Goal: Task Accomplishment & Management: Manage account settings

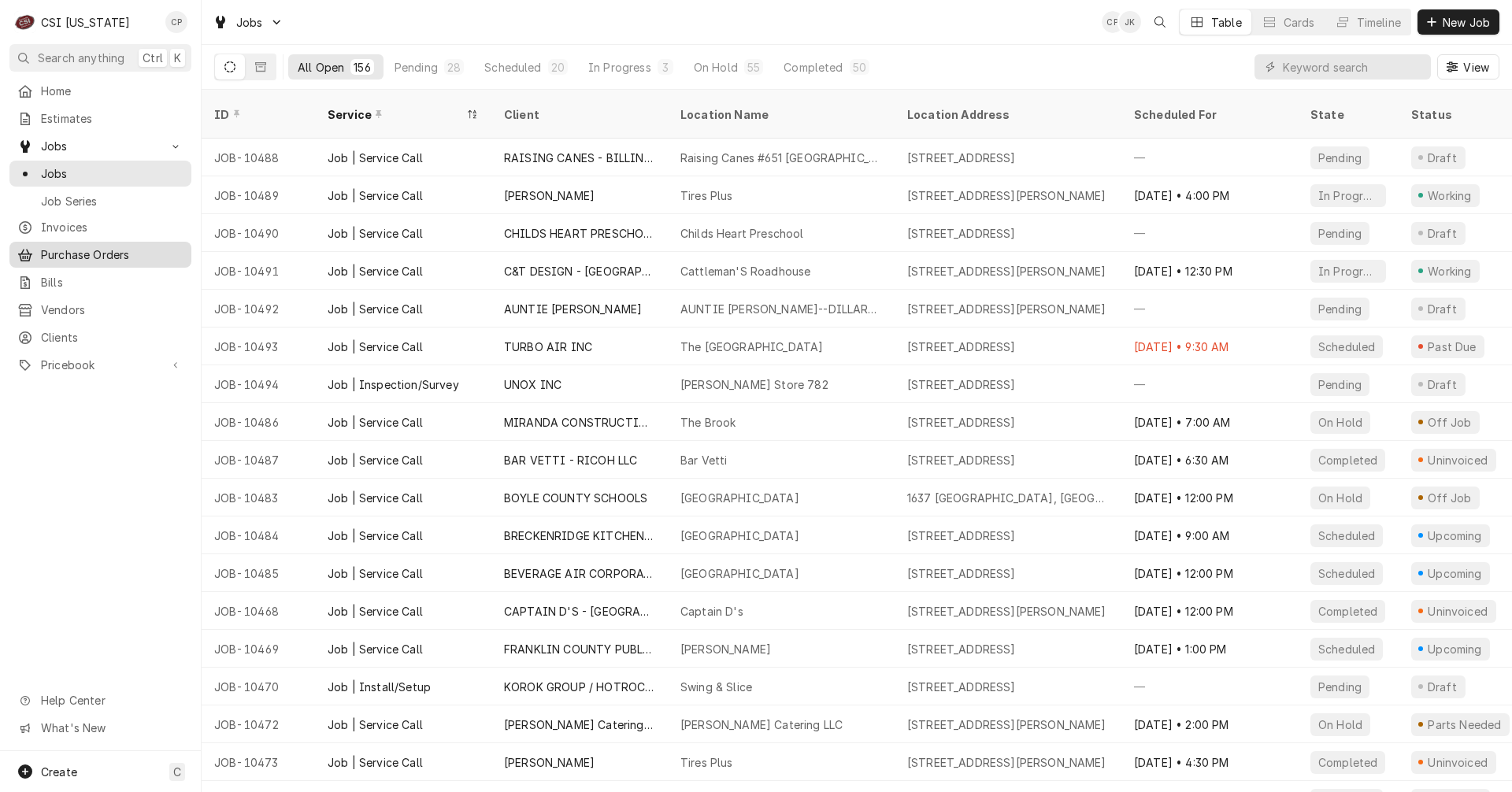
click at [123, 256] on span "Purchase Orders" at bounding box center [112, 254] width 143 height 17
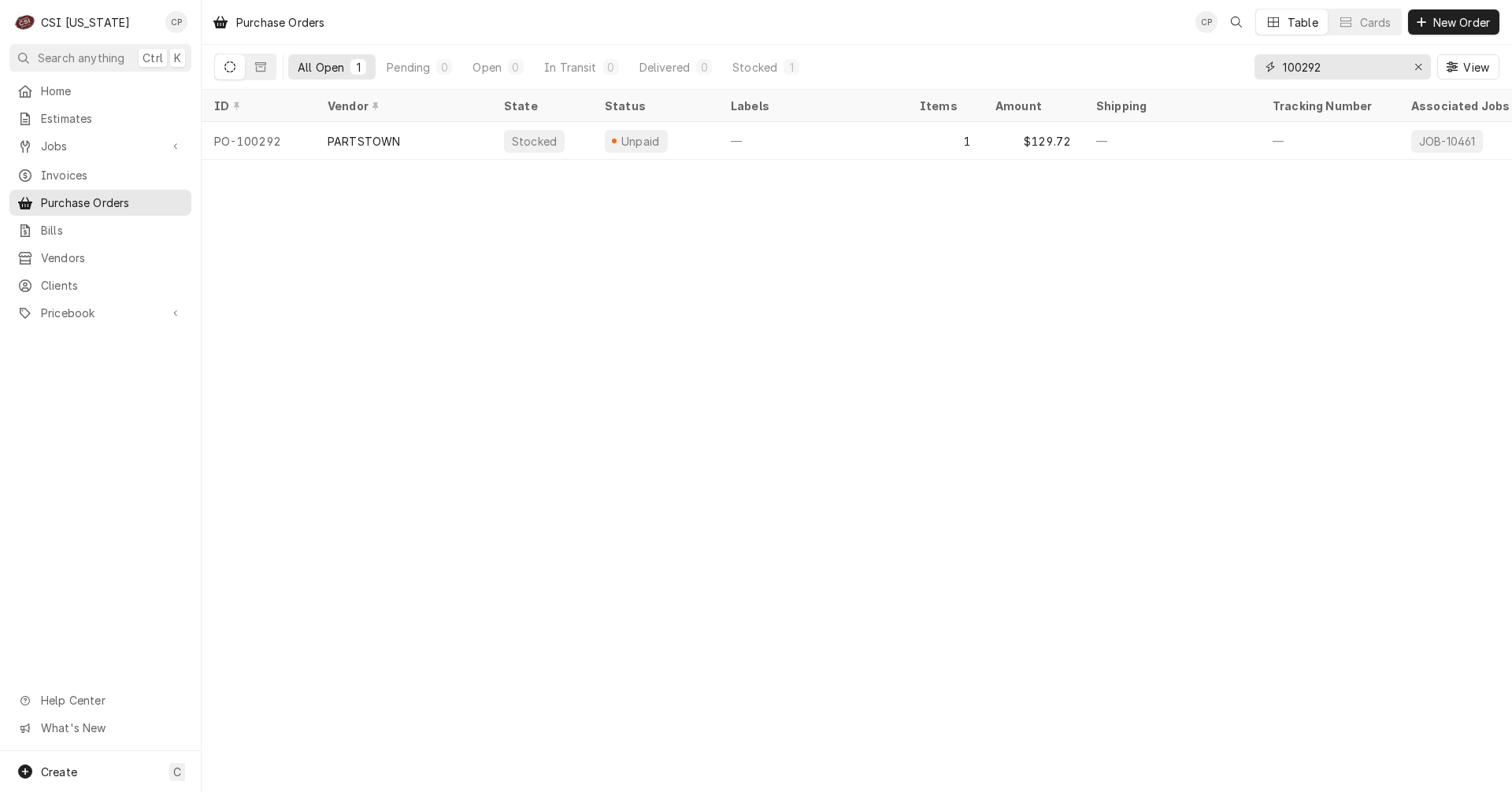
click at [1315, 72] on input "100292" at bounding box center [1342, 67] width 118 height 25
type input "100262"
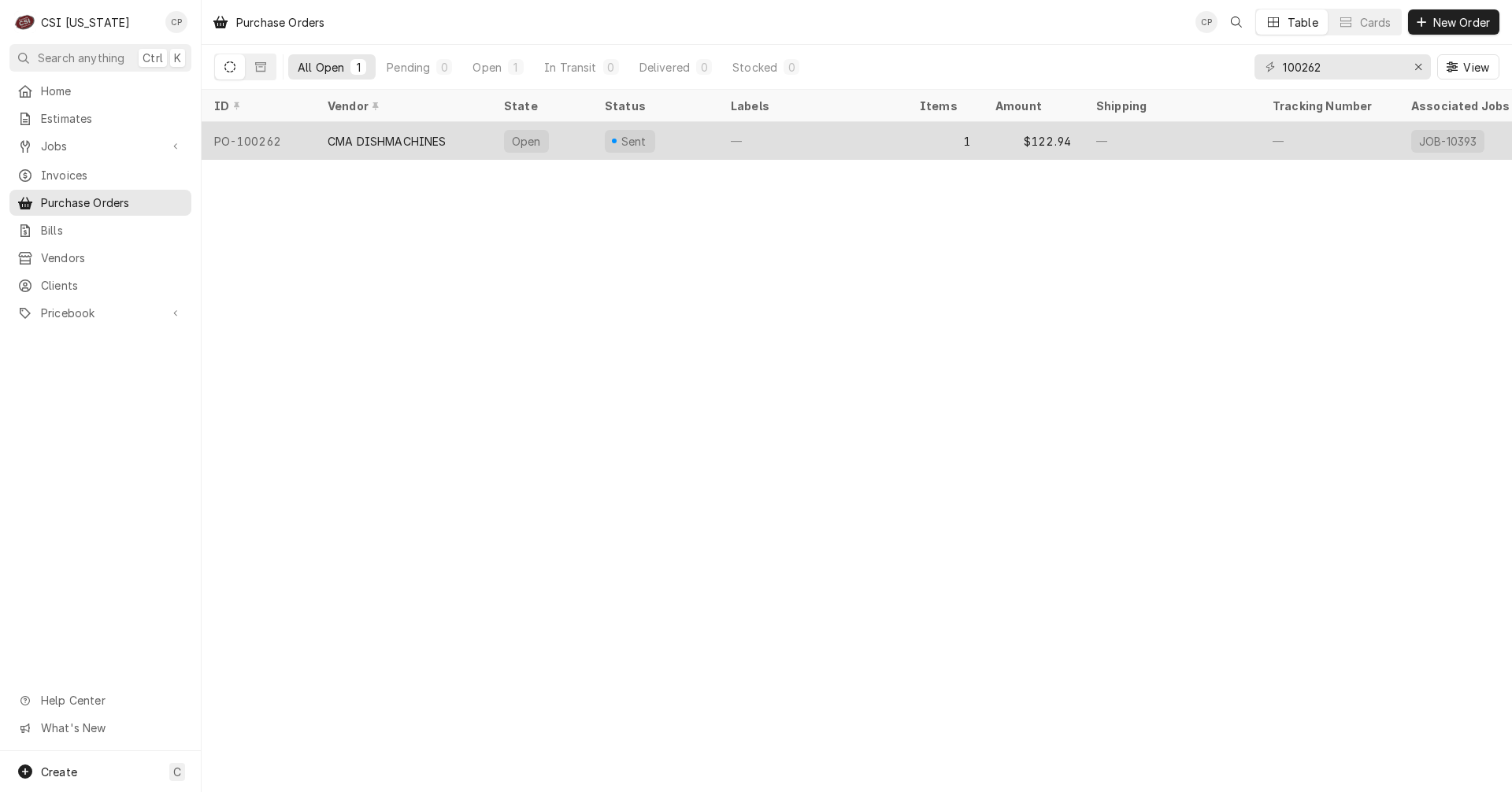
click at [413, 135] on div "CMA DISHMACHINES" at bounding box center [387, 142] width 118 height 17
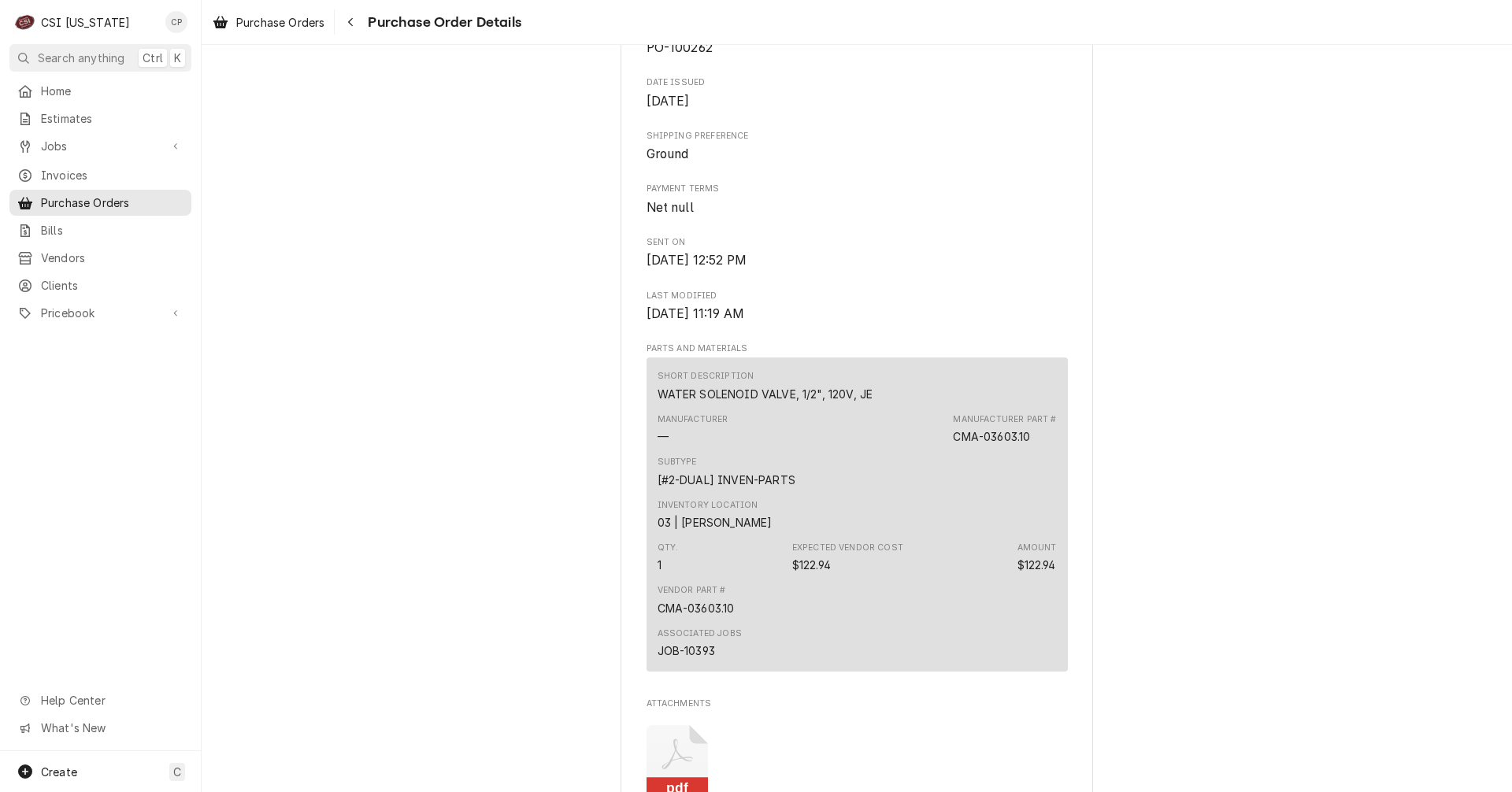
scroll to position [866, 0]
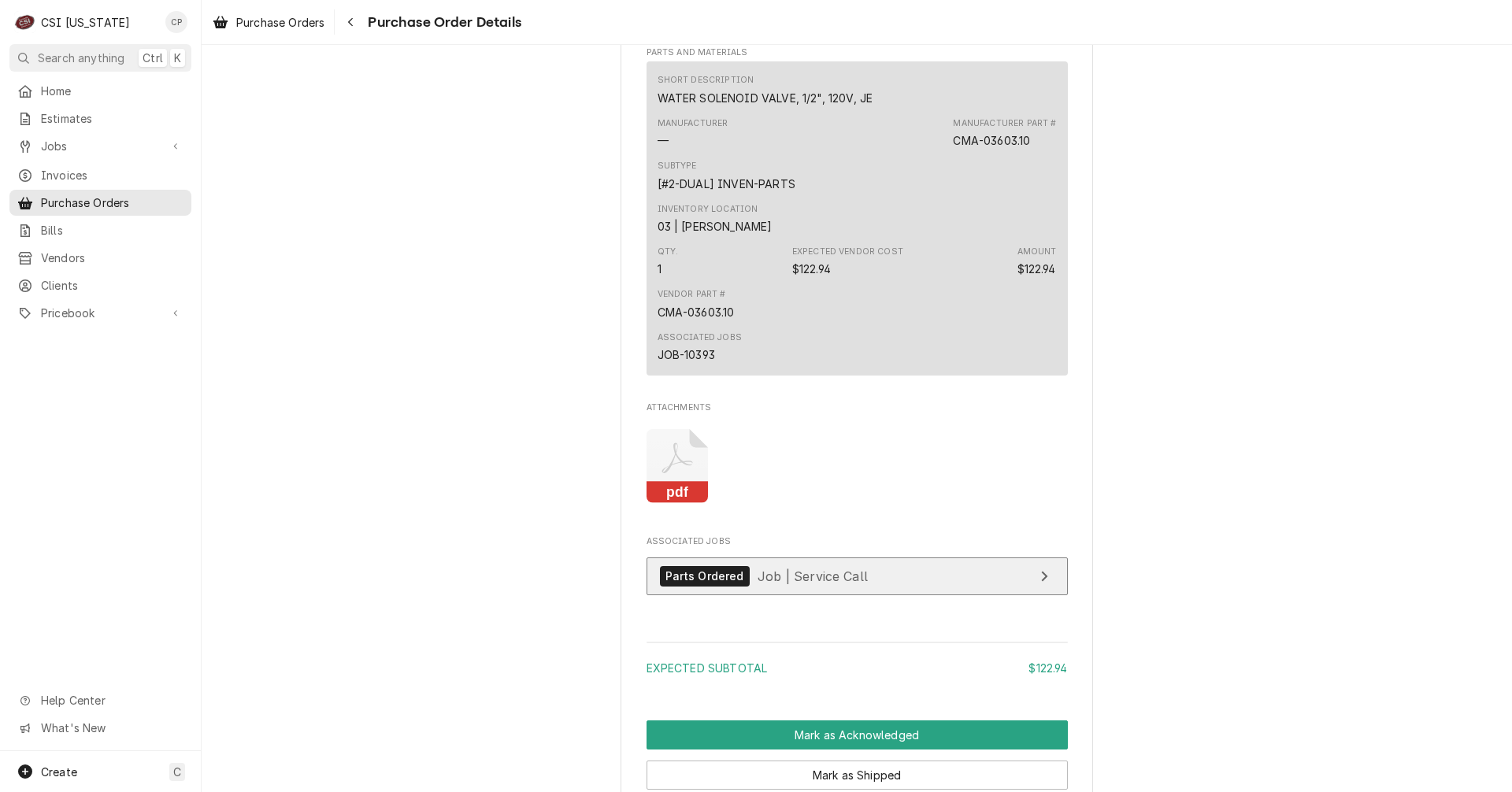
click at [906, 596] on link "Parts Ordered Job | Service Call" at bounding box center [857, 576] width 421 height 39
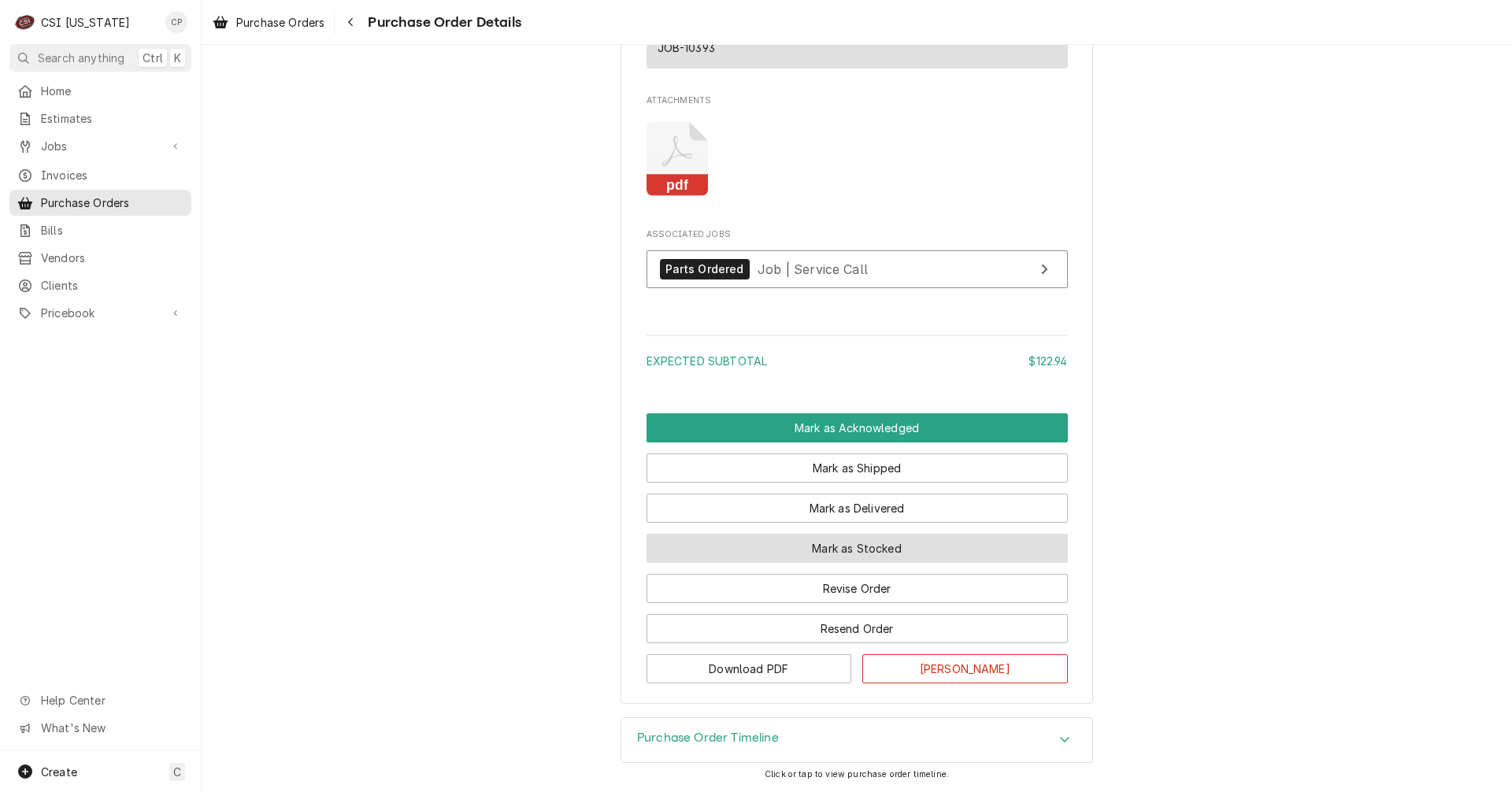
click at [882, 555] on button "Mark as Stocked" at bounding box center [857, 548] width 421 height 29
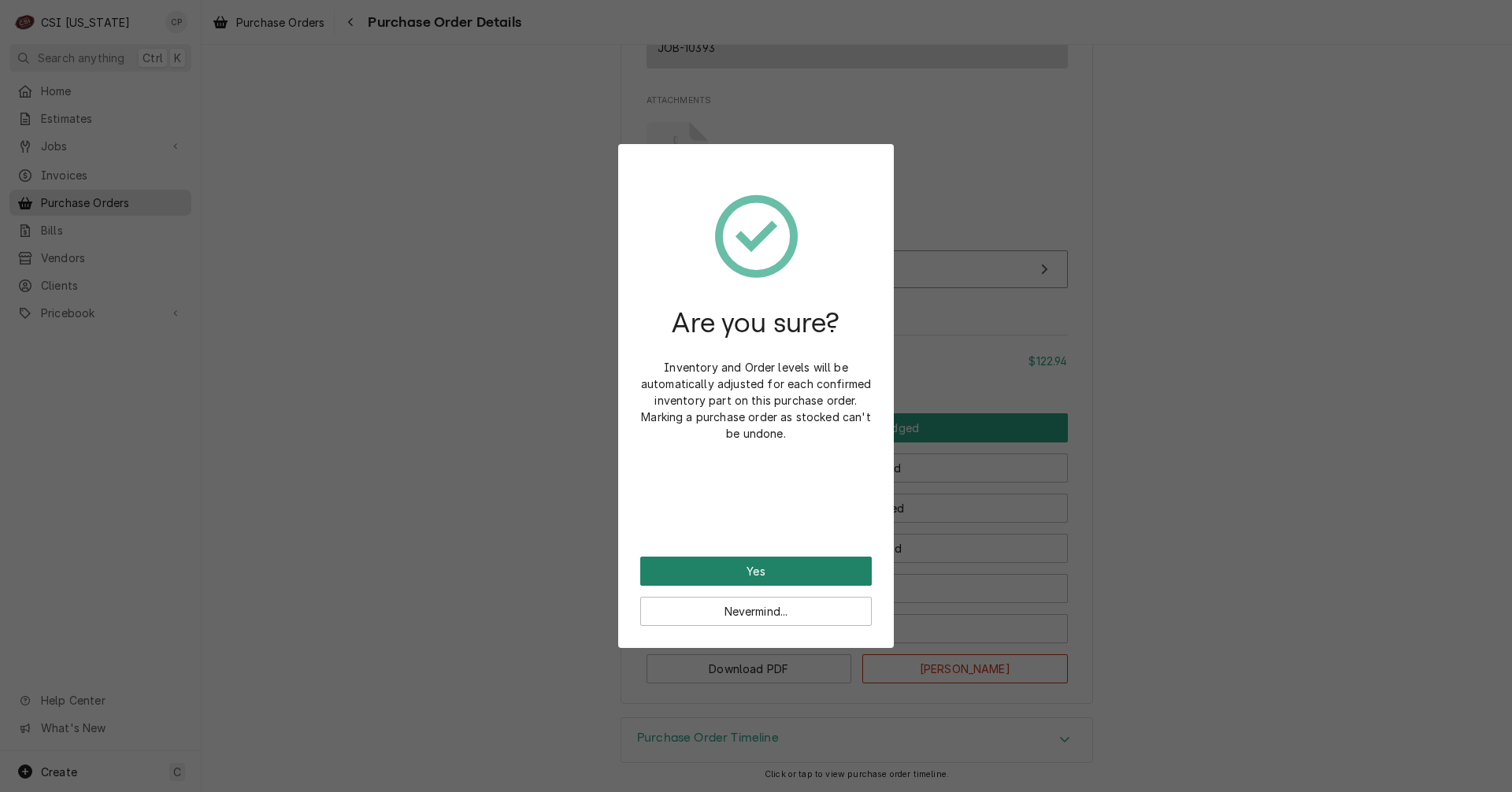
click at [814, 577] on button "Yes" at bounding box center [756, 571] width 231 height 29
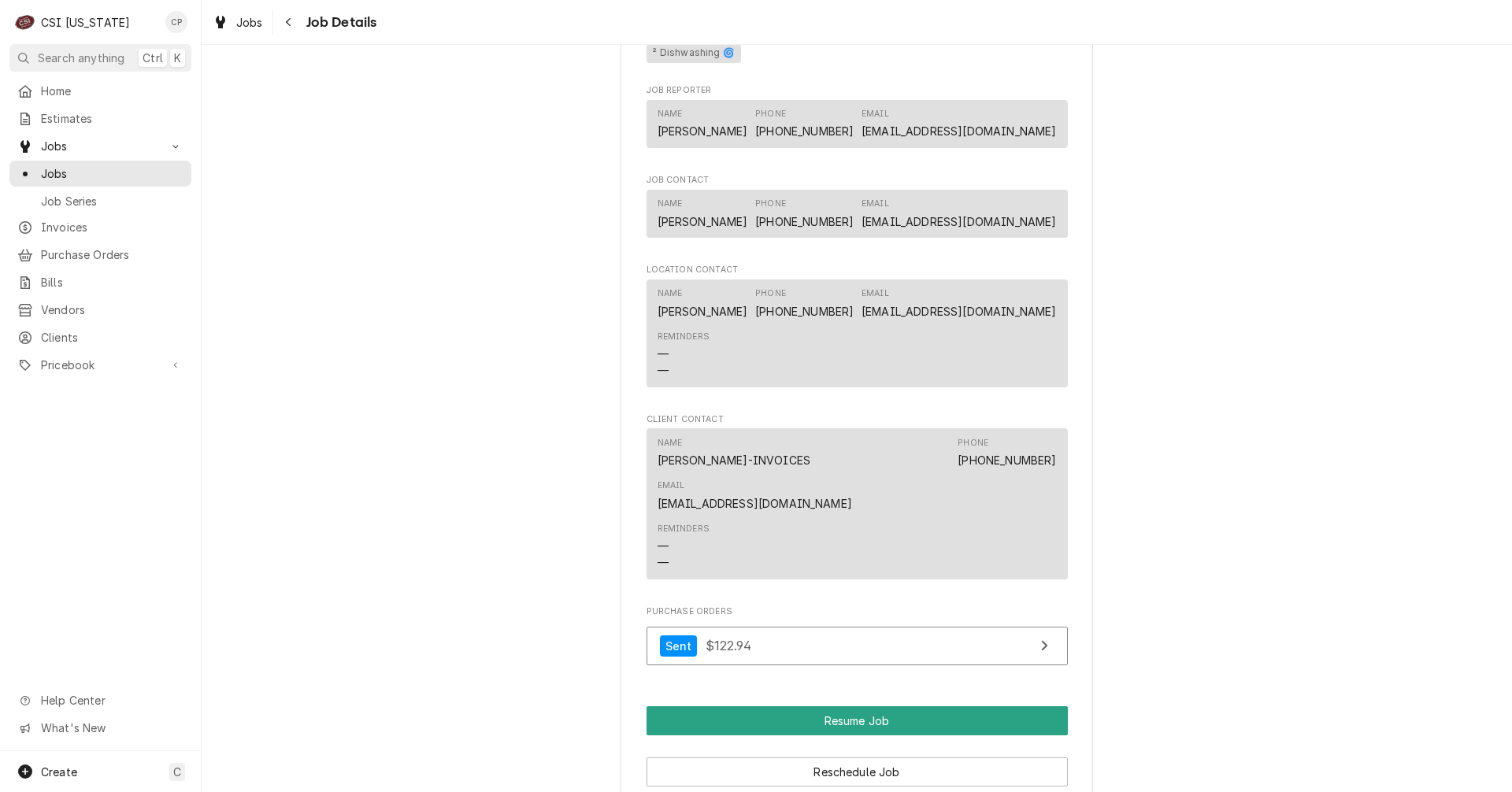
scroll to position [1575, 0]
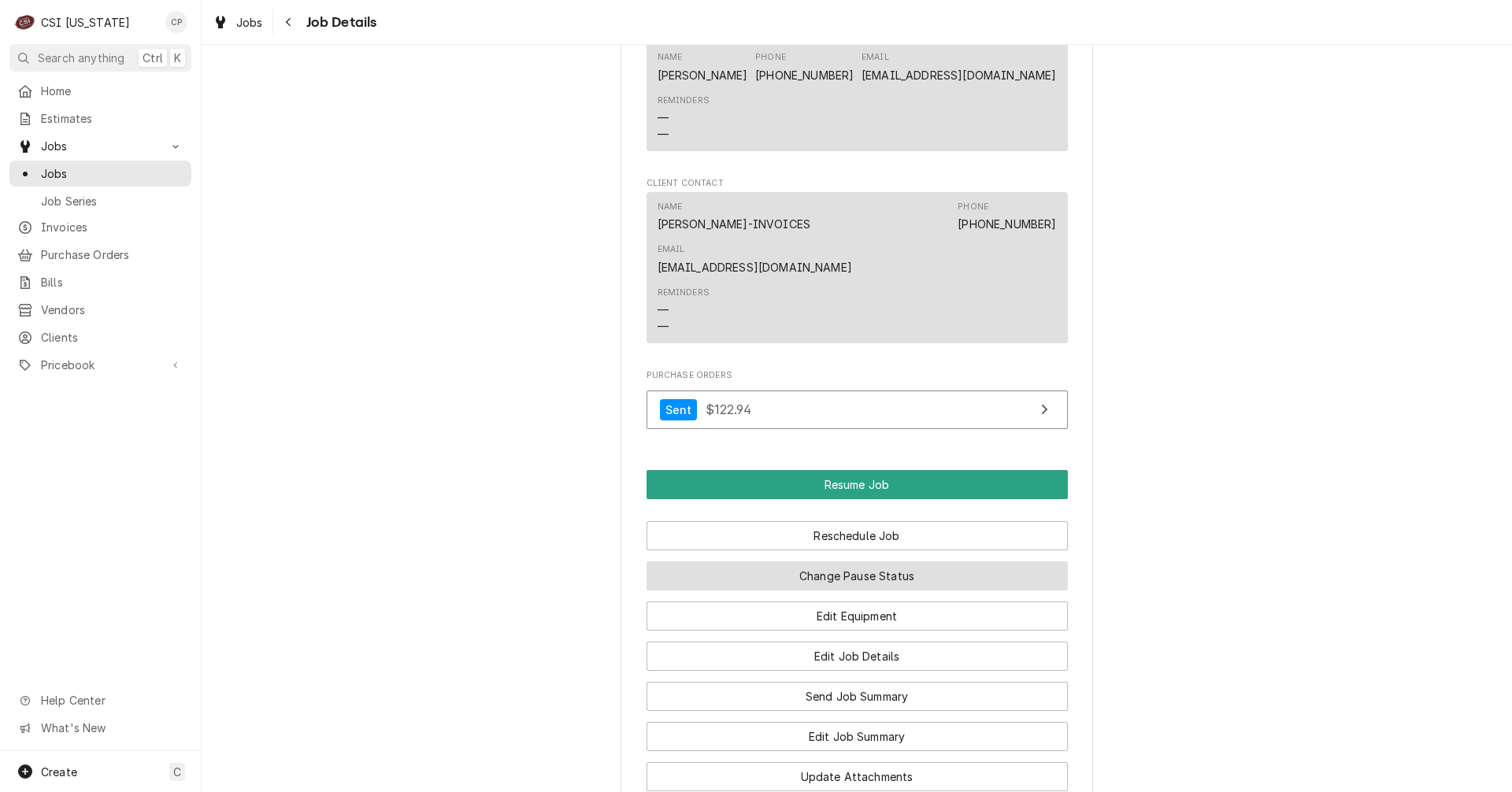
click at [840, 590] on button "Change Pause Status" at bounding box center [857, 575] width 421 height 29
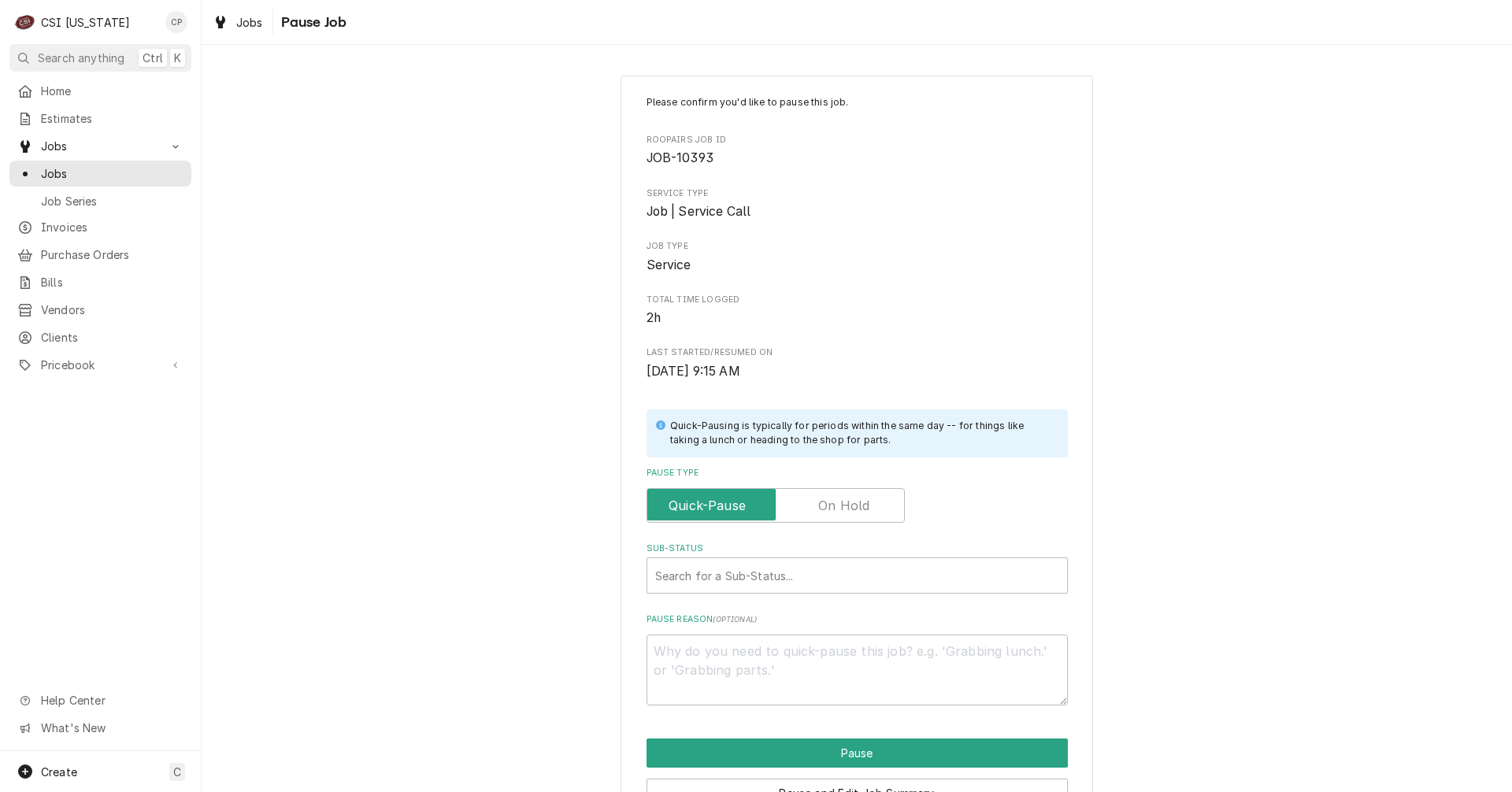
click at [851, 506] on label "Pause Type" at bounding box center [775, 504] width 258 height 34
click at [851, 506] on input "Pause Type" at bounding box center [775, 504] width 244 height 34
checkbox input "true"
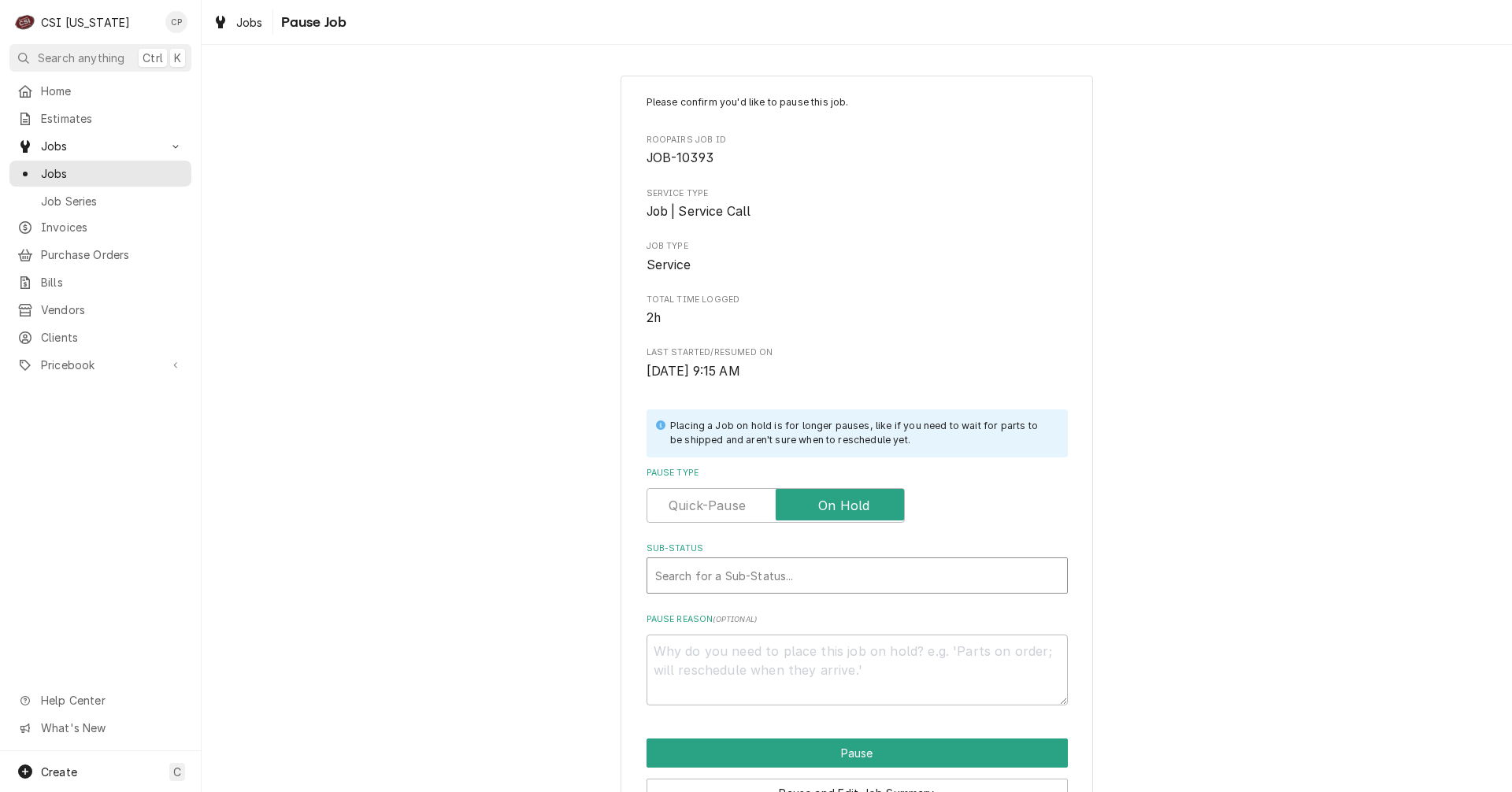
click at [745, 573] on div "Sub-Status" at bounding box center [857, 575] width 403 height 29
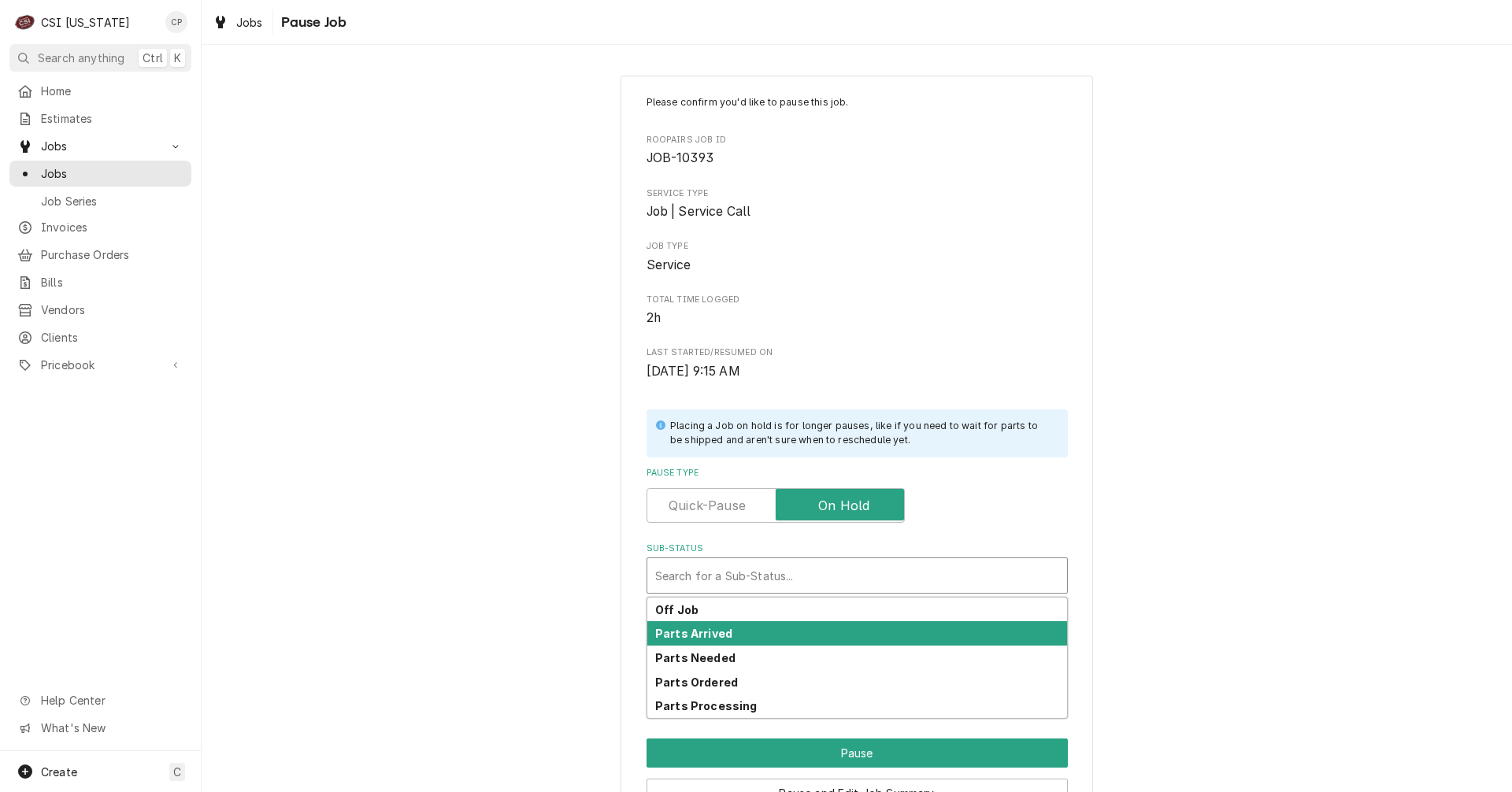
click at [723, 641] on div "Parts Arrived" at bounding box center [856, 633] width 419 height 24
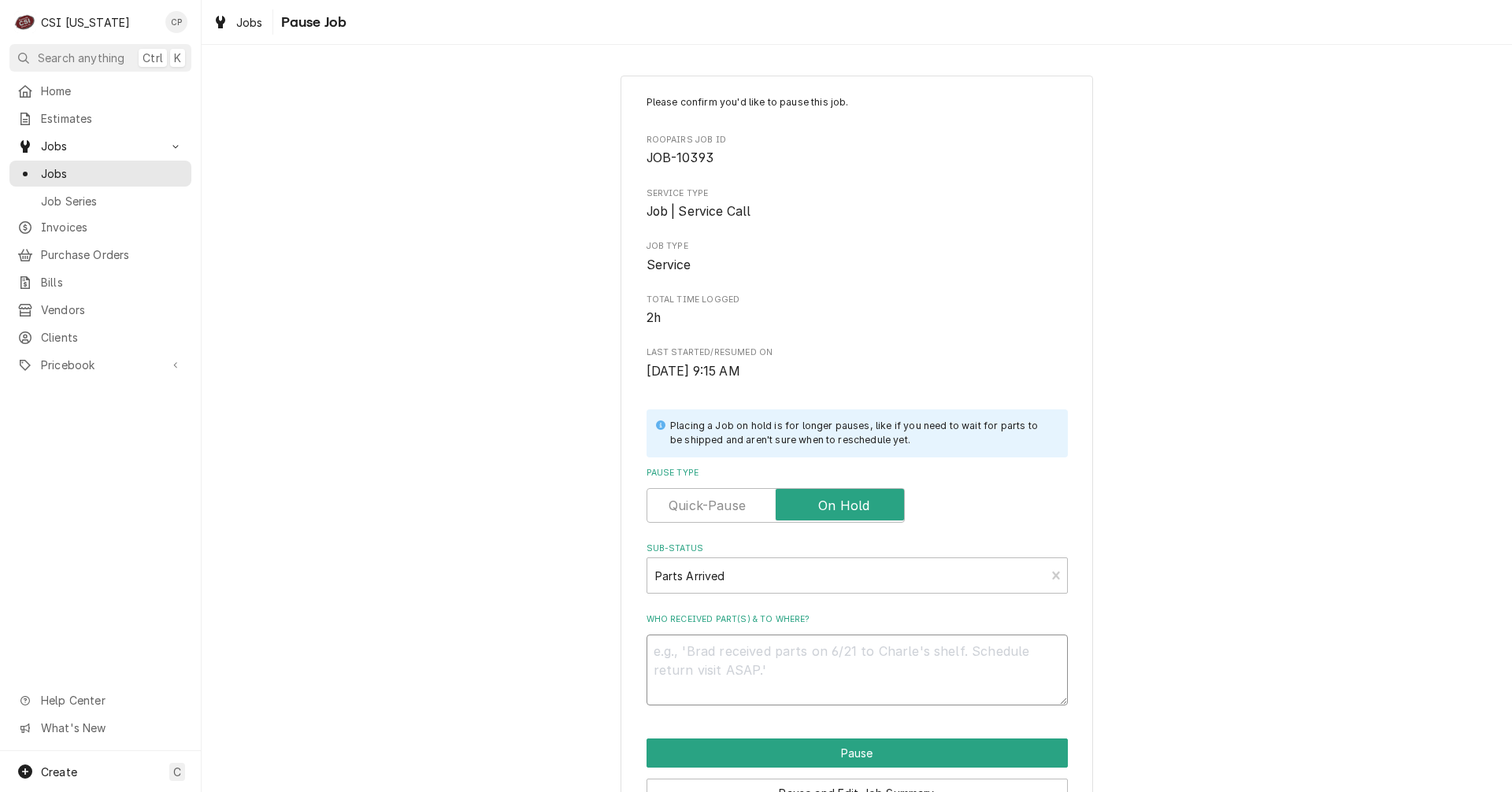
click at [705, 659] on textarea "Who received part(s) & to where?" at bounding box center [857, 670] width 421 height 71
type textarea "x"
type textarea "p"
type textarea "x"
type textarea "pa"
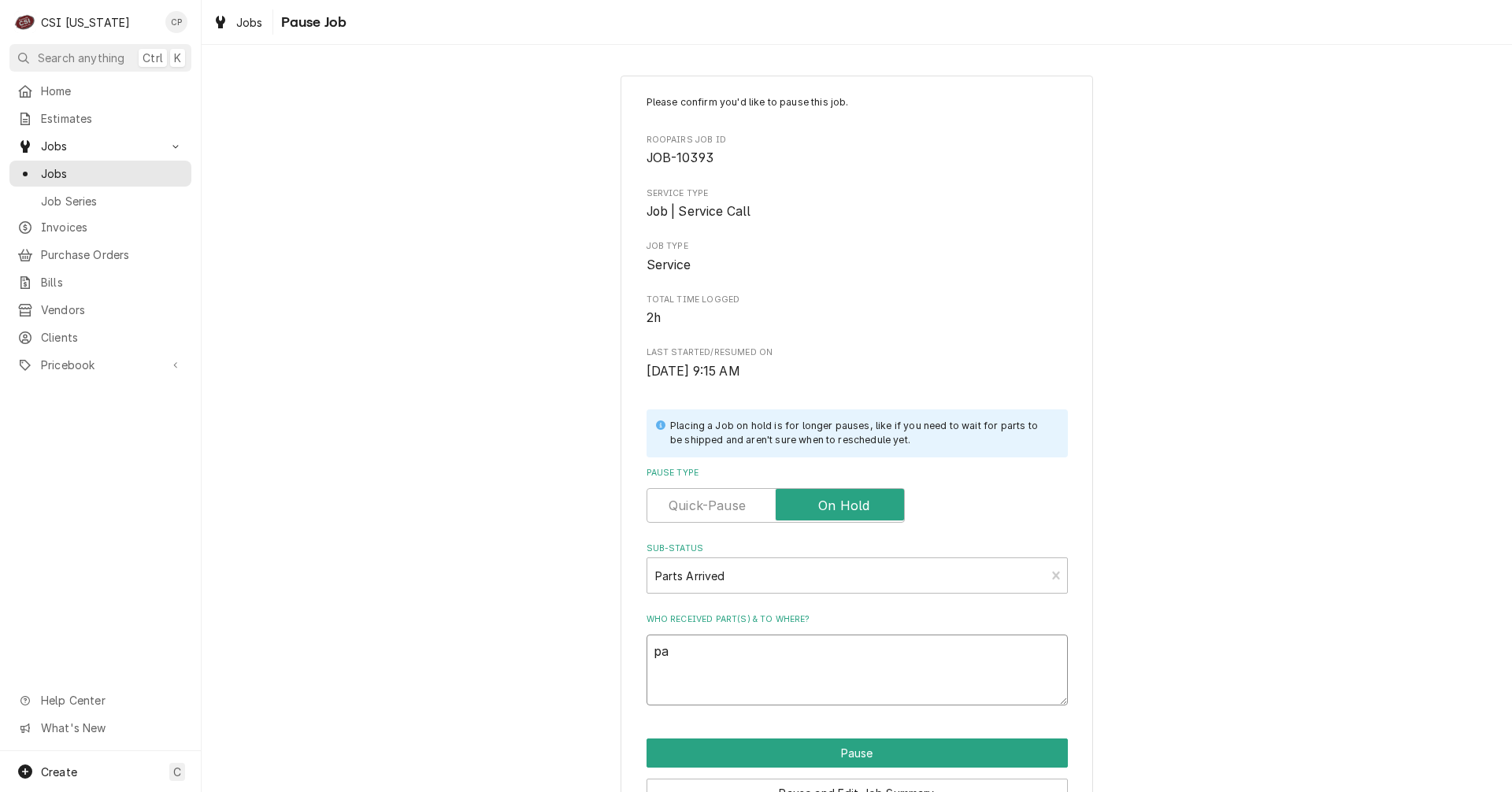
type textarea "x"
type textarea "par"
type textarea "x"
type textarea "part"
type textarea "x"
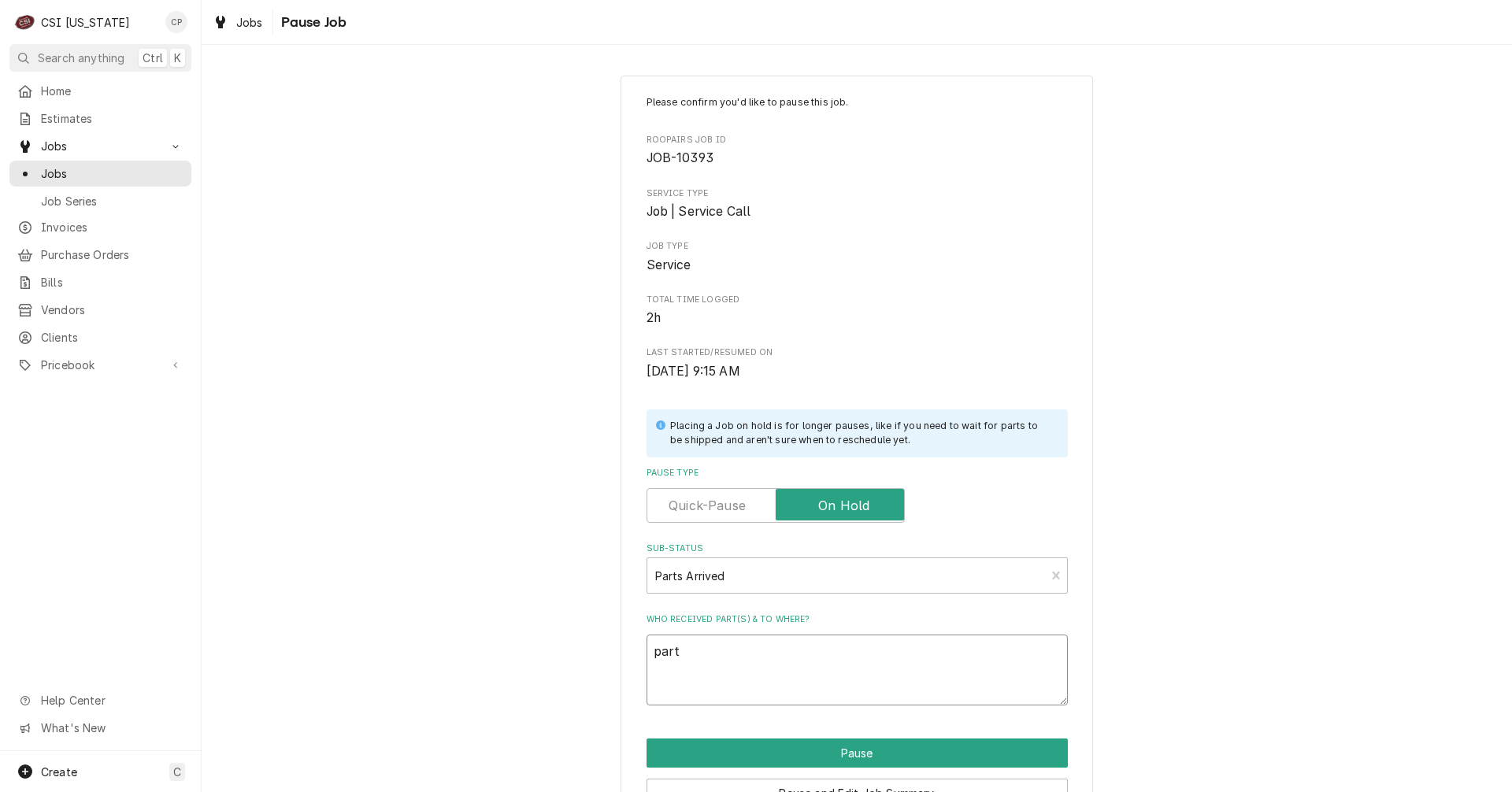
type textarea "parts"
type textarea "x"
type textarea "parts"
type textarea "x"
type textarea "parts a"
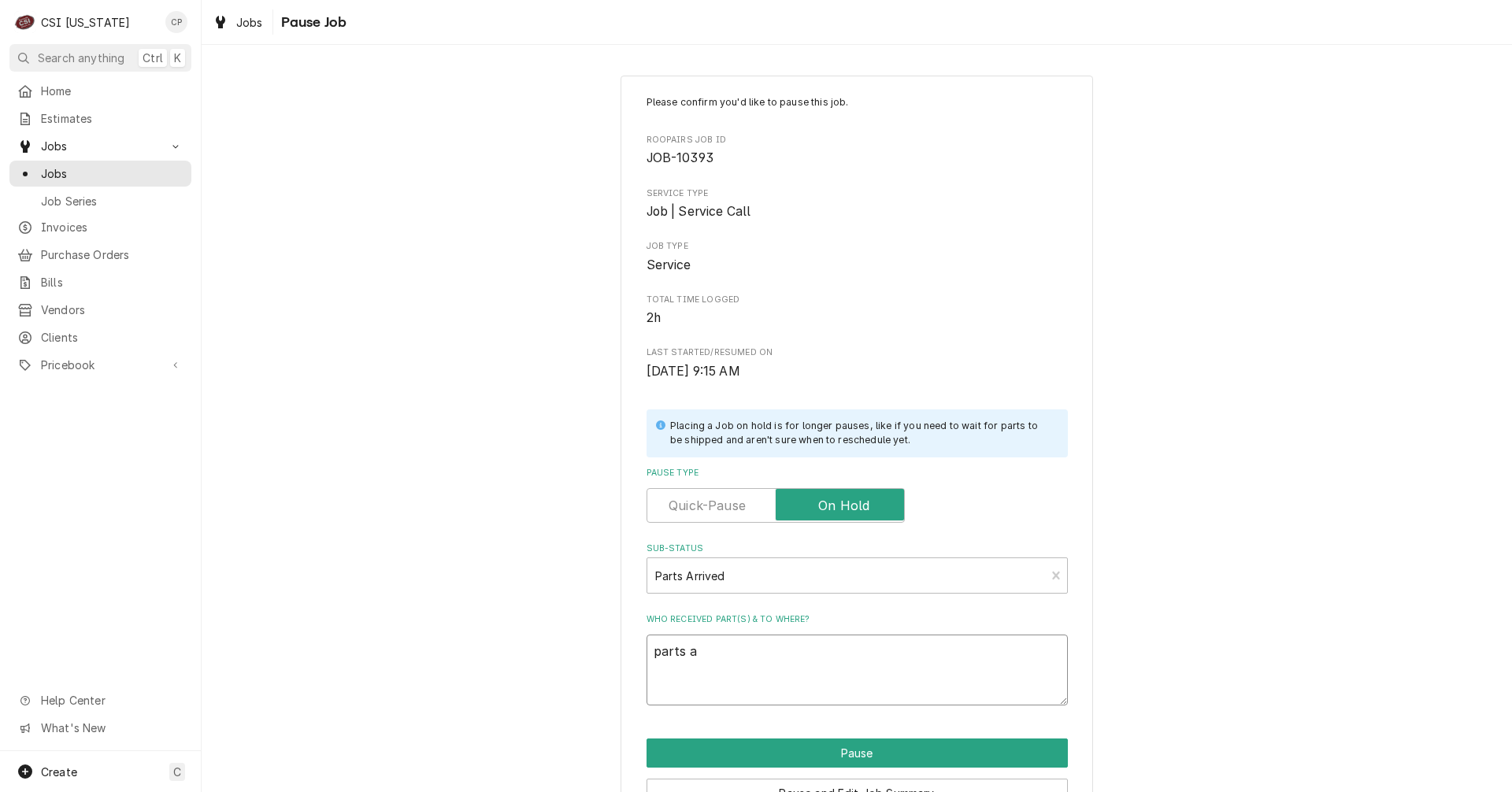
type textarea "x"
type textarea "parts ar"
type textarea "x"
type textarea "parts arr"
type textarea "x"
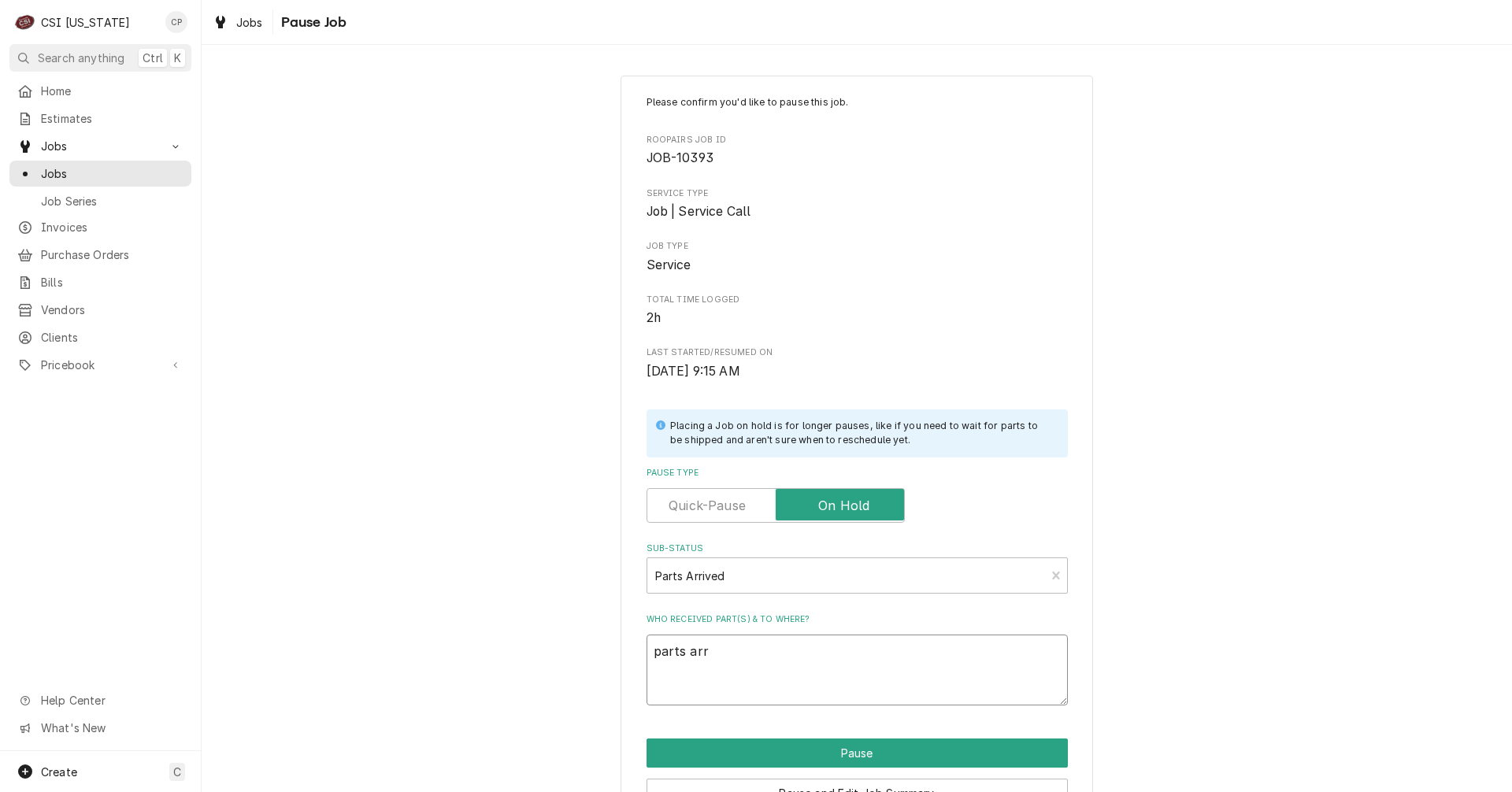
type textarea "parts arri"
type textarea "x"
type textarea "parts arric"
type textarea "x"
type textarea "parts arrice"
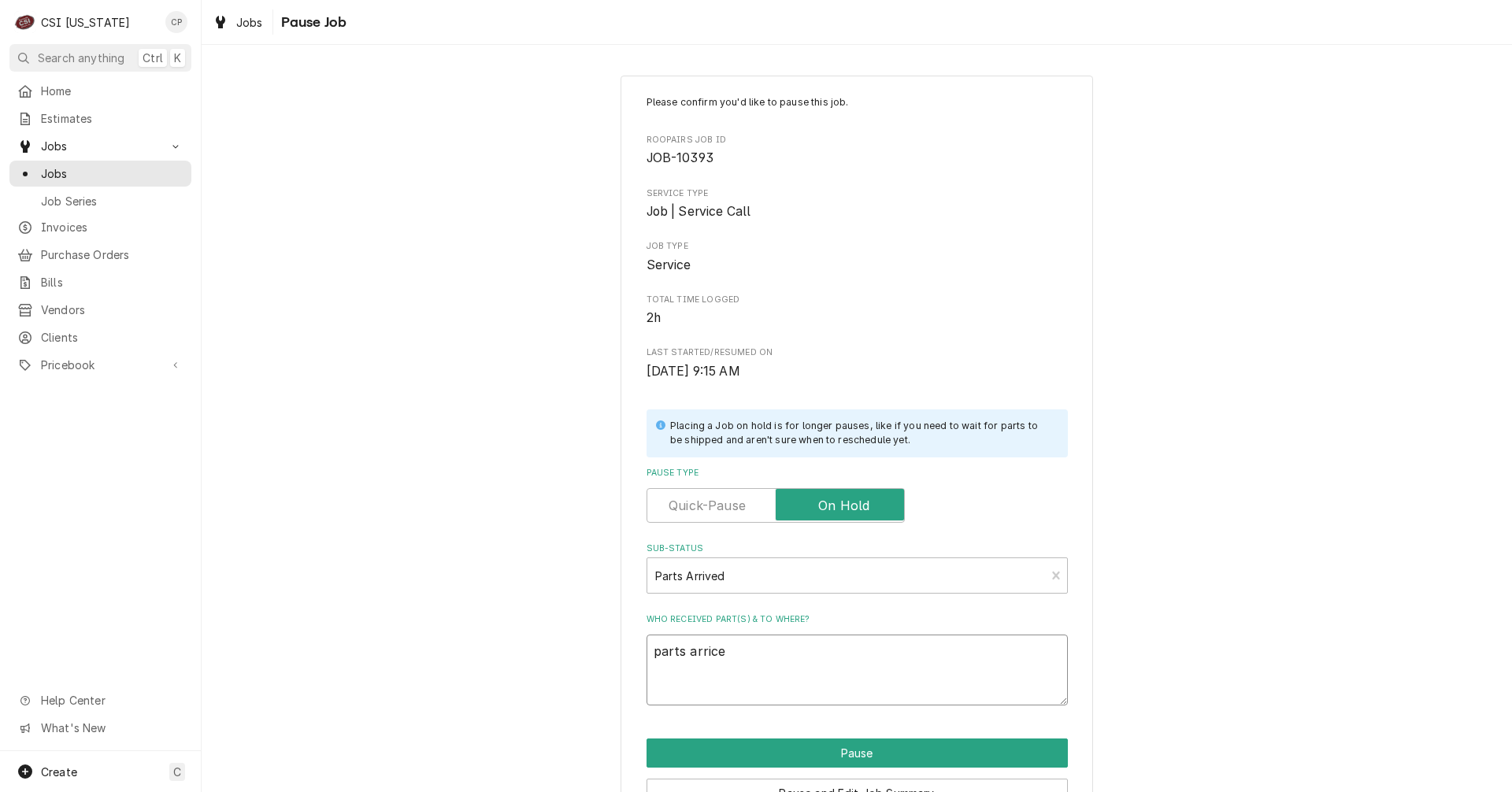
type textarea "x"
type textarea "parts arriced"
type textarea "x"
type textarea "parts arriced"
type textarea "x"
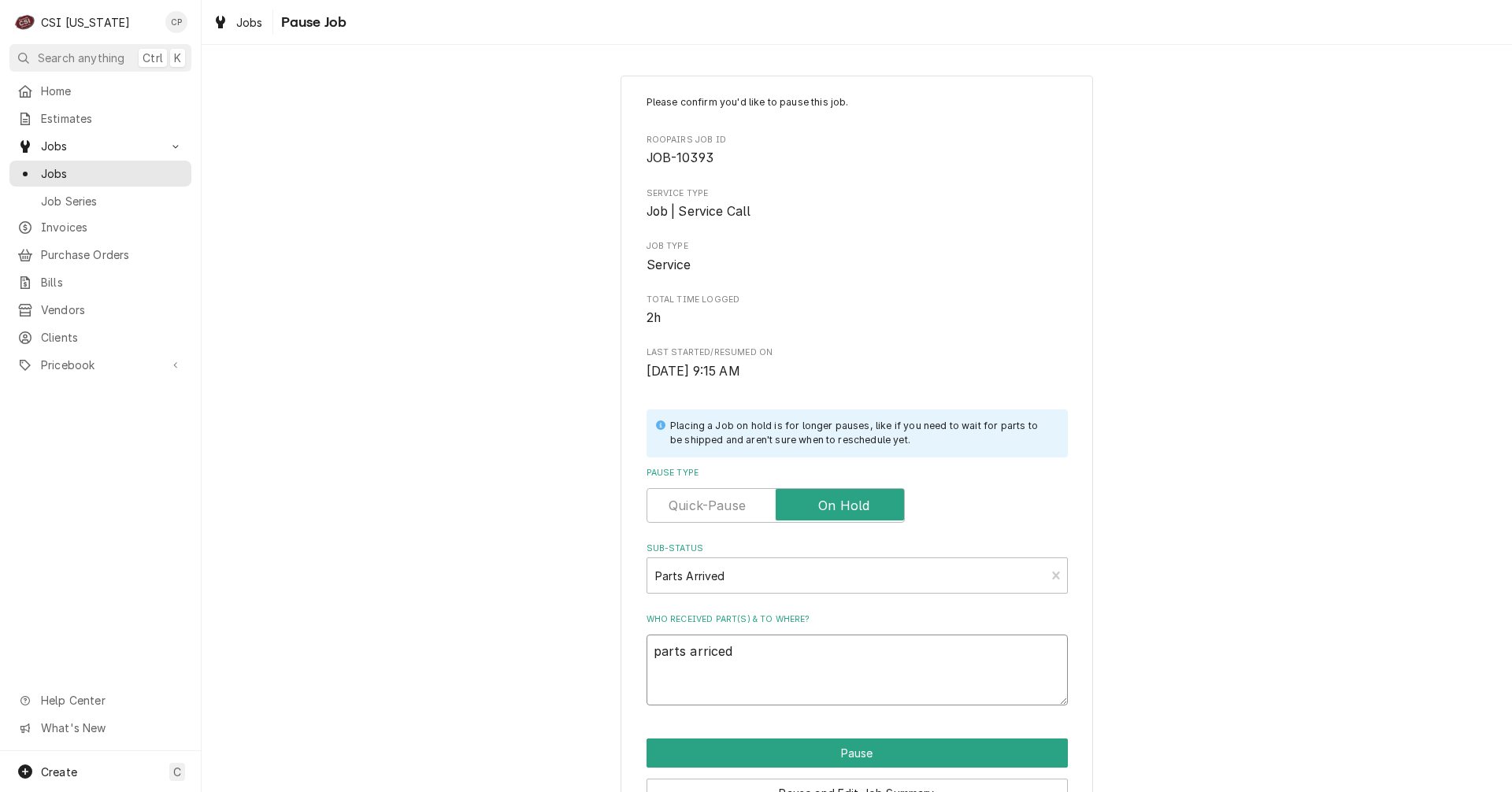
type textarea "parts arriced a"
type textarea "x"
type textarea "parts arriced"
type textarea "x"
type textarea "parts arriced"
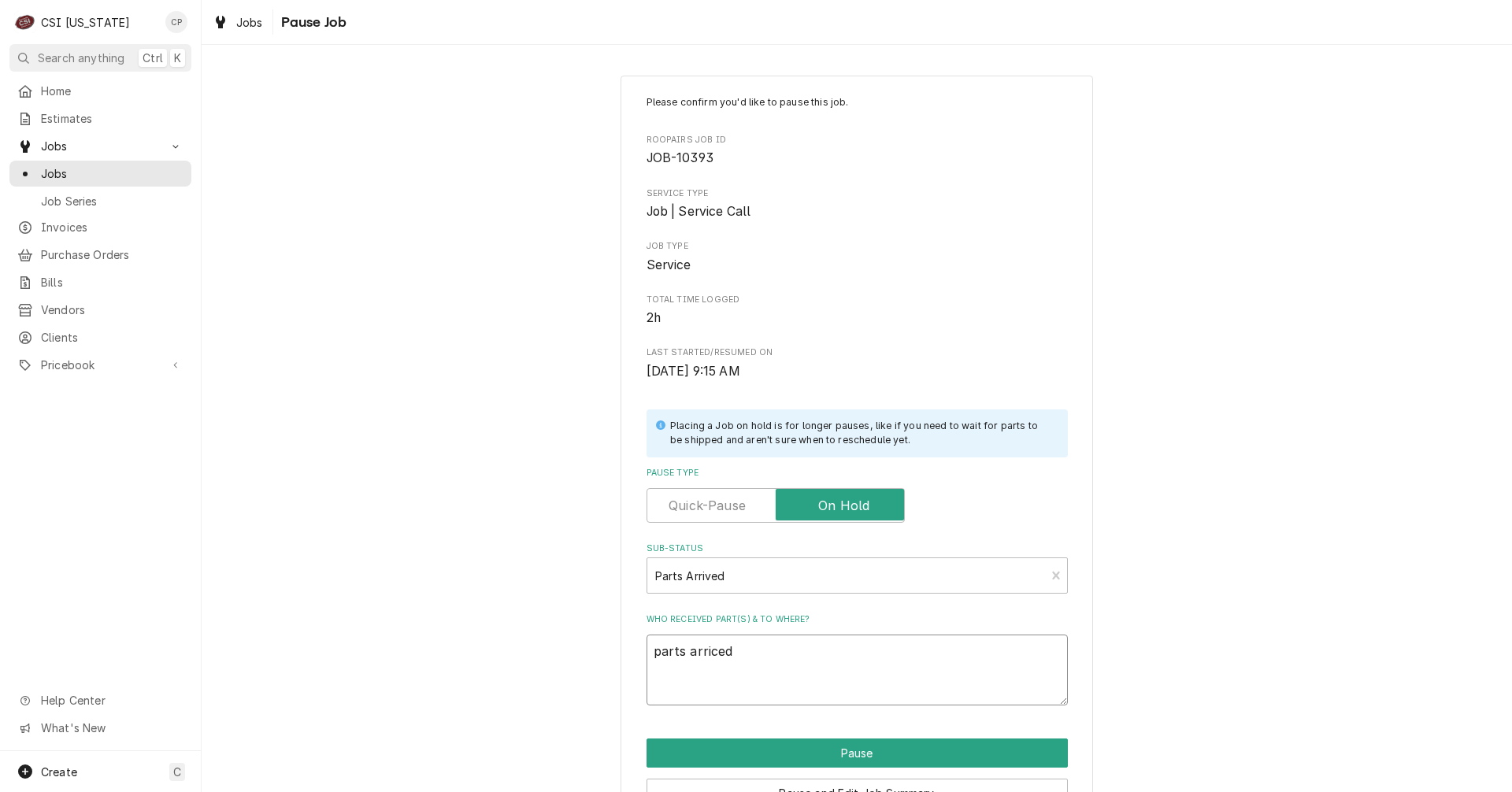
type textarea "x"
type textarea "parts arrice"
type textarea "x"
type textarea "parts arric"
type textarea "x"
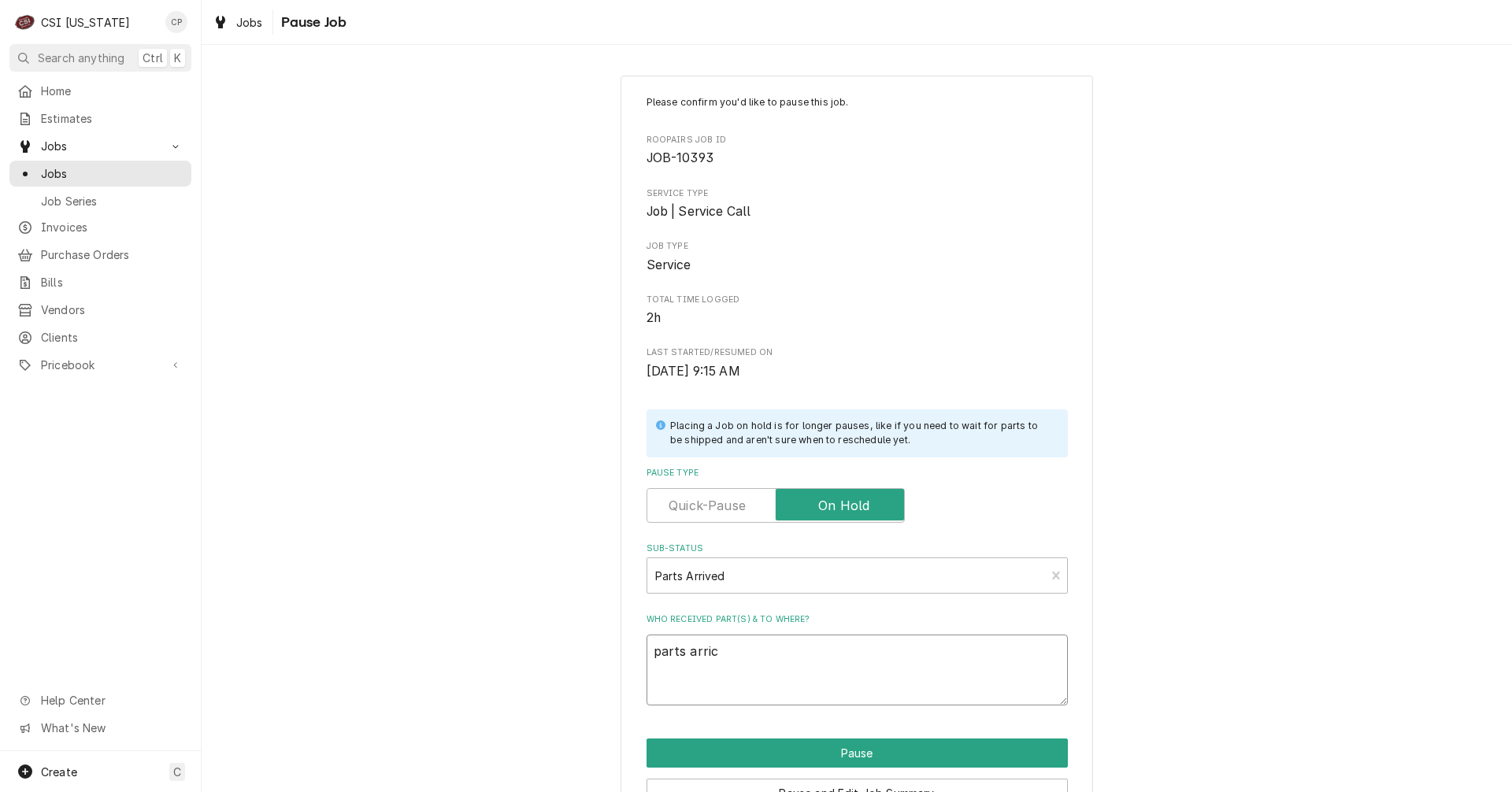
type textarea "parts arri"
type textarea "x"
type textarea "parts arriv"
type textarea "x"
type textarea "parts arrive"
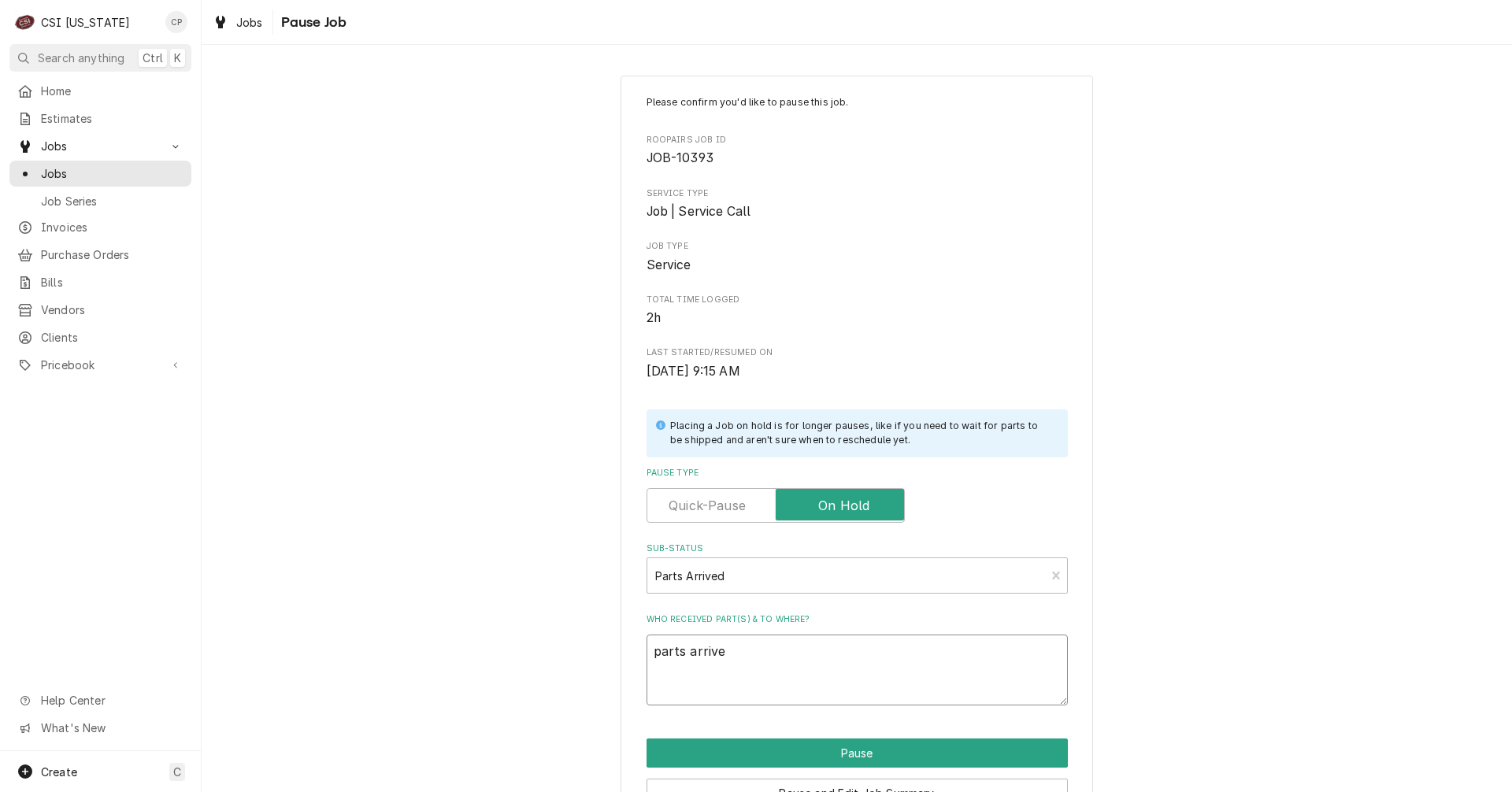
type textarea "x"
type textarea "parts arrived"
type textarea "x"
type textarea "parts arrived a"
type textarea "x"
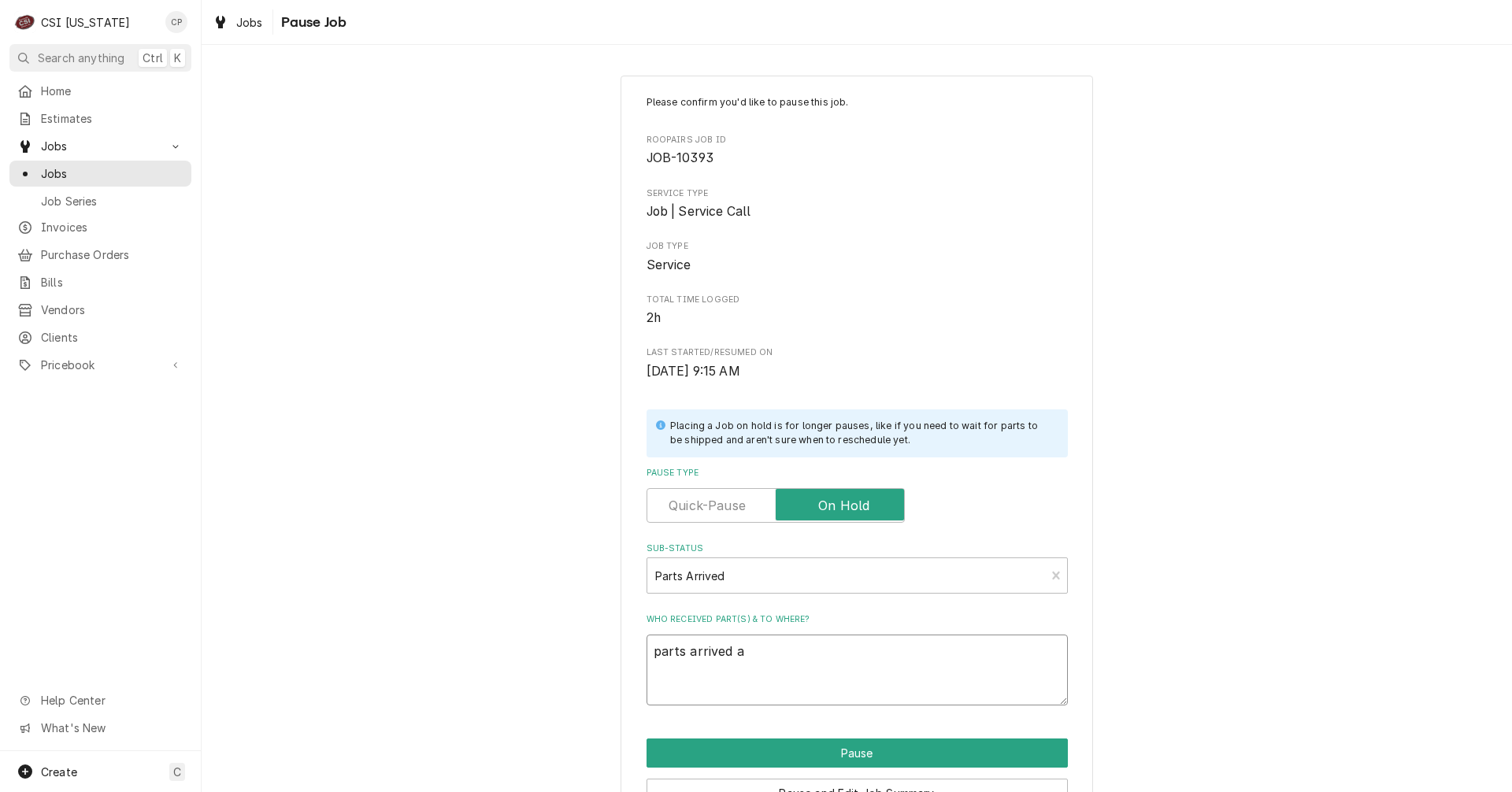
type textarea "parts arrived an"
type textarea "x"
type textarea "parts arrived and"
type textarea "x"
type textarea "parts arrived and"
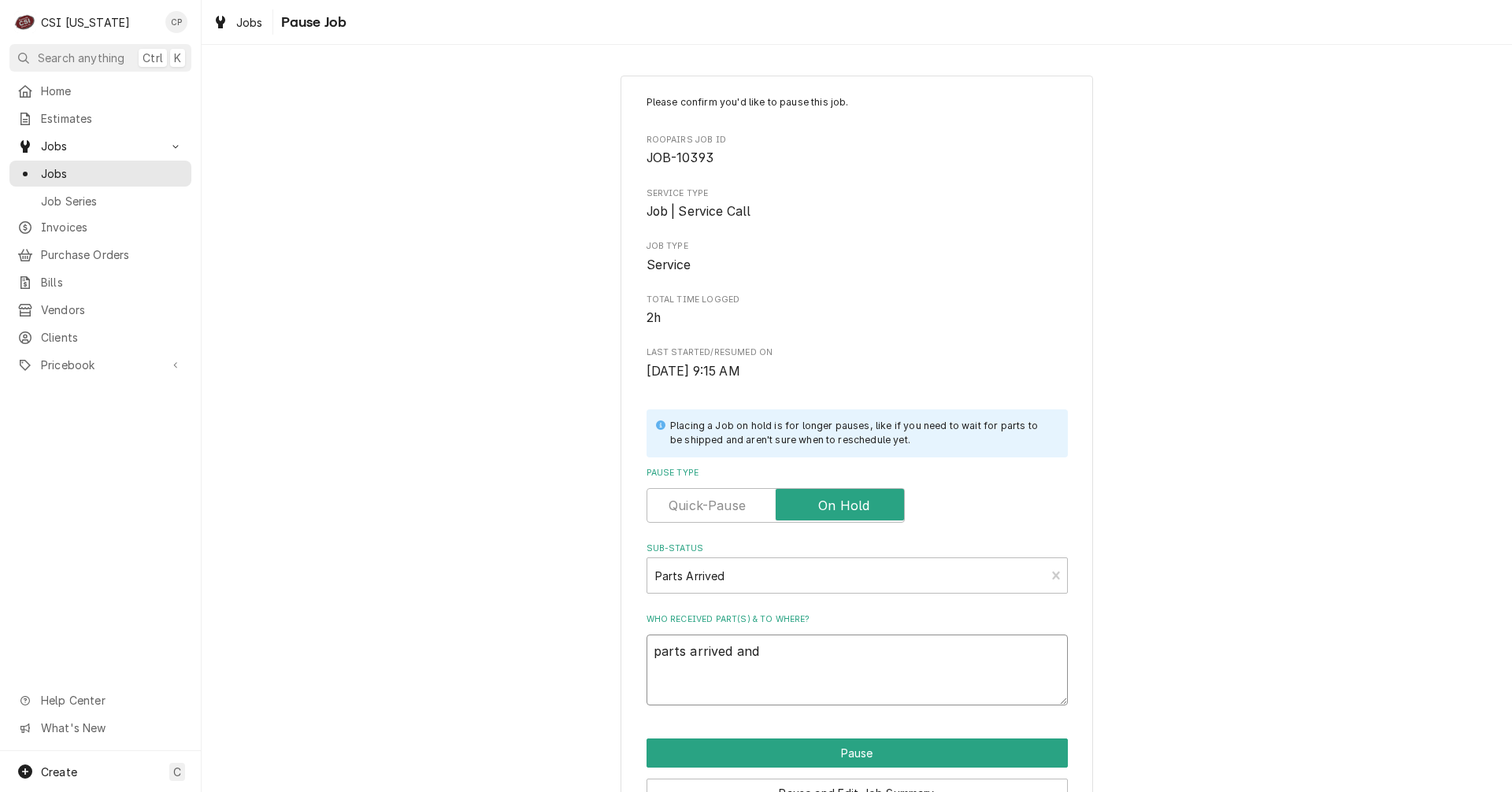
type textarea "x"
type textarea "parts arrived and p"
type textarea "x"
type textarea "parts arrived and pa"
type textarea "x"
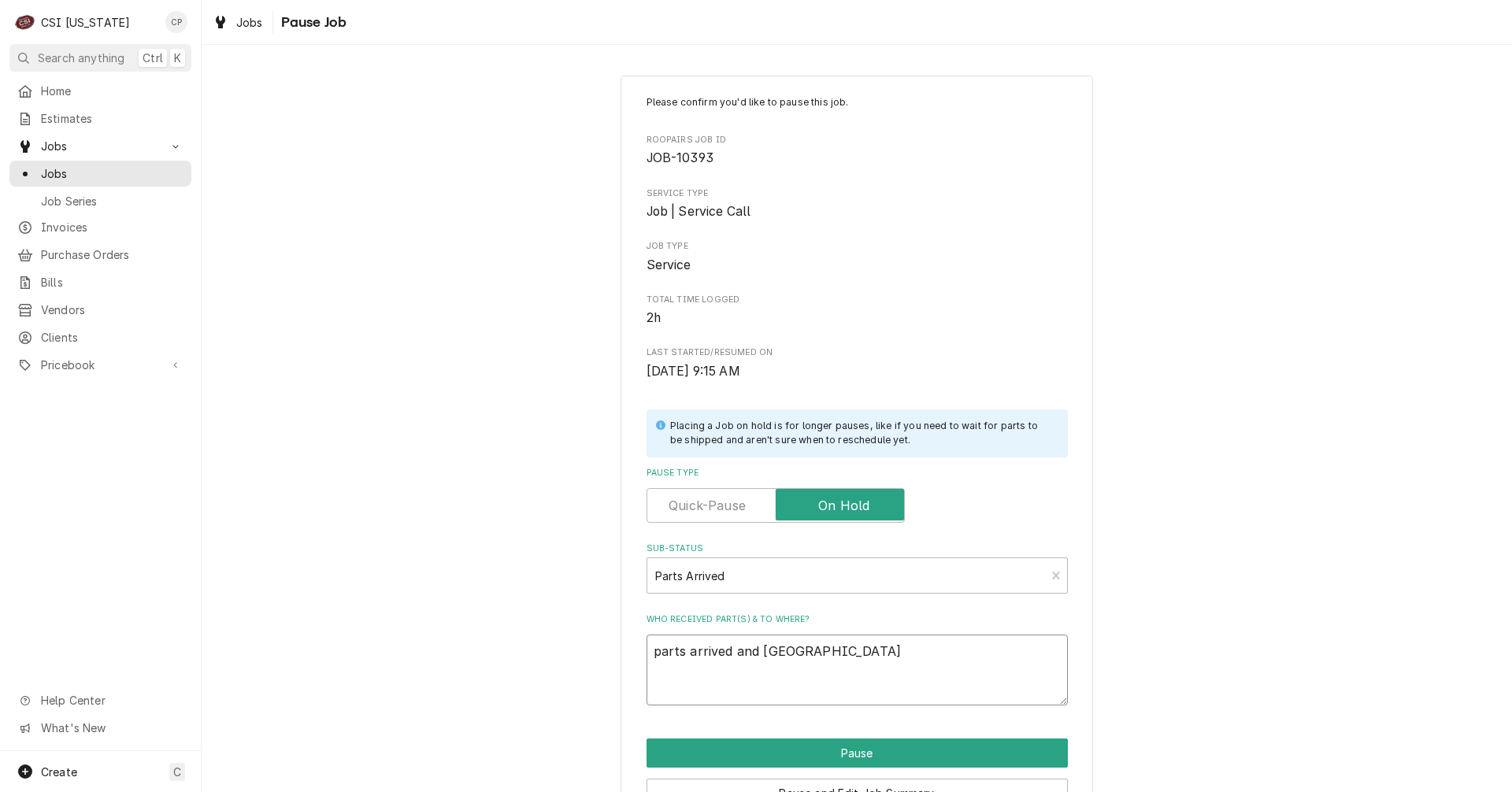
type textarea "parts arrived and p"
type textarea "x"
type textarea "parts arrived and pl"
type textarea "x"
type textarea "parts arrived and pla"
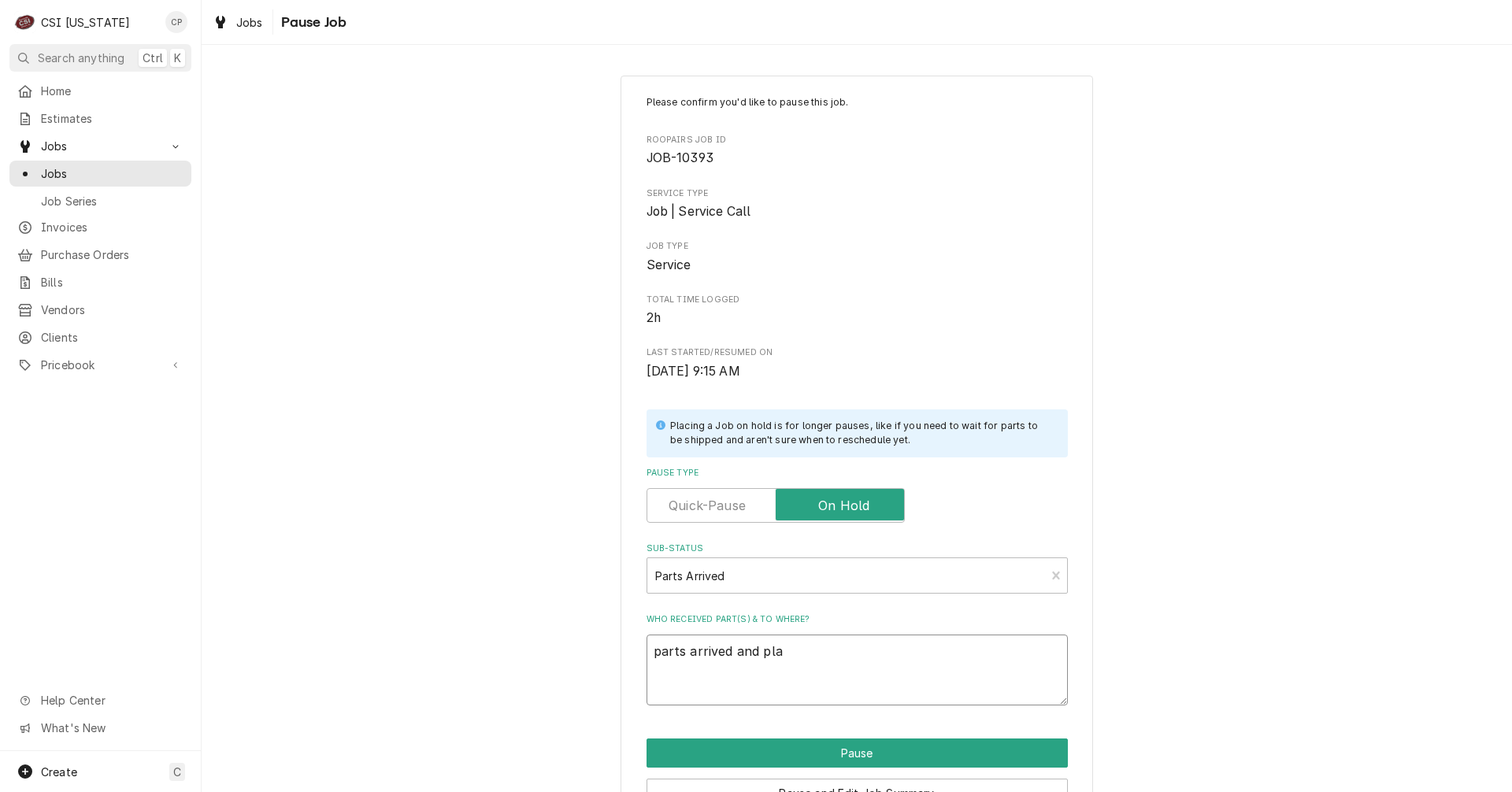
type textarea "x"
type textarea "parts arrived and plac"
type textarea "x"
type textarea "parts arrived and place"
type textarea "x"
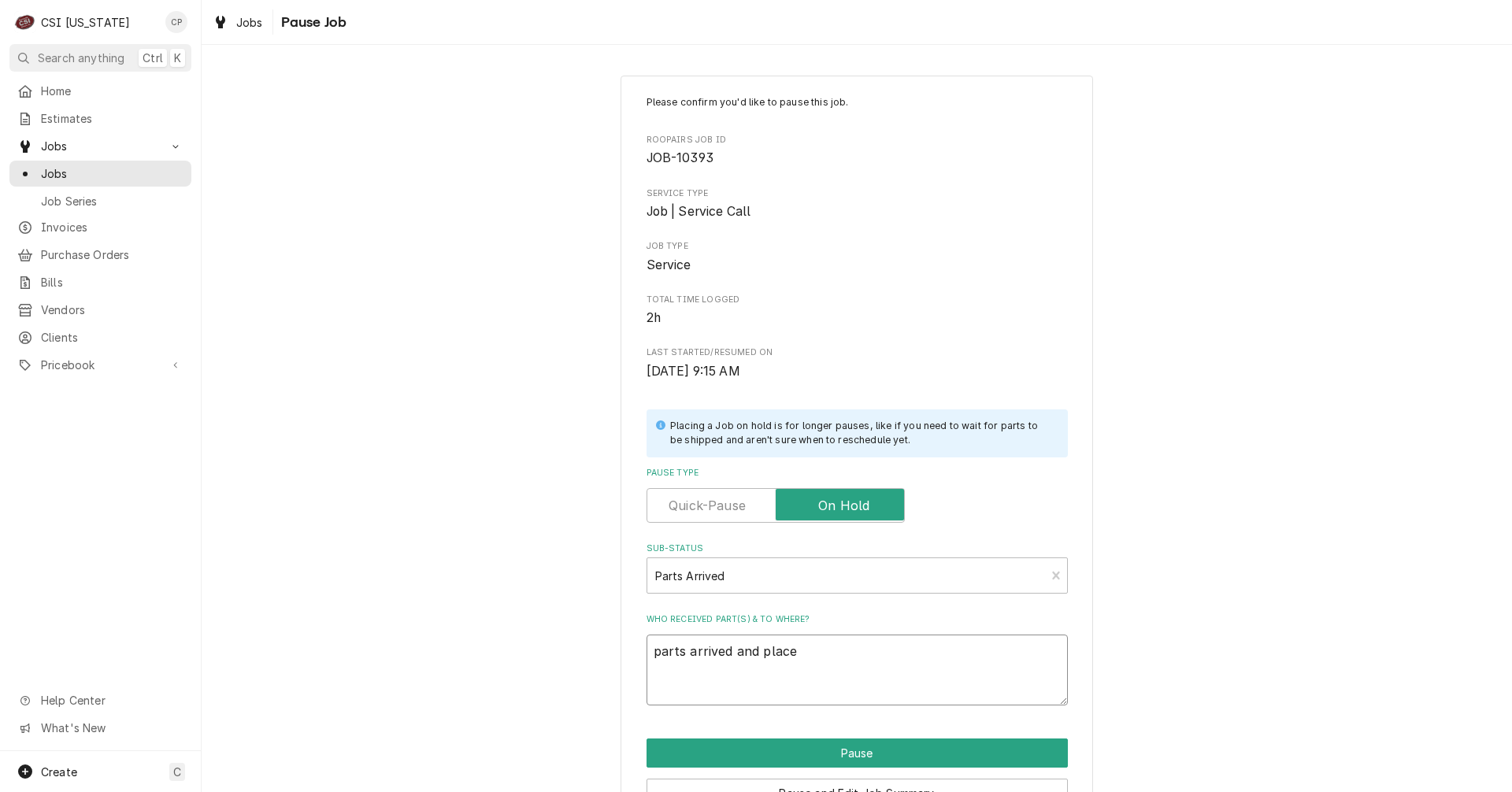
type textarea "parts arrived and placed"
type textarea "x"
type textarea "parts arrived and placed"
type textarea "x"
type textarea "parts arrived and placed o"
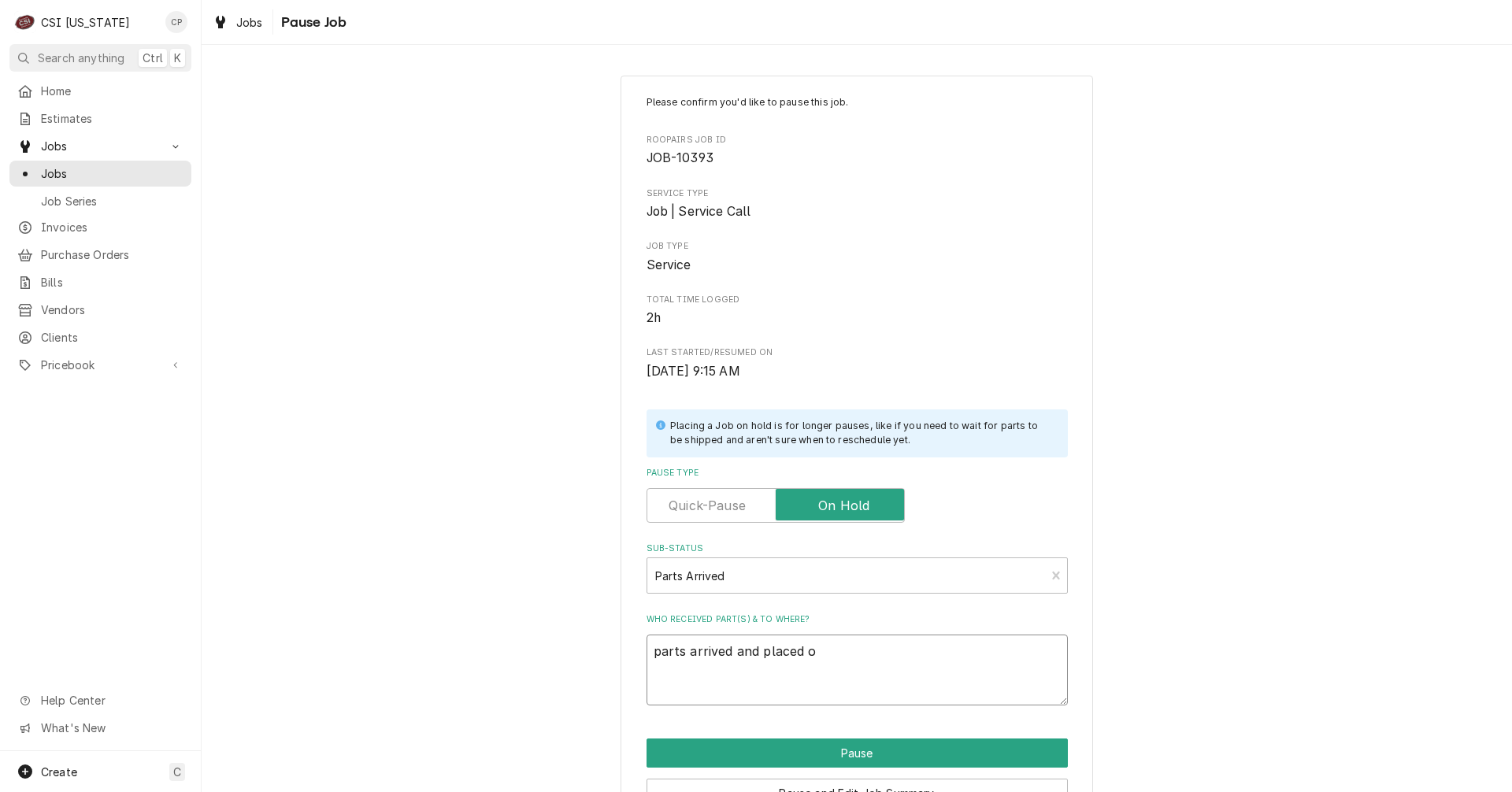
type textarea "x"
type textarea "parts arrived and placed on"
type textarea "x"
type textarea "parts arrived and placed on"
type textarea "x"
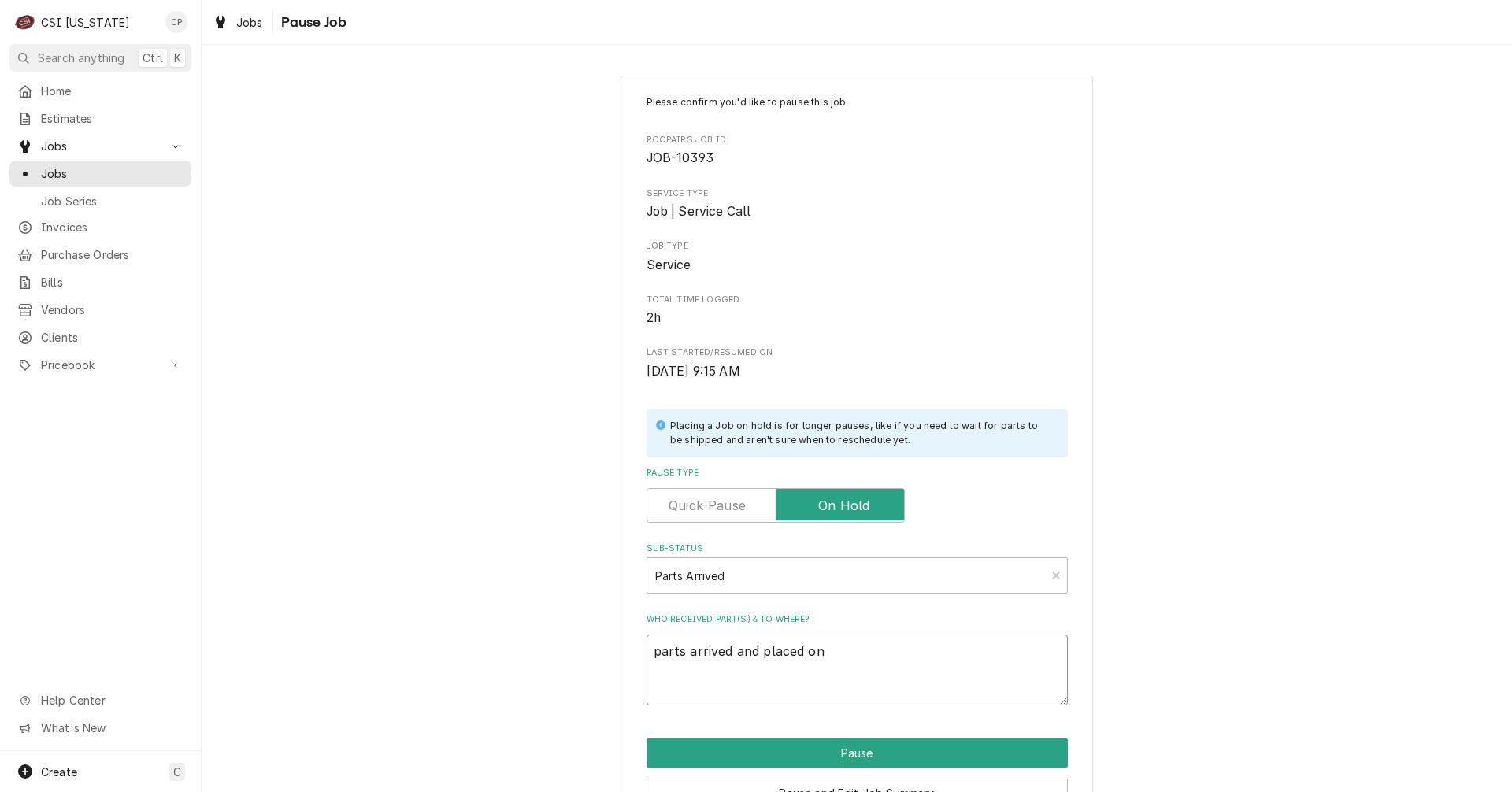
type textarea "parts arrived and placed on M"
type textarea "x"
type textarea "parts arrived and placed on Ma"
type textarea "x"
type textarea "parts arrived and placed on Mat"
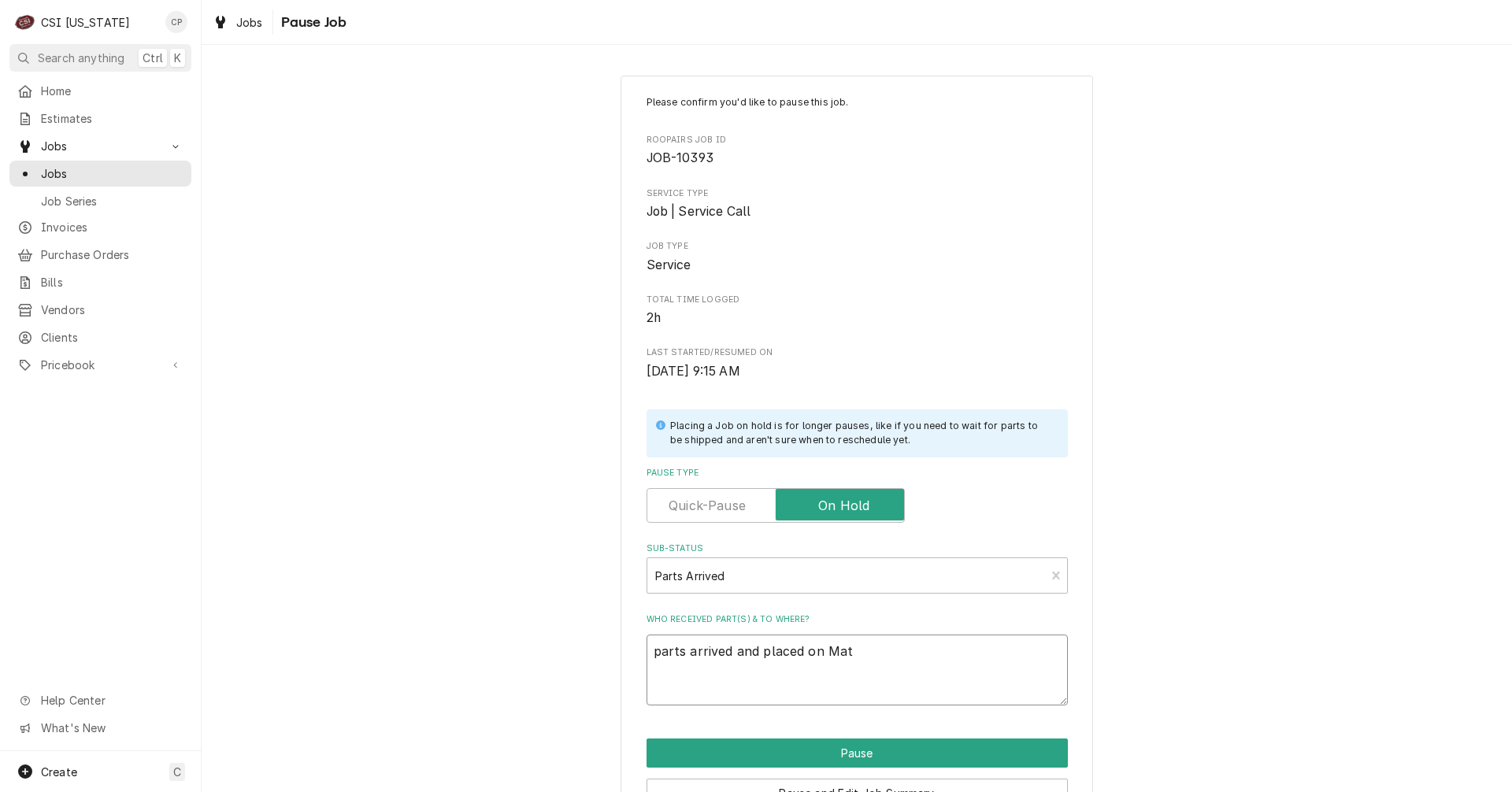
type textarea "x"
type textarea "parts arrived and placed on Matt"
type textarea "x"
type textarea "parts arrived and placed on Matts"
type textarea "x"
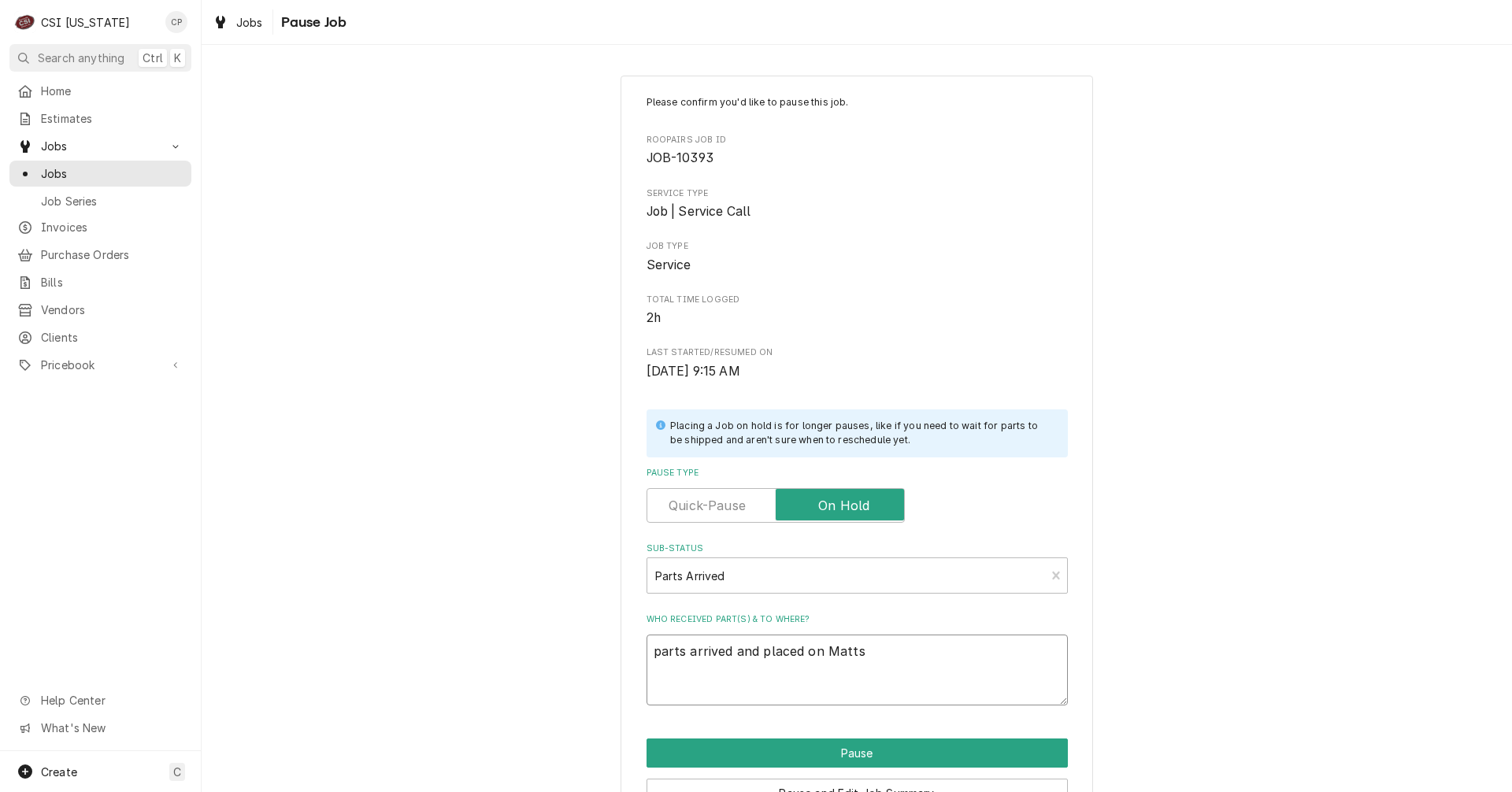
type textarea "parts arrived and placed on Matts s"
type textarea "x"
type textarea "parts arrived and placed on Matts sh"
type textarea "x"
type textarea "parts arrived and placed on Matts she"
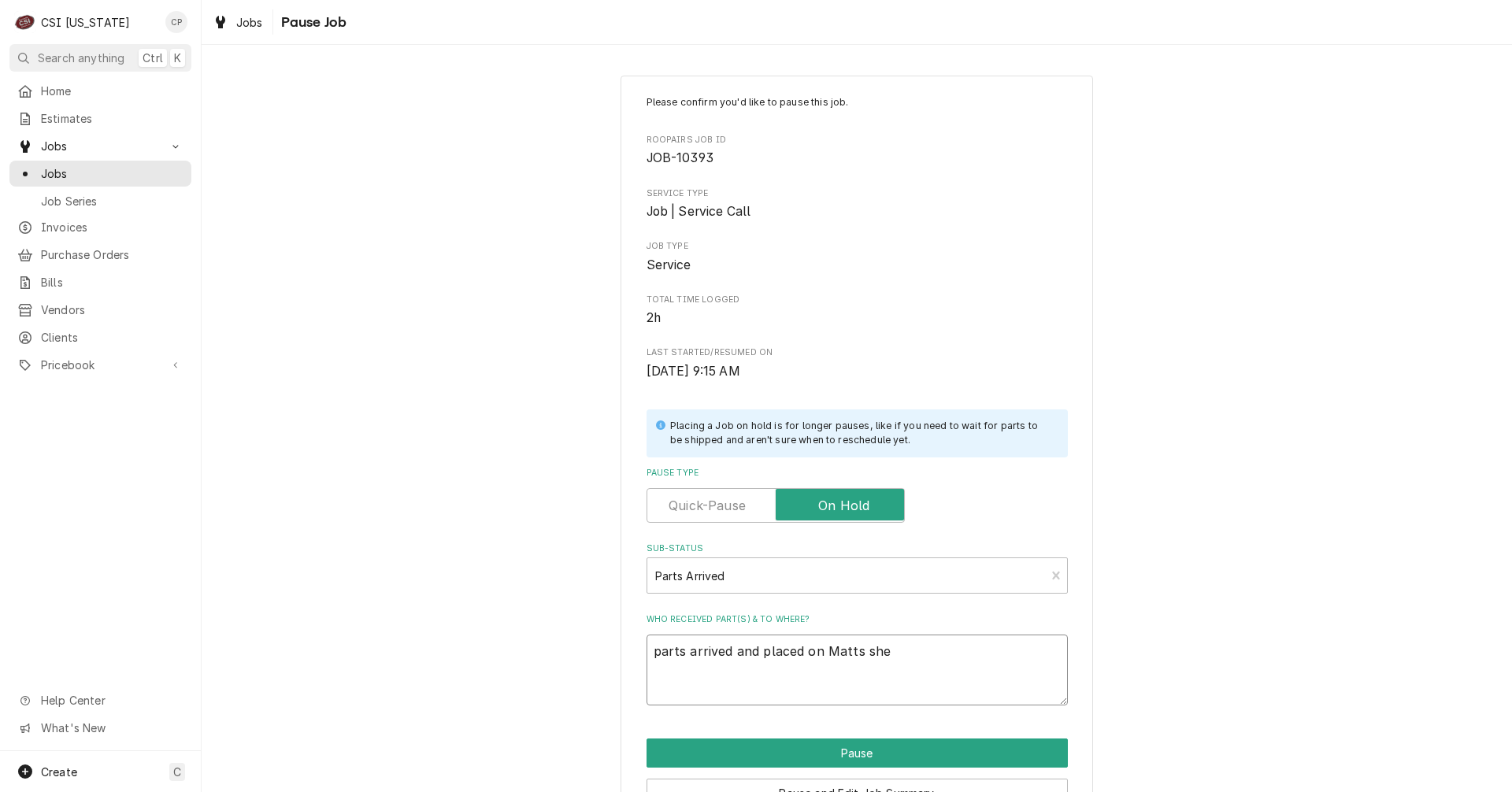
type textarea "x"
type textarea "parts arrived and placed on Matts shel"
type textarea "x"
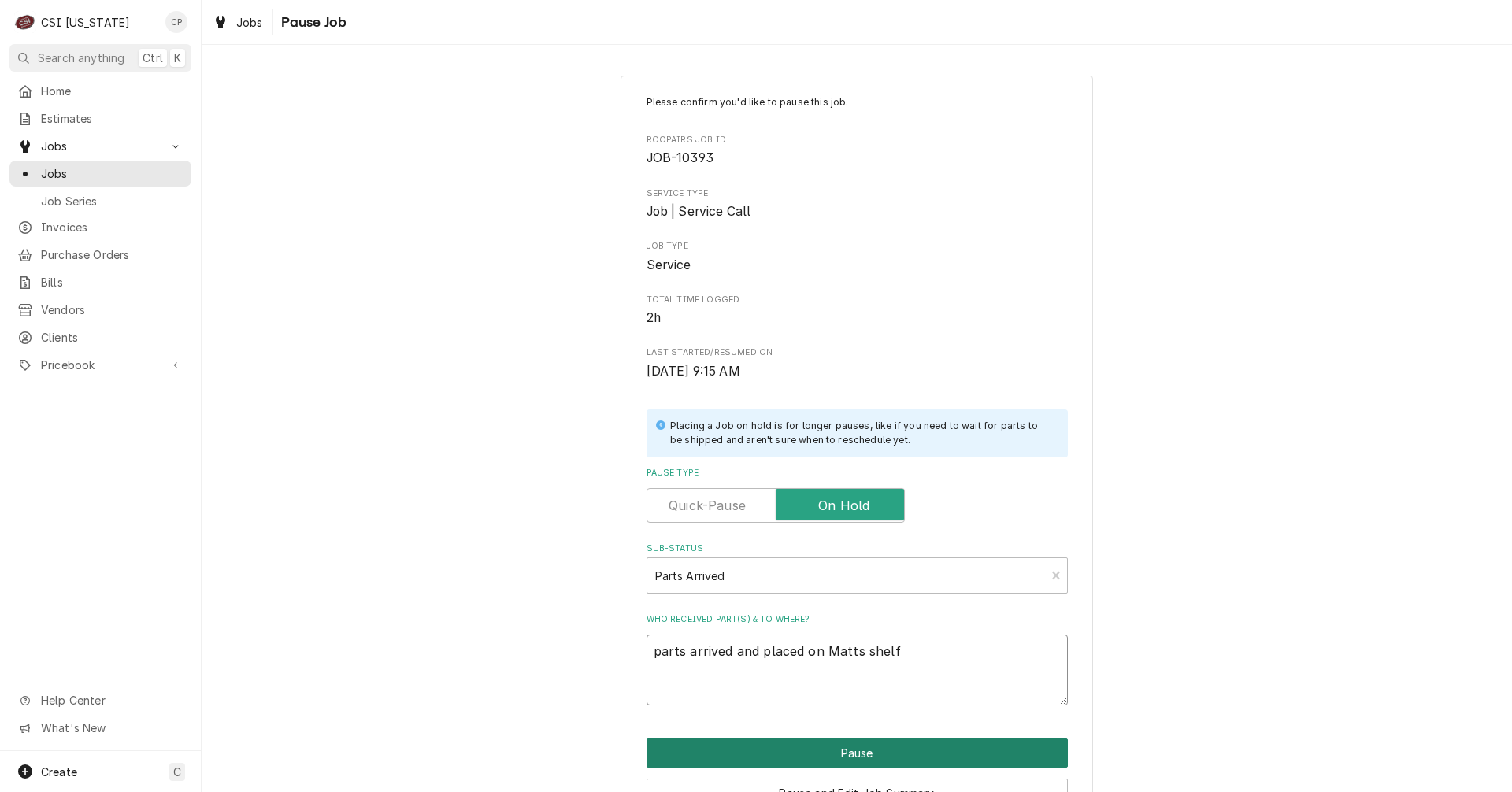
type textarea "parts arrived and placed on Matts shelf"
click at [839, 759] on button "Pause" at bounding box center [857, 752] width 421 height 29
type textarea "x"
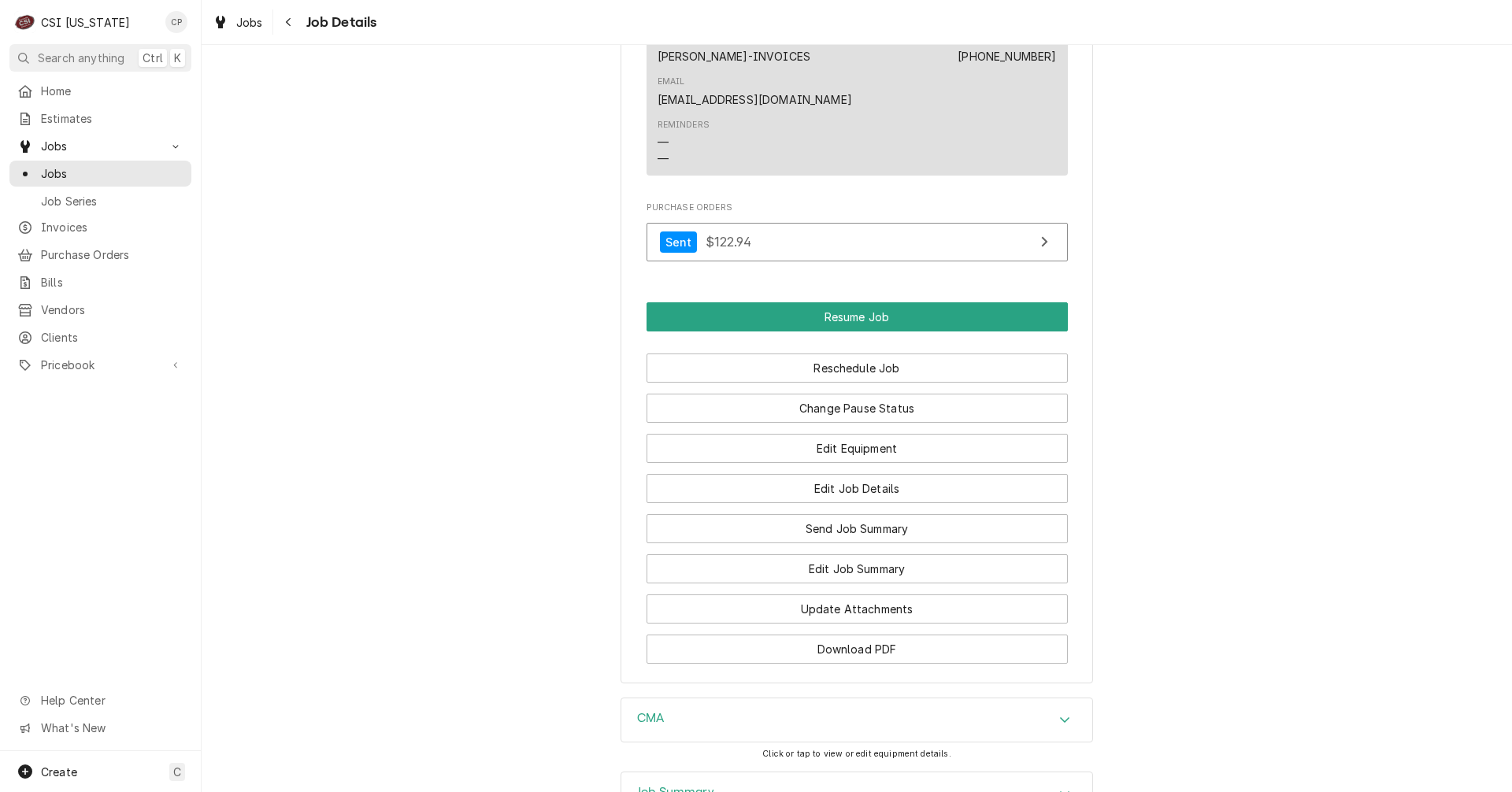
scroll to position [1889, 0]
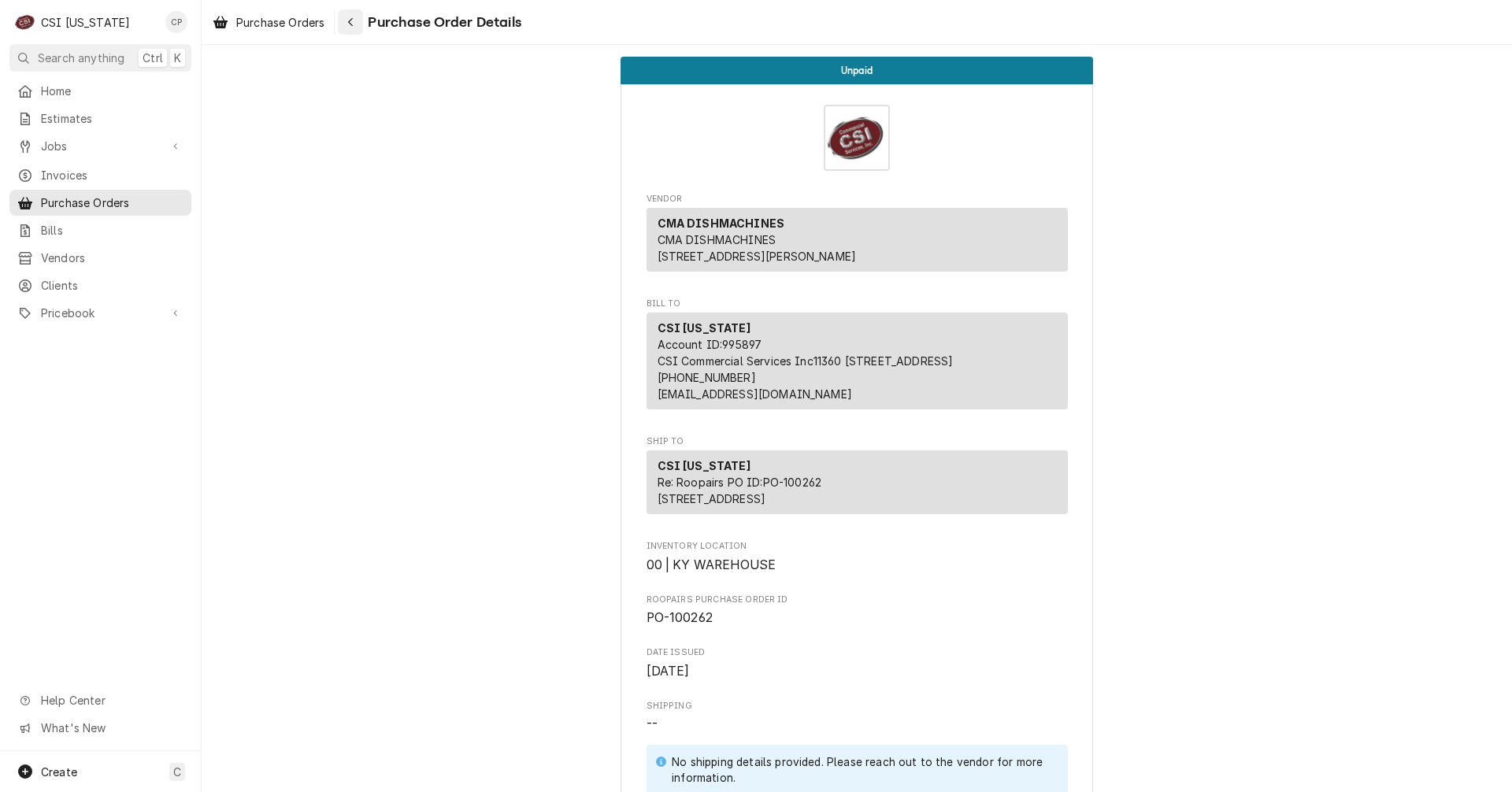
click at [358, 24] on div "Navigate back" at bounding box center [350, 21] width 16 height 16
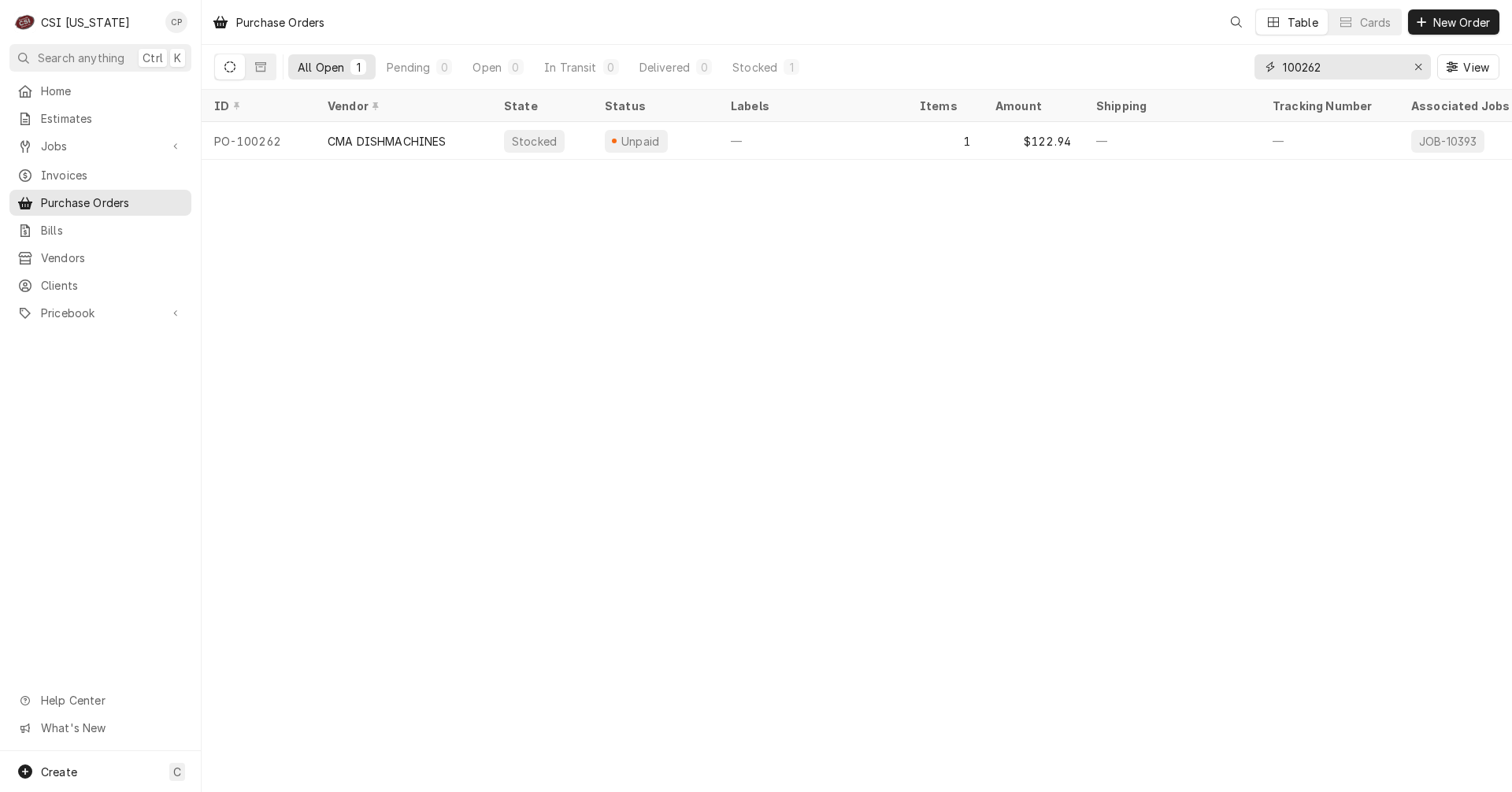
click at [1357, 69] on input "100262" at bounding box center [1342, 67] width 118 height 25
click at [1316, 69] on input "100262" at bounding box center [1342, 67] width 118 height 25
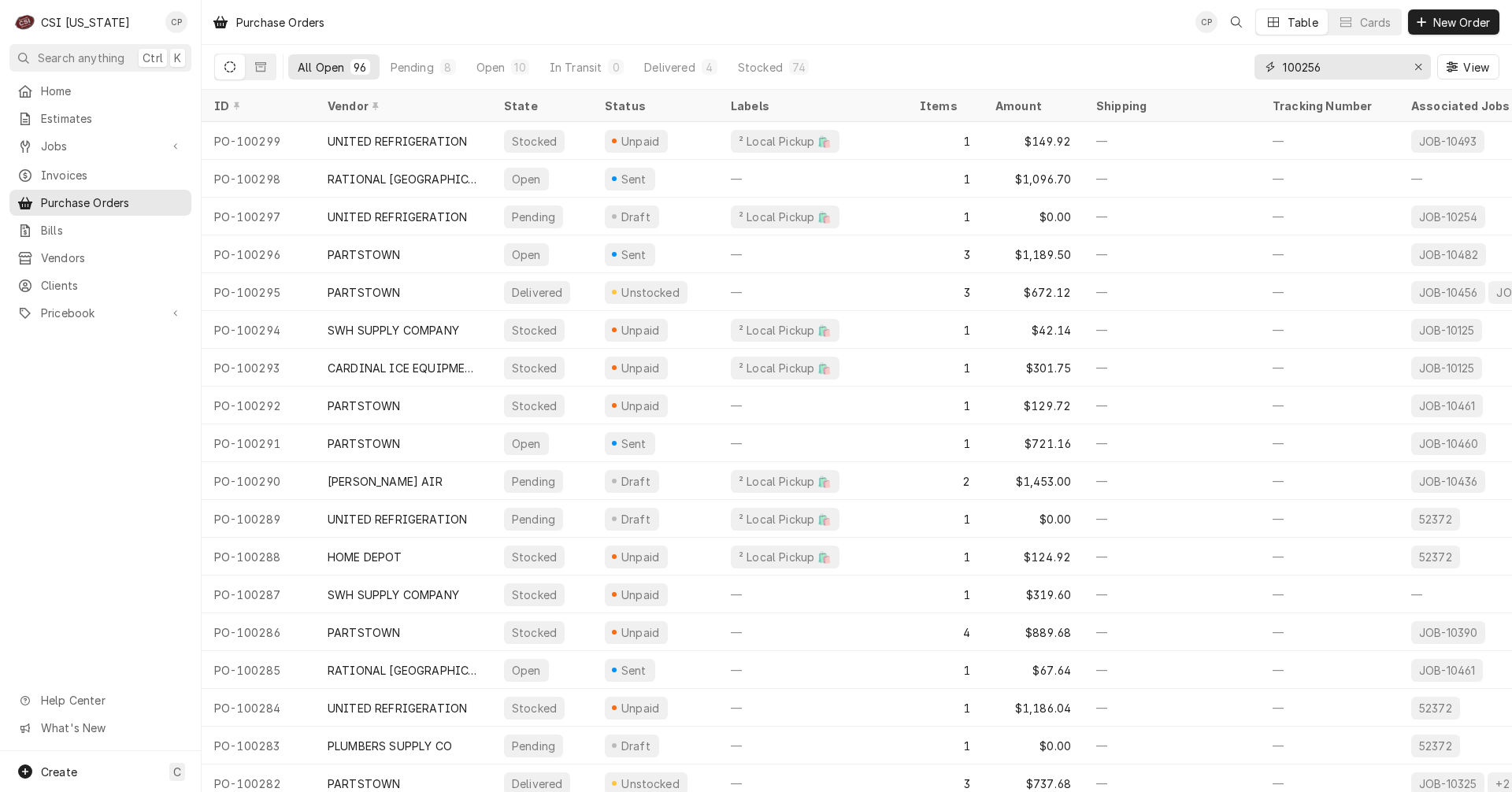
type input "100256"
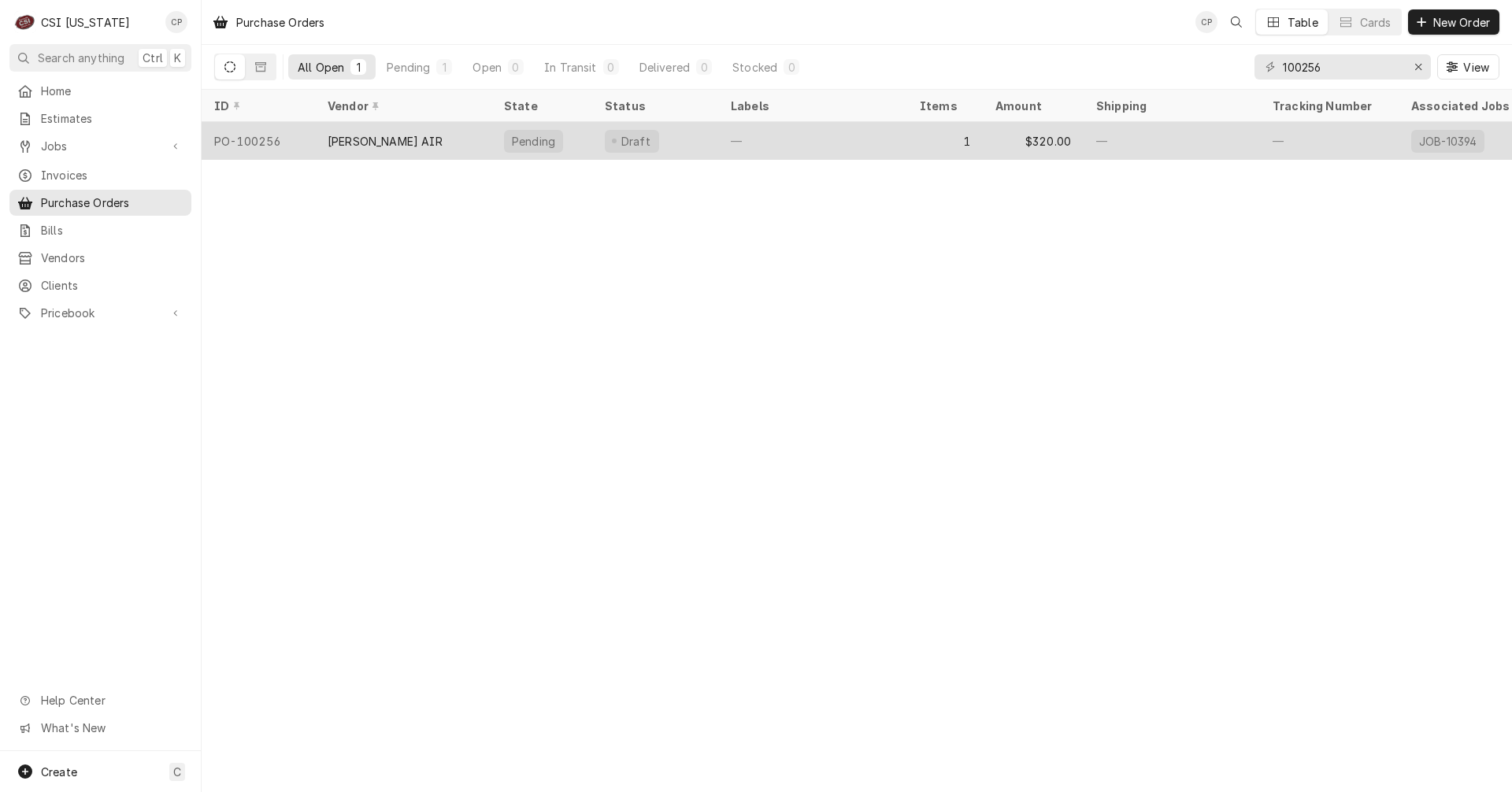
click at [745, 130] on div "—" at bounding box center [812, 141] width 189 height 38
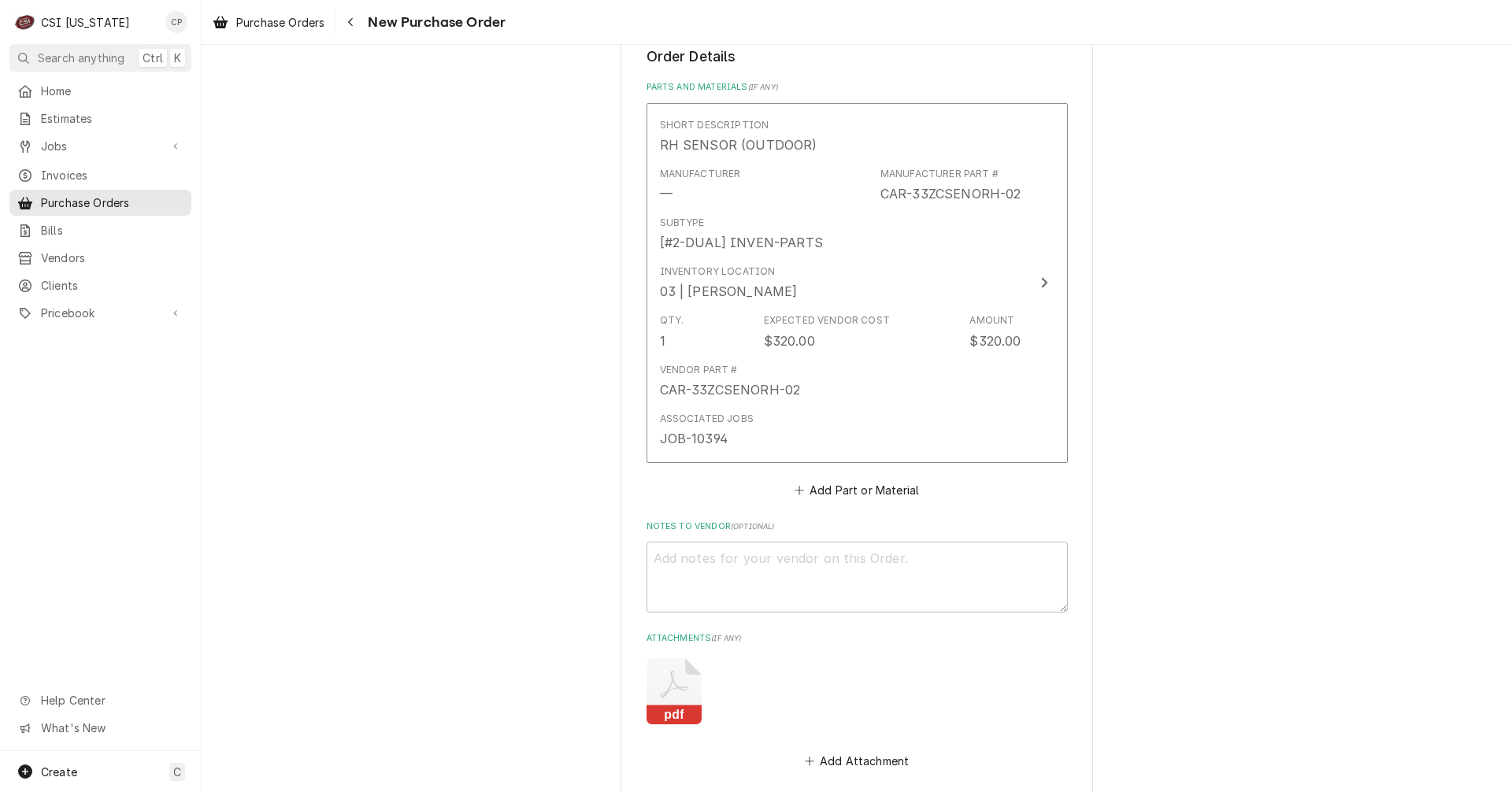
scroll to position [910, 0]
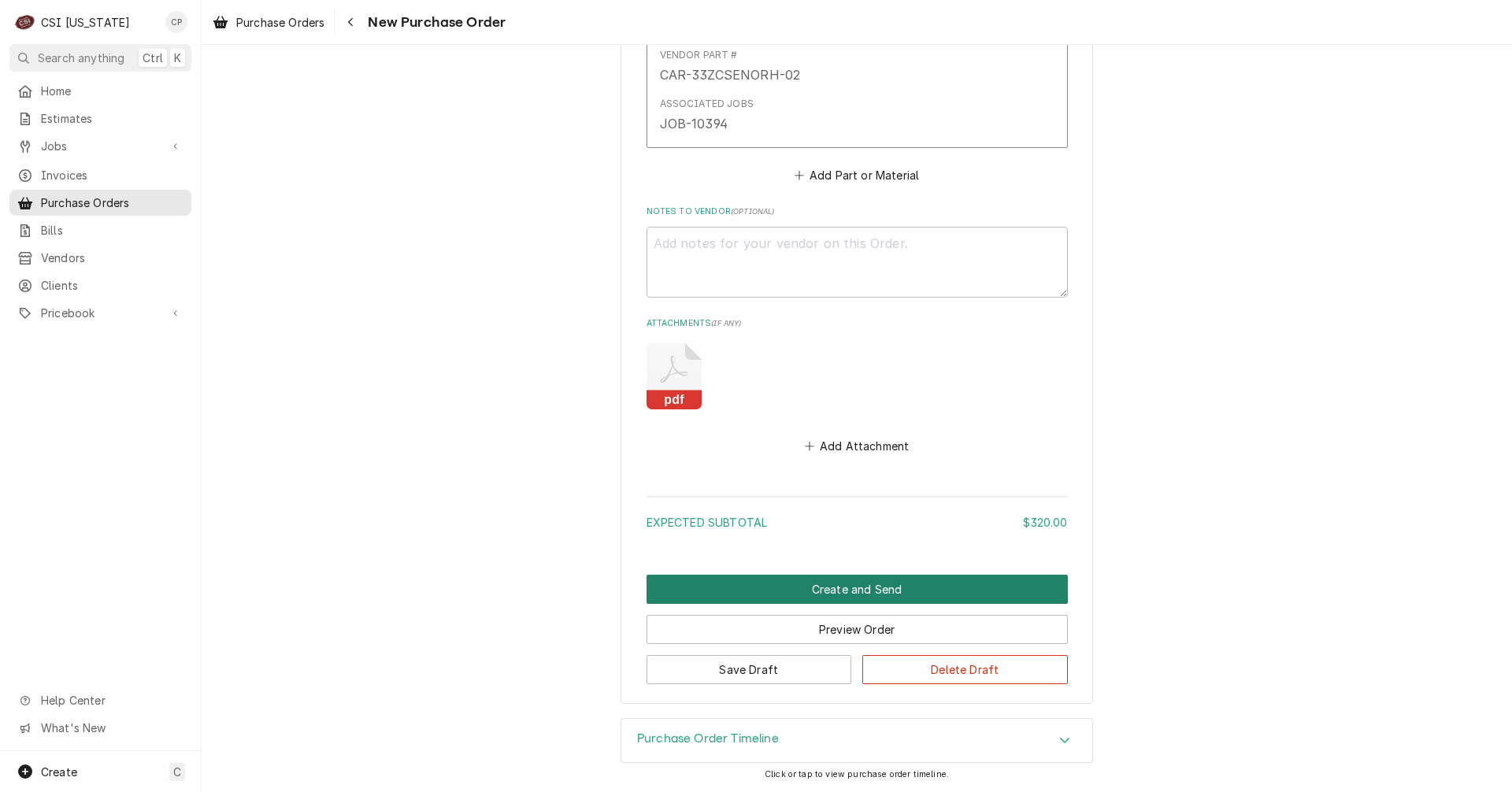
click at [840, 590] on button "Create and Send" at bounding box center [857, 588] width 421 height 29
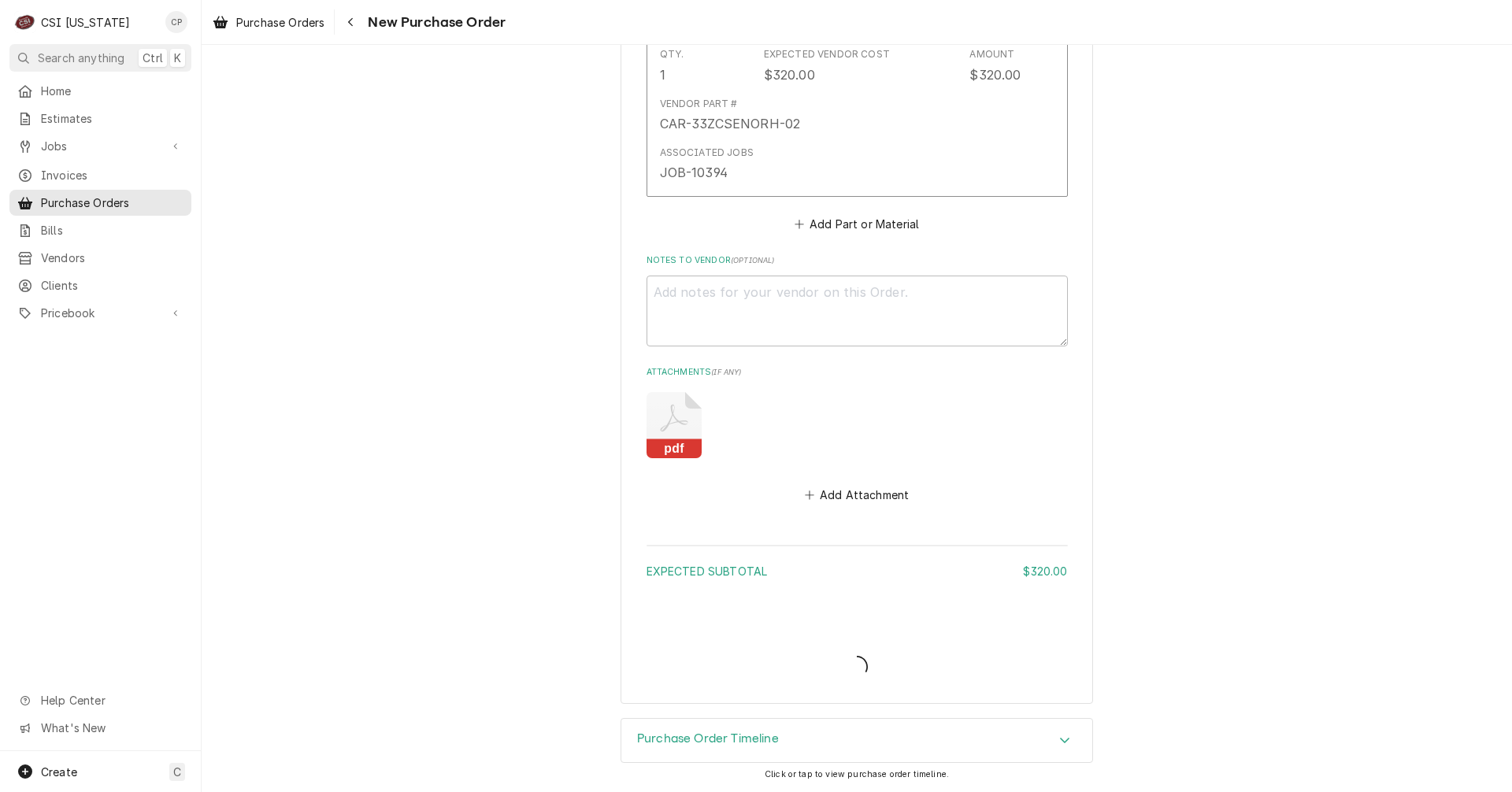
type textarea "x"
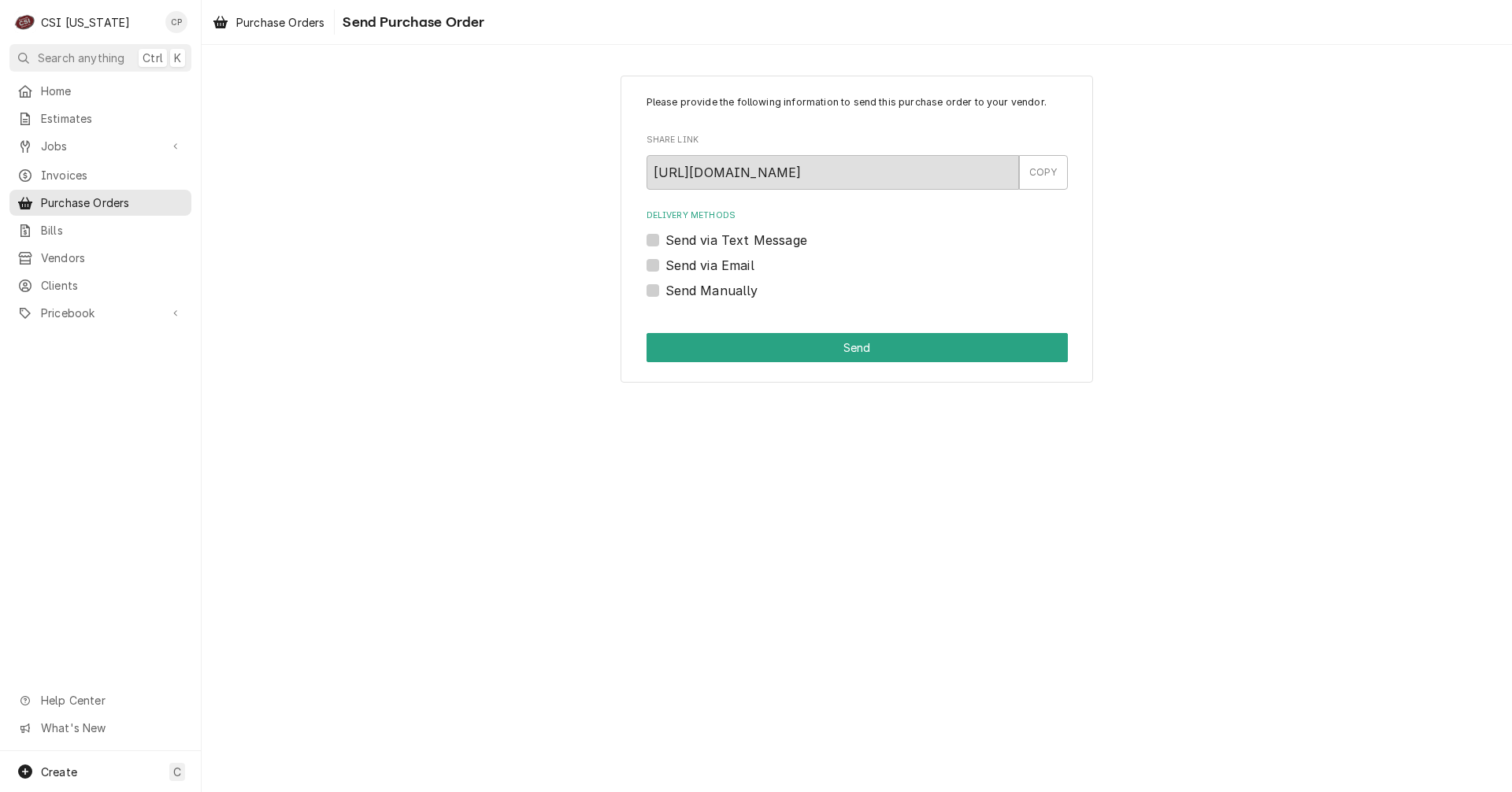
click at [665, 293] on label "Send Manually" at bounding box center [712, 291] width 93 height 19
click at [665, 293] on input "Send Manually" at bounding box center [875, 298] width 421 height 34
checkbox input "true"
click at [839, 360] on button "Send" at bounding box center [857, 347] width 421 height 29
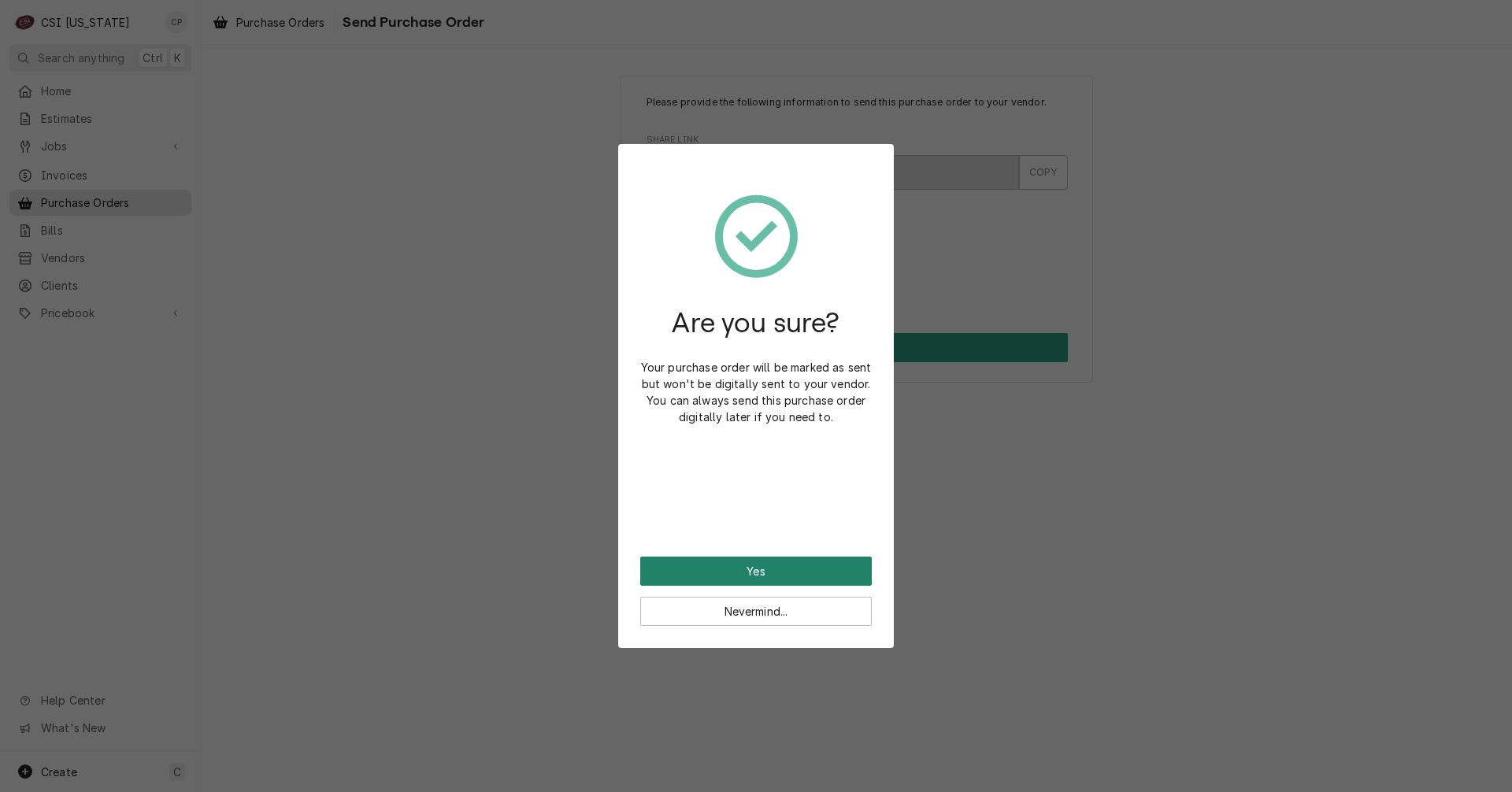
click at [762, 573] on button "Yes" at bounding box center [756, 571] width 231 height 29
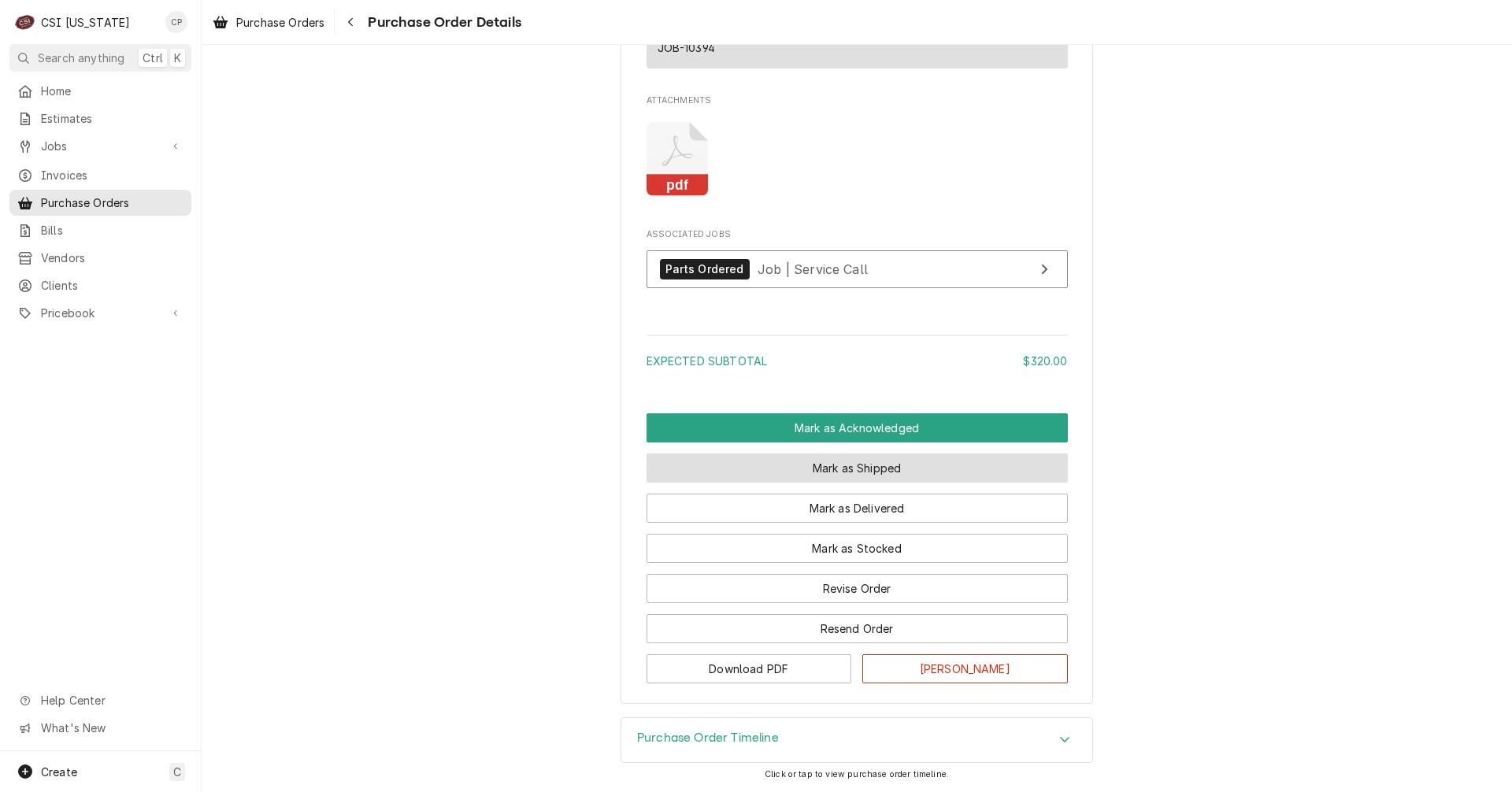
scroll to position [1206, 0]
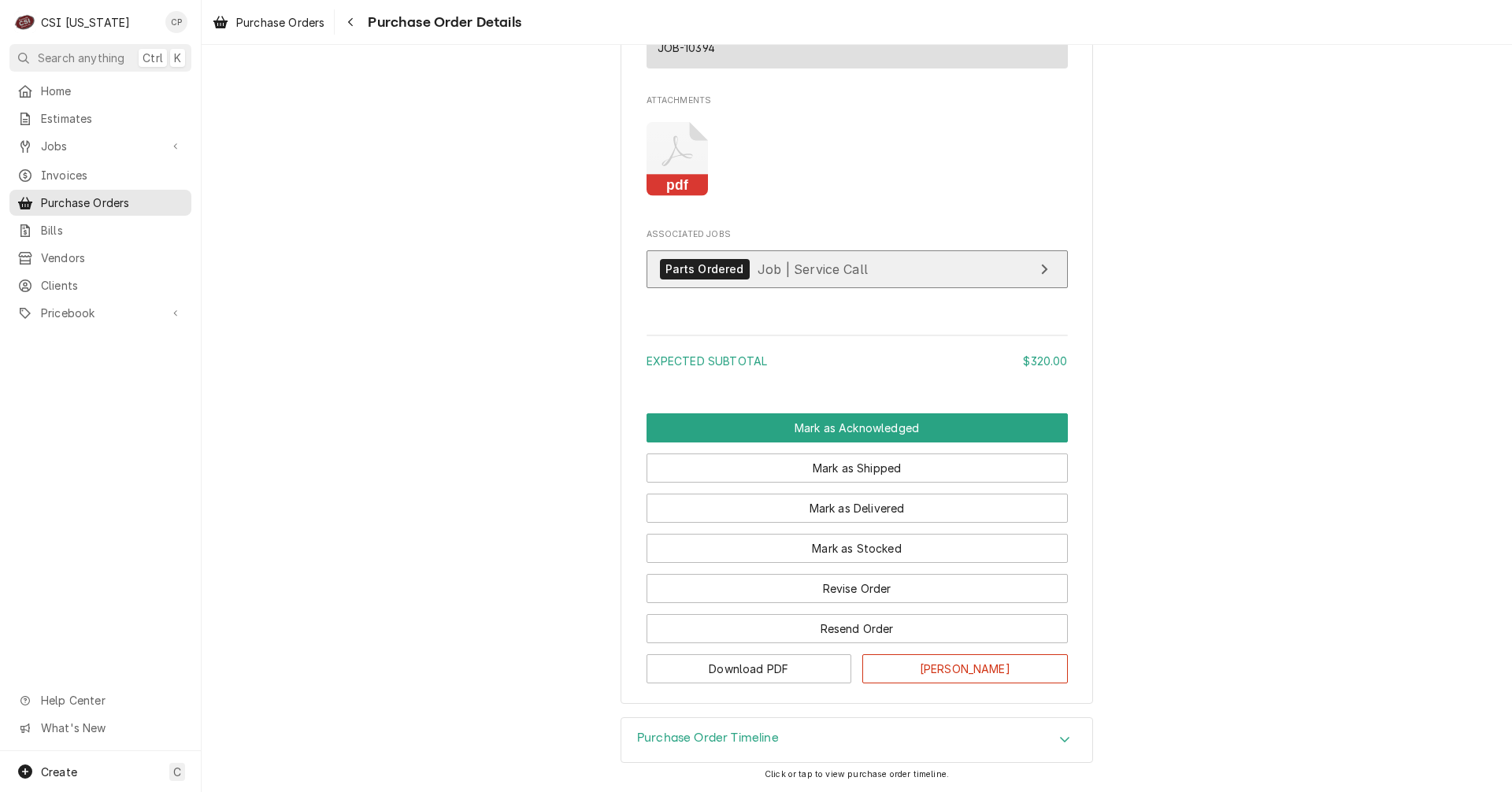
click at [905, 272] on link "Parts Ordered Job | Service Call" at bounding box center [857, 270] width 421 height 39
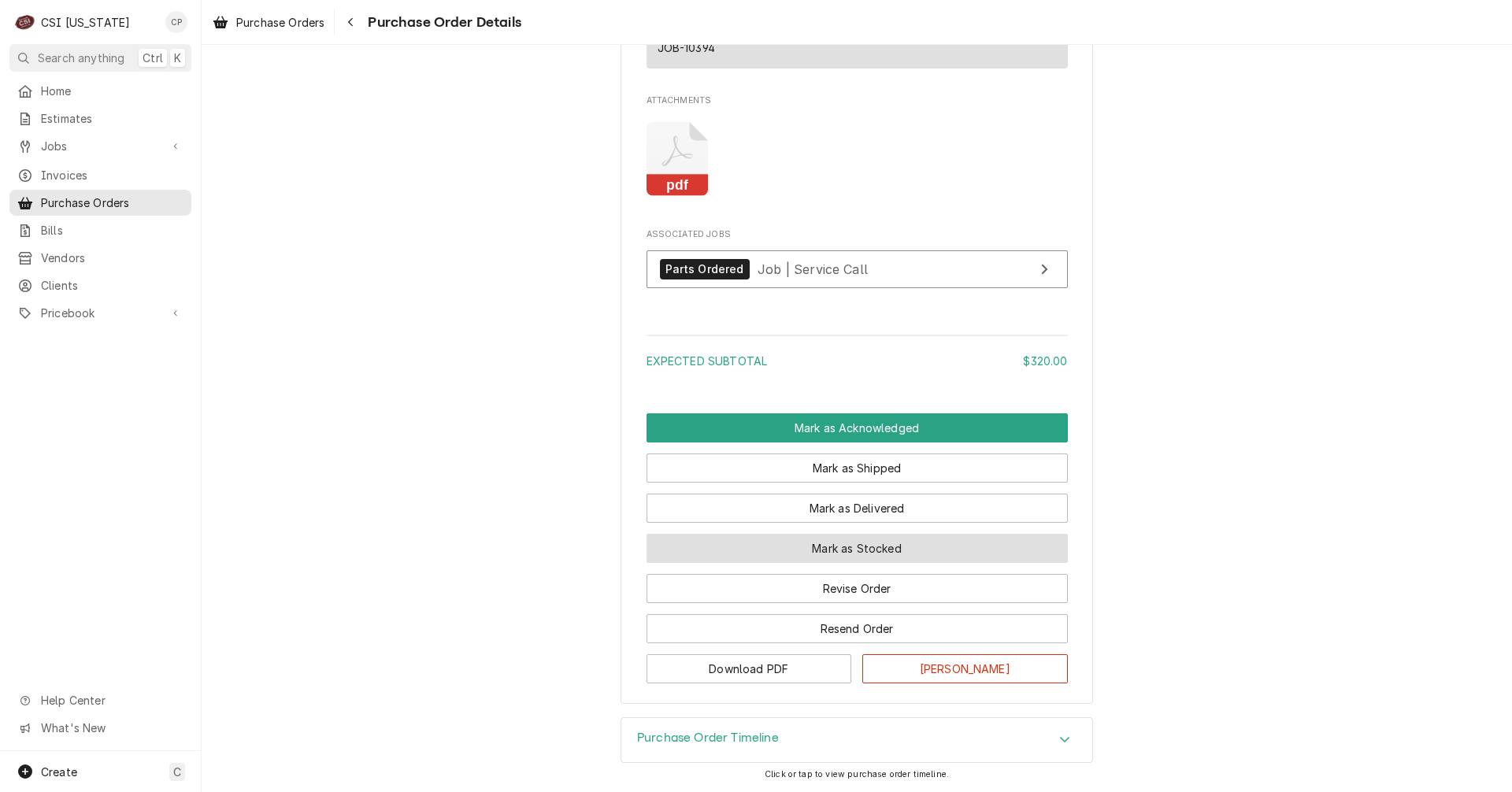
click at [857, 552] on button "Mark as Stocked" at bounding box center [857, 548] width 421 height 29
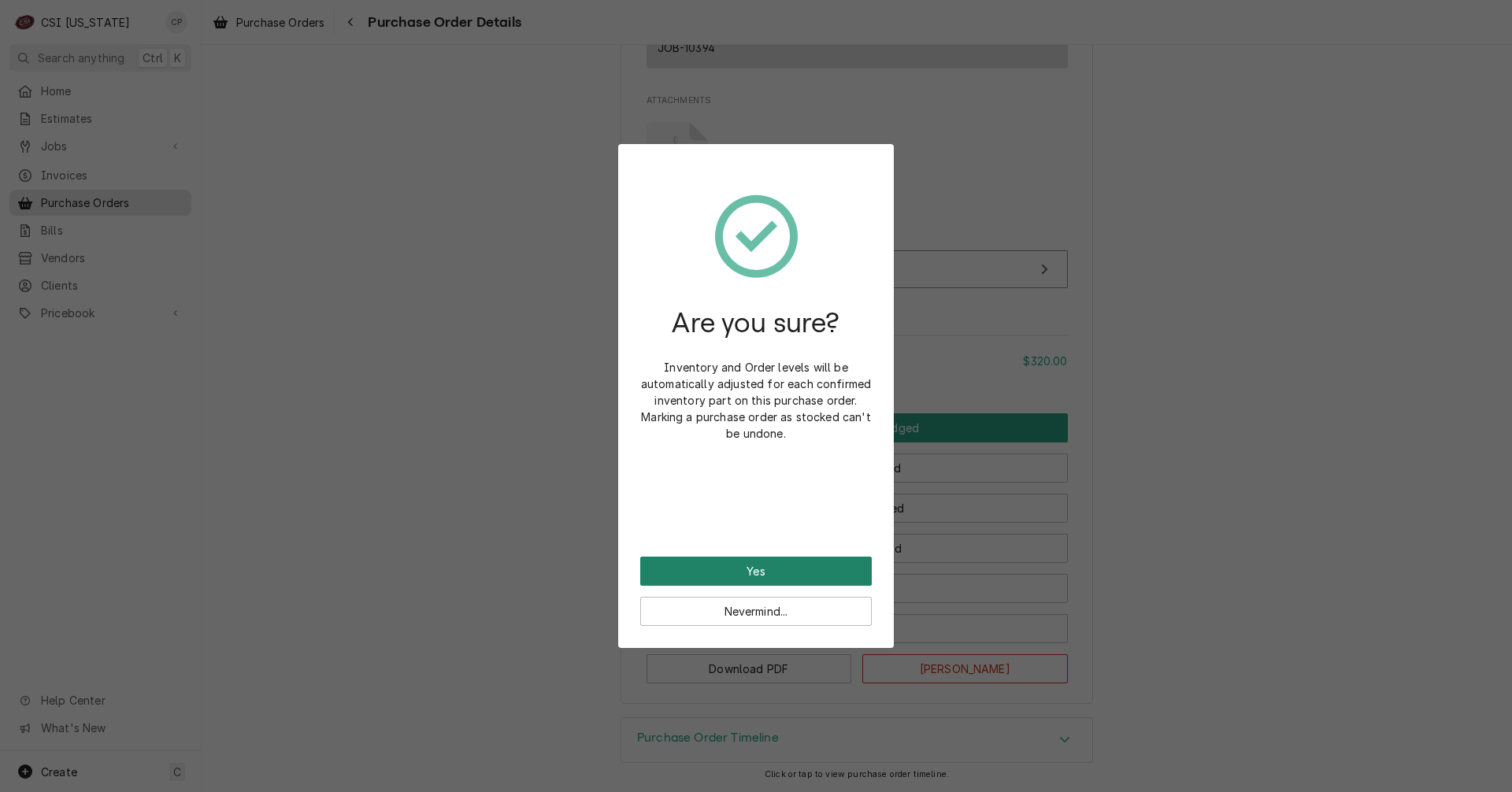
click at [809, 572] on button "Yes" at bounding box center [756, 571] width 231 height 29
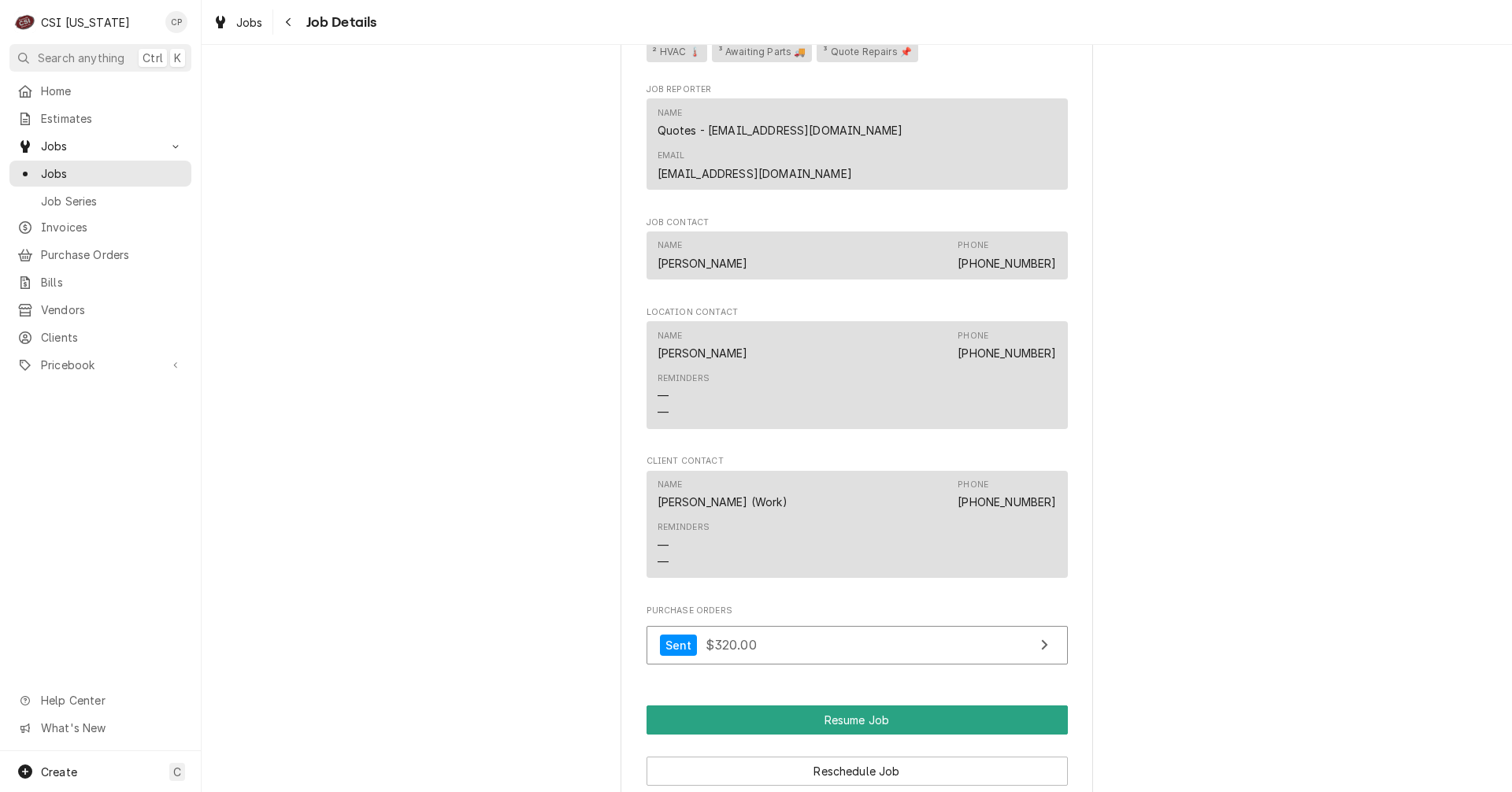
scroll to position [2047, 0]
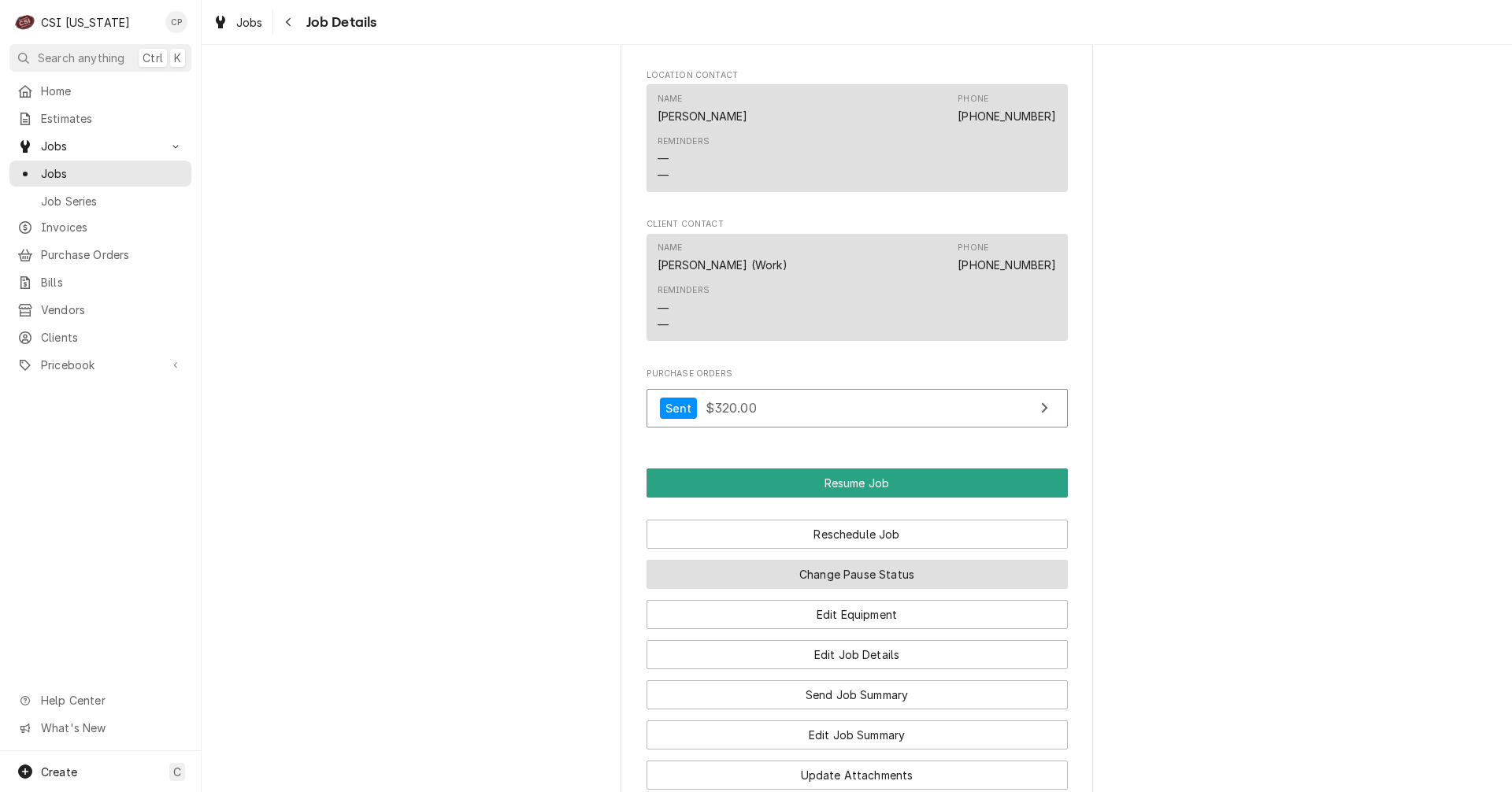
click at [838, 560] on button "Change Pause Status" at bounding box center [857, 574] width 421 height 29
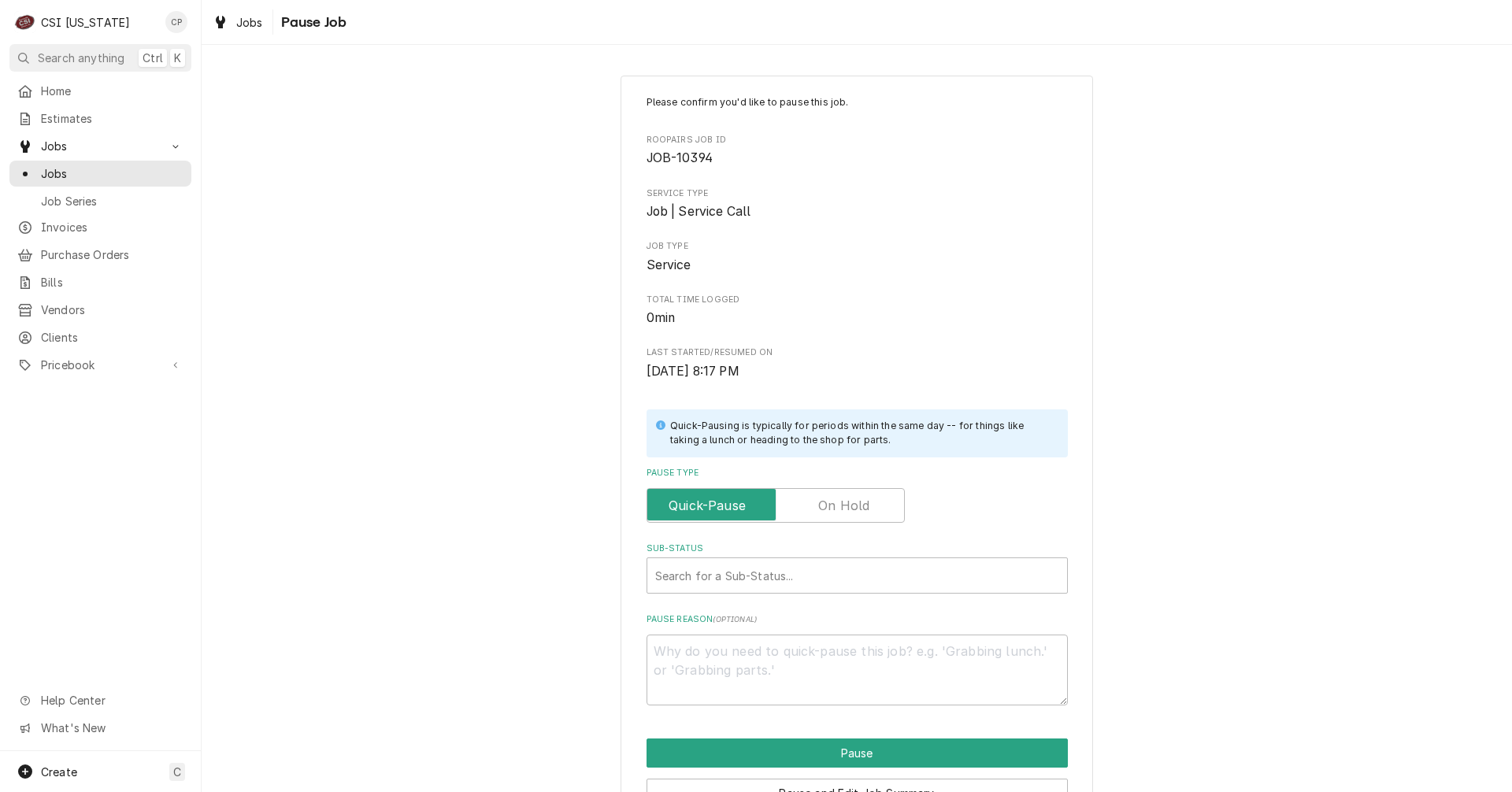
click at [834, 507] on label "Pause Type" at bounding box center [775, 504] width 258 height 34
click at [834, 507] on input "Pause Type" at bounding box center [775, 504] width 244 height 34
checkbox input "true"
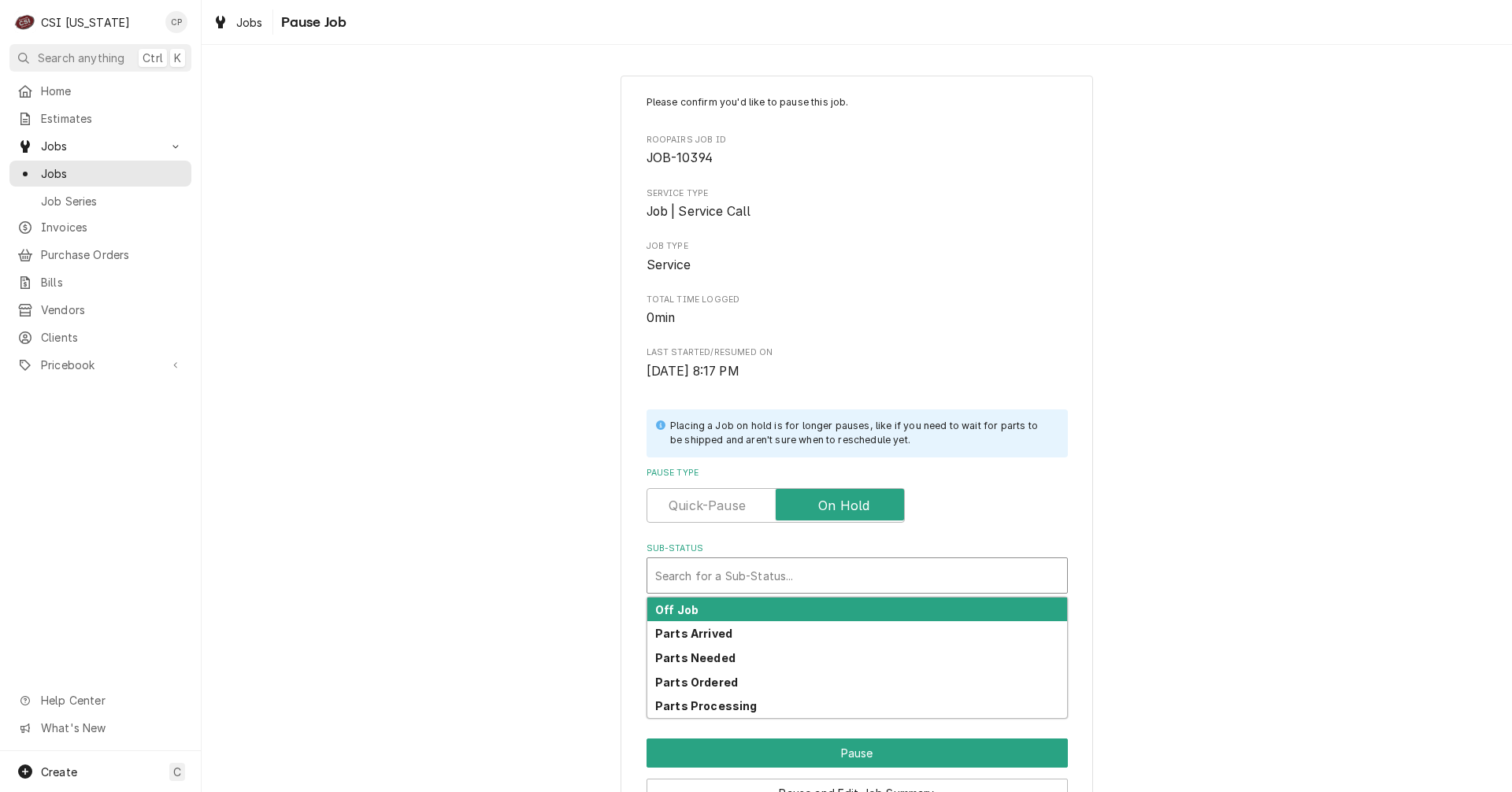
click at [764, 572] on div "Sub-Status" at bounding box center [857, 575] width 403 height 29
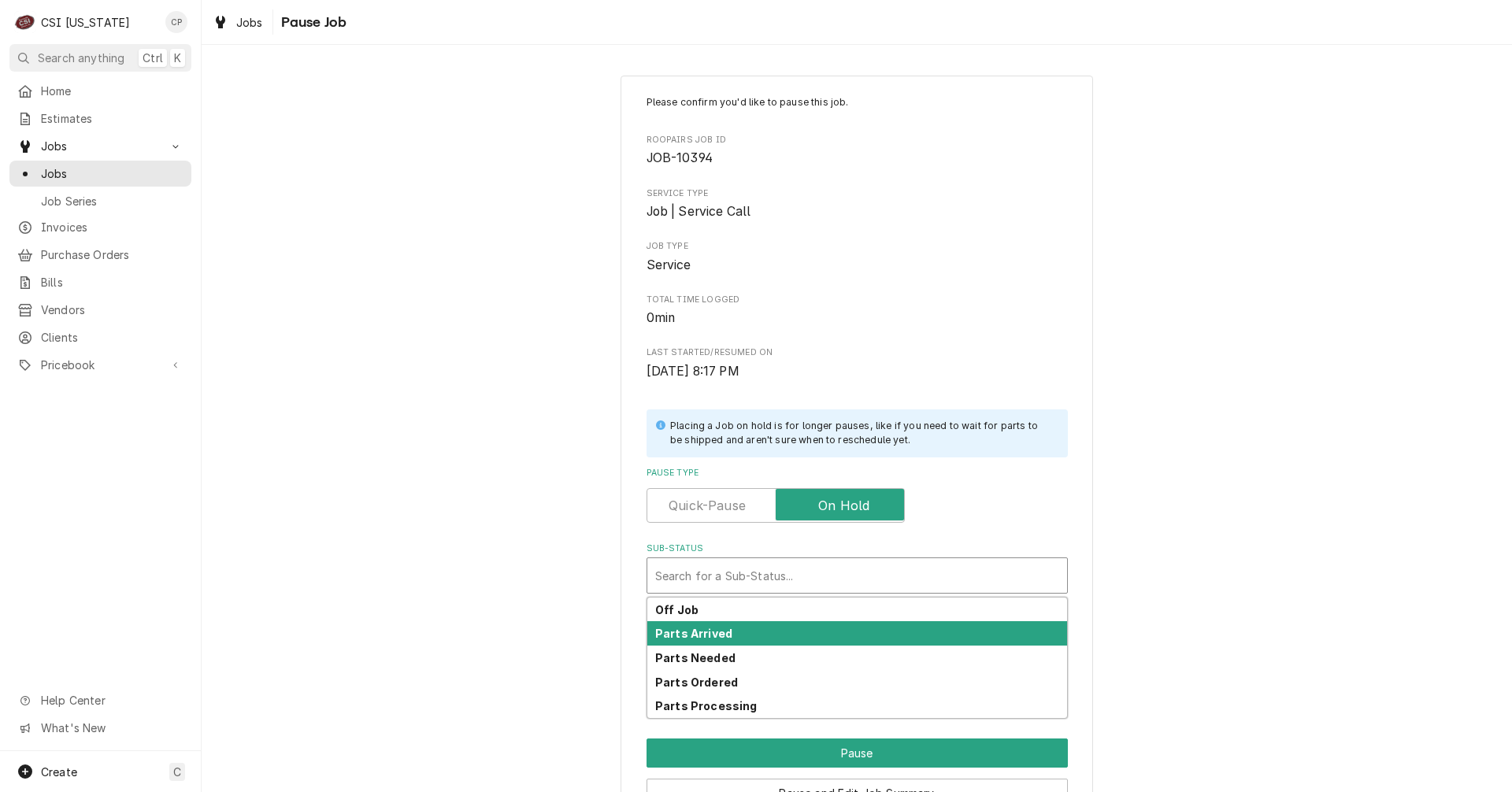
click at [706, 631] on strong "Parts Arrived" at bounding box center [693, 633] width 77 height 13
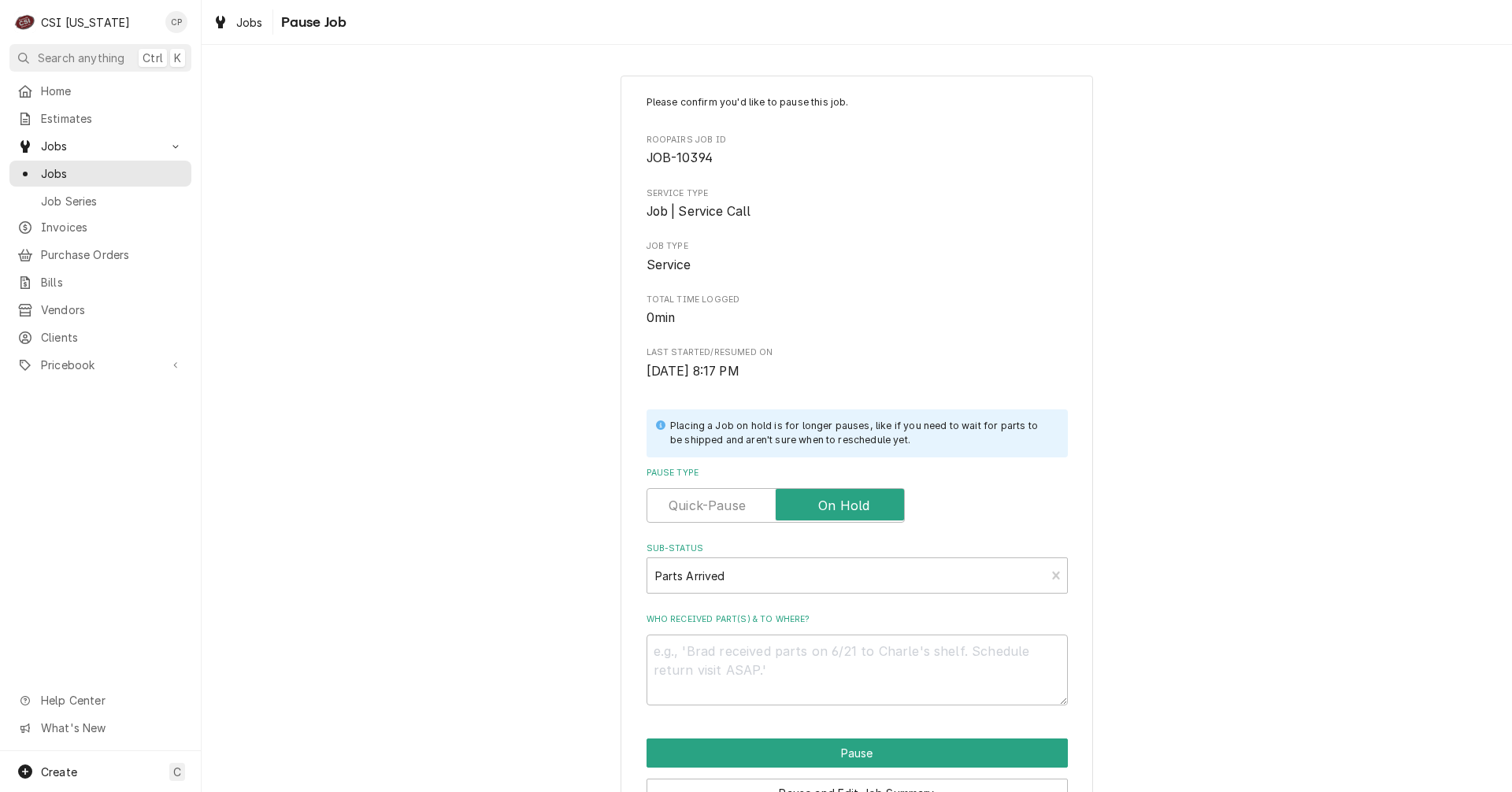
drag, startPoint x: 706, startPoint y: 631, endPoint x: 704, endPoint y: 648, distance: 17.1
click at [704, 642] on div "Who received part(s) & to where?" at bounding box center [857, 660] width 421 height 93
drag, startPoint x: 842, startPoint y: 701, endPoint x: 825, endPoint y: 699, distance: 17.1
click at [842, 701] on textarea "Who received part(s) & to where?" at bounding box center [857, 670] width 421 height 71
click at [647, 651] on textarea "Who received part(s) & to where?" at bounding box center [857, 670] width 421 height 71
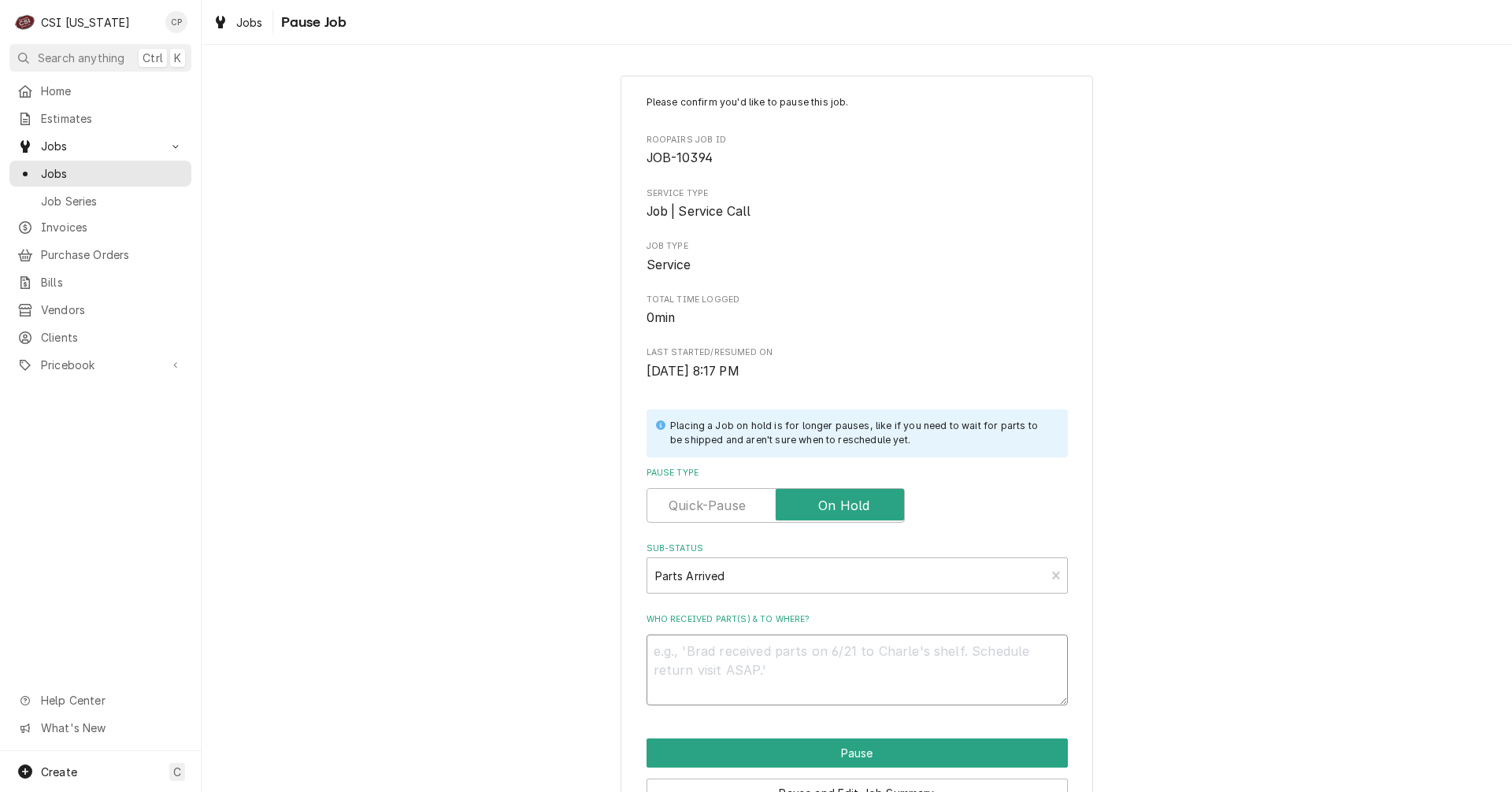
click at [684, 648] on textarea "Who received part(s) & to where?" at bounding box center [857, 670] width 421 height 71
click at [684, 647] on textarea "Who received part(s) & to where?" at bounding box center [857, 670] width 421 height 71
type textarea "x"
type textarea "P"
type textarea "x"
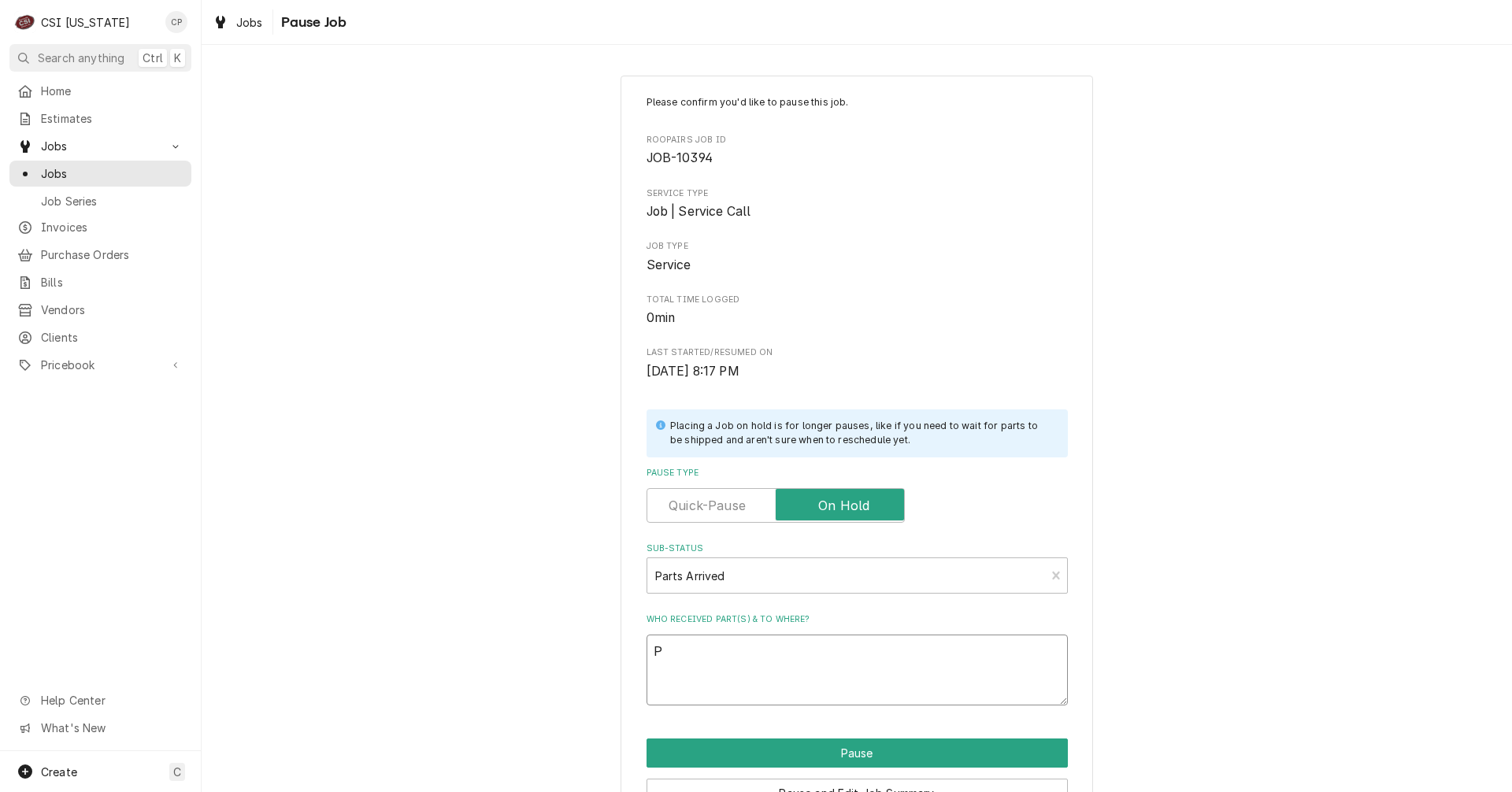
type textarea "PO"
type textarea "x"
type textarea "POa"
type textarea "x"
type textarea "POar"
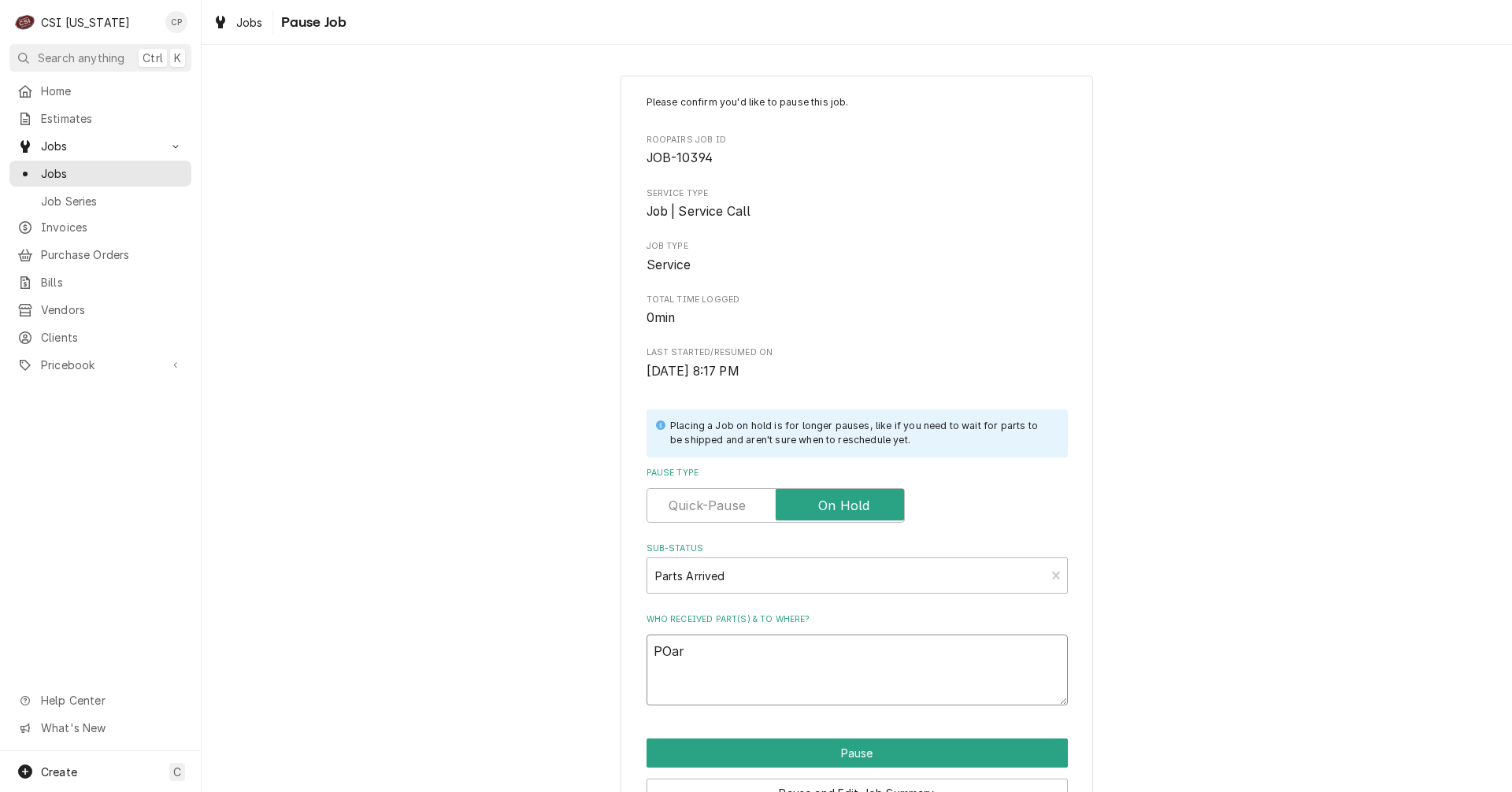
type textarea "x"
type textarea "POa"
type textarea "x"
type textarea "PO"
type textarea "x"
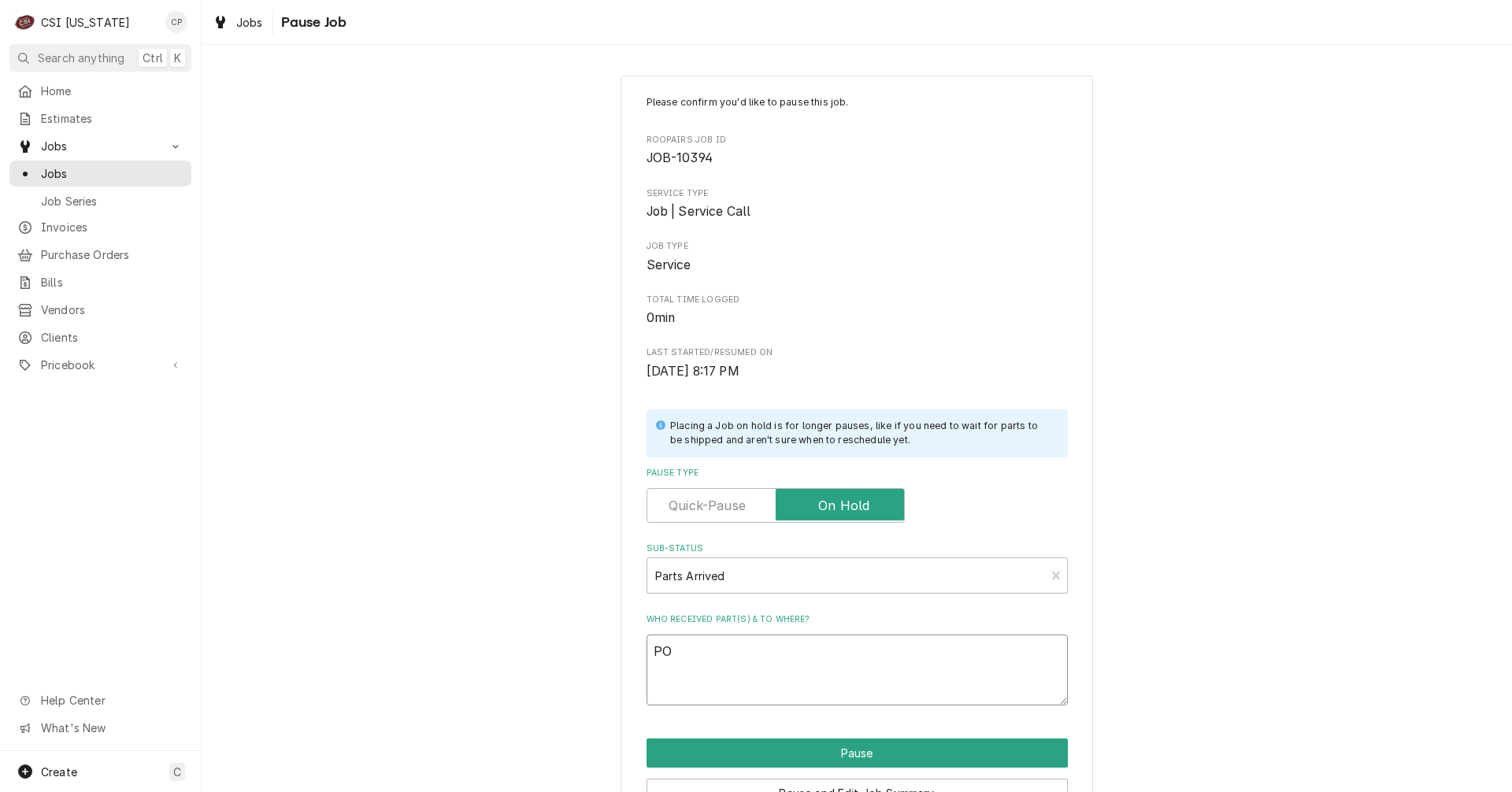
type textarea "P"
type textarea "x"
type textarea "Pa"
type textarea "x"
type textarea "Par"
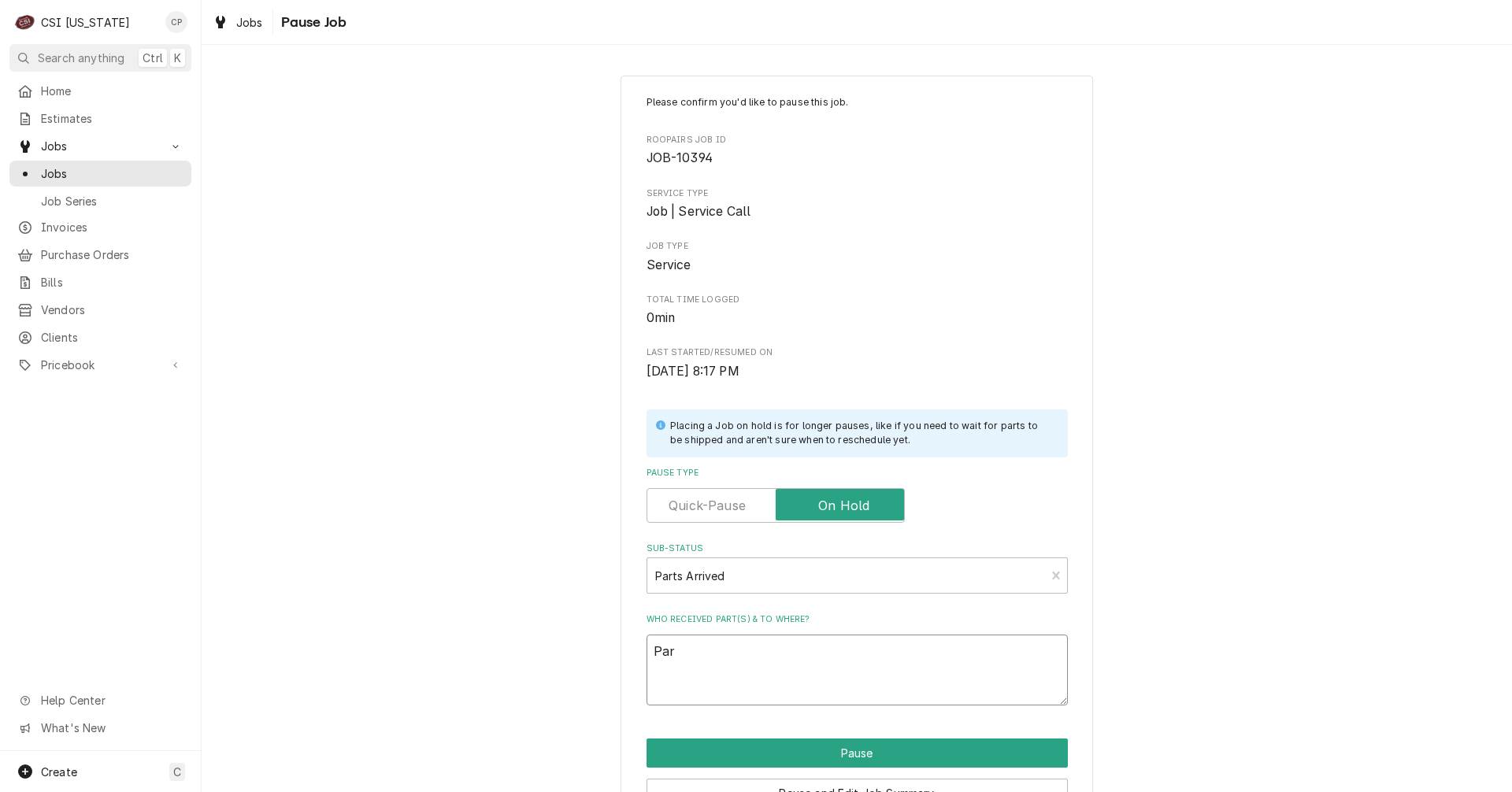
type textarea "x"
type textarea "Part"
type textarea "x"
type textarea "Parts"
type textarea "x"
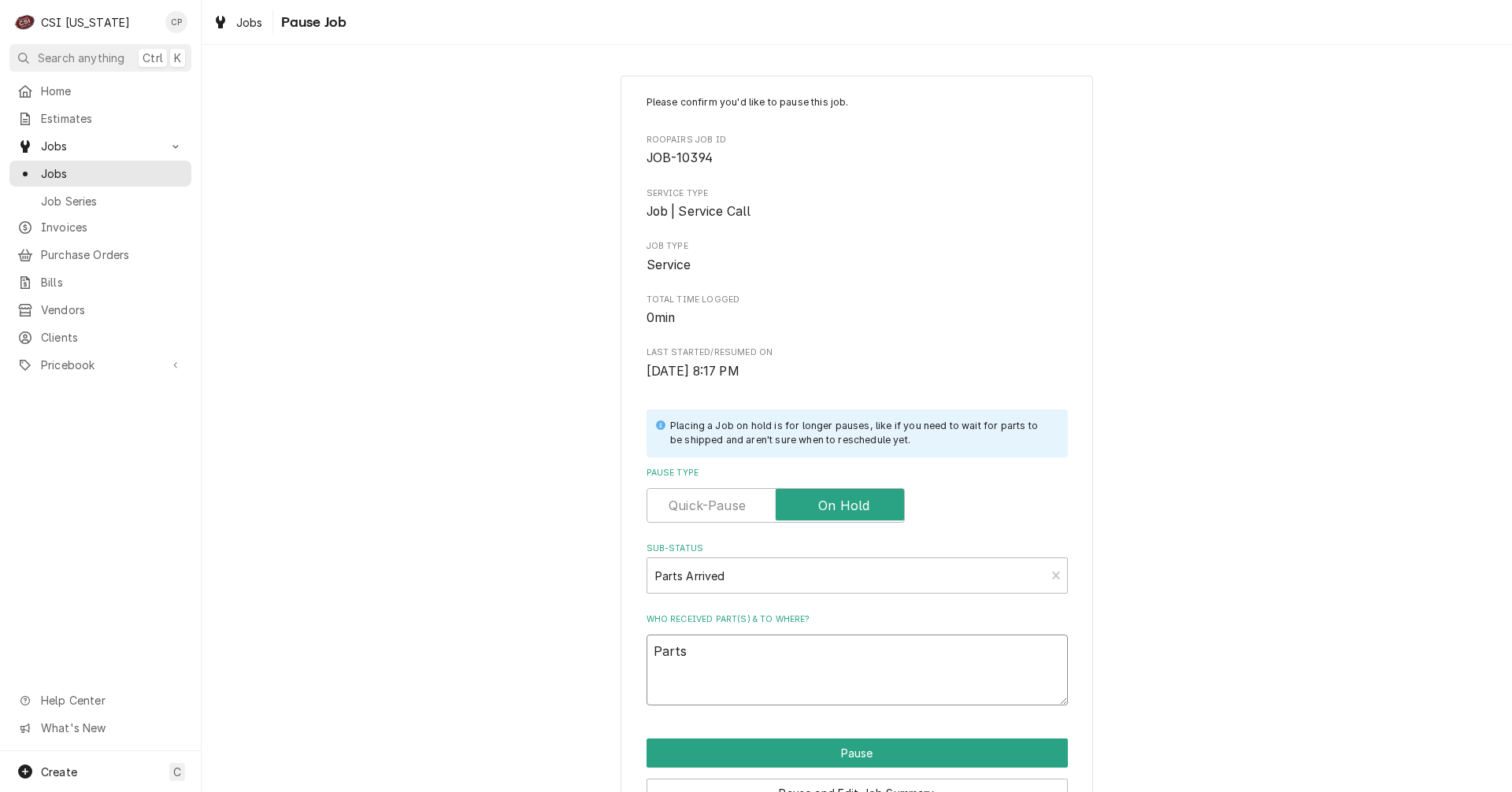
type textarea "Parts"
type textarea "x"
type textarea "Parts r"
type textarea "x"
type textarea "Parts re"
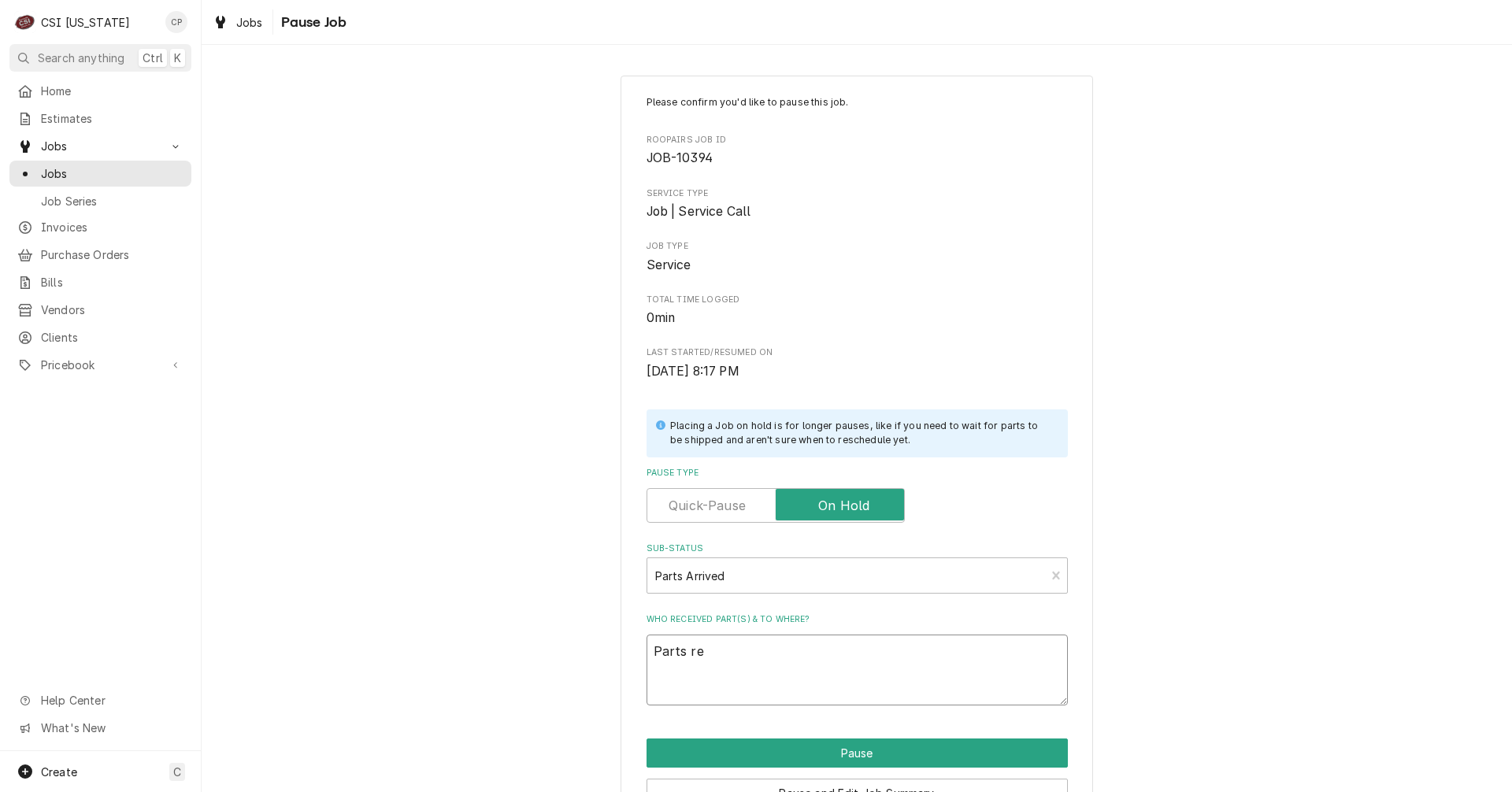
type textarea "x"
type textarea "Parts rec"
type textarea "x"
type textarea "Parts rece"
type textarea "x"
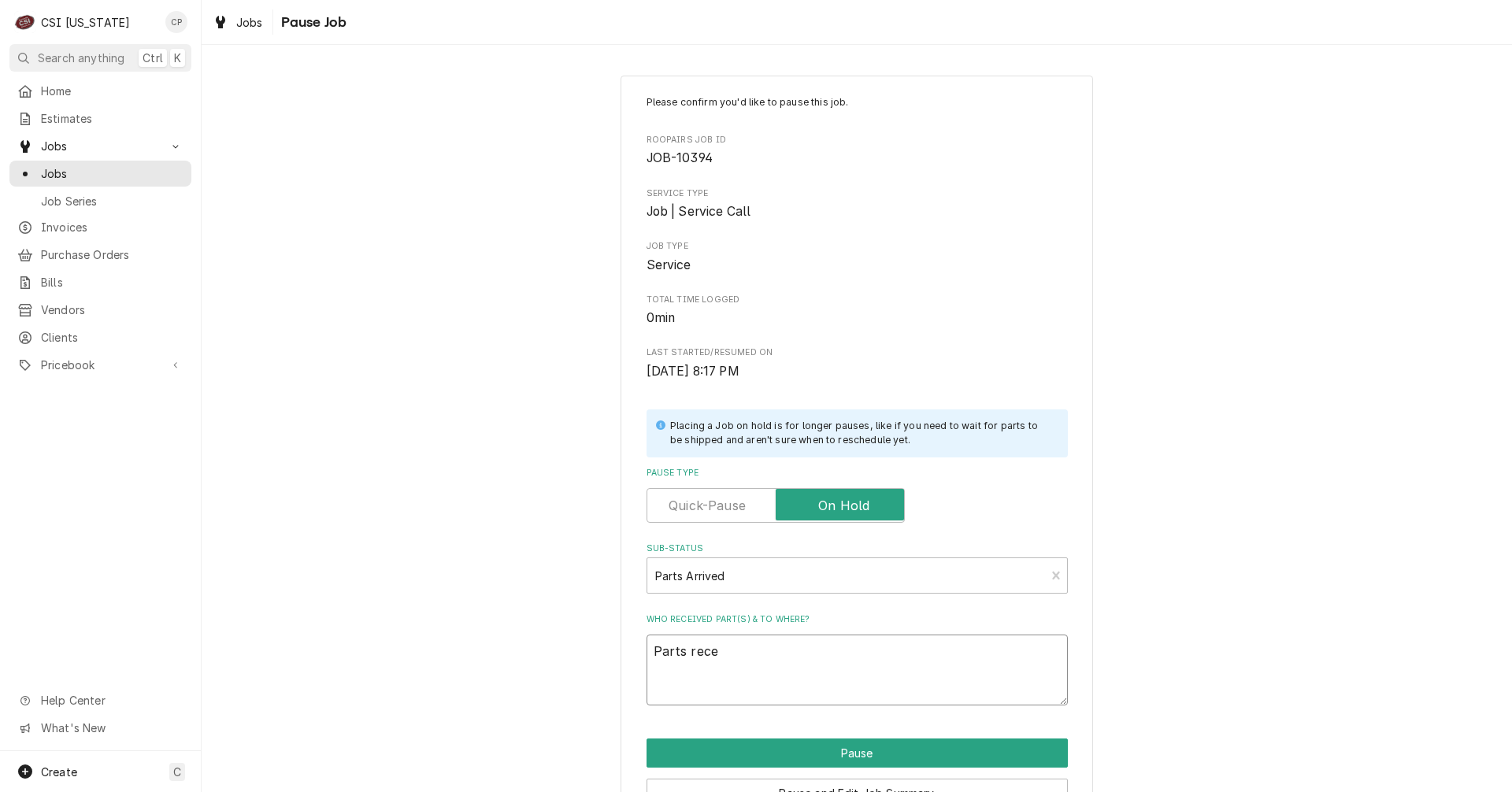
type textarea "Parts recei"
type textarea "x"
type textarea "Parts receiv"
type textarea "x"
type textarea "Parts receive"
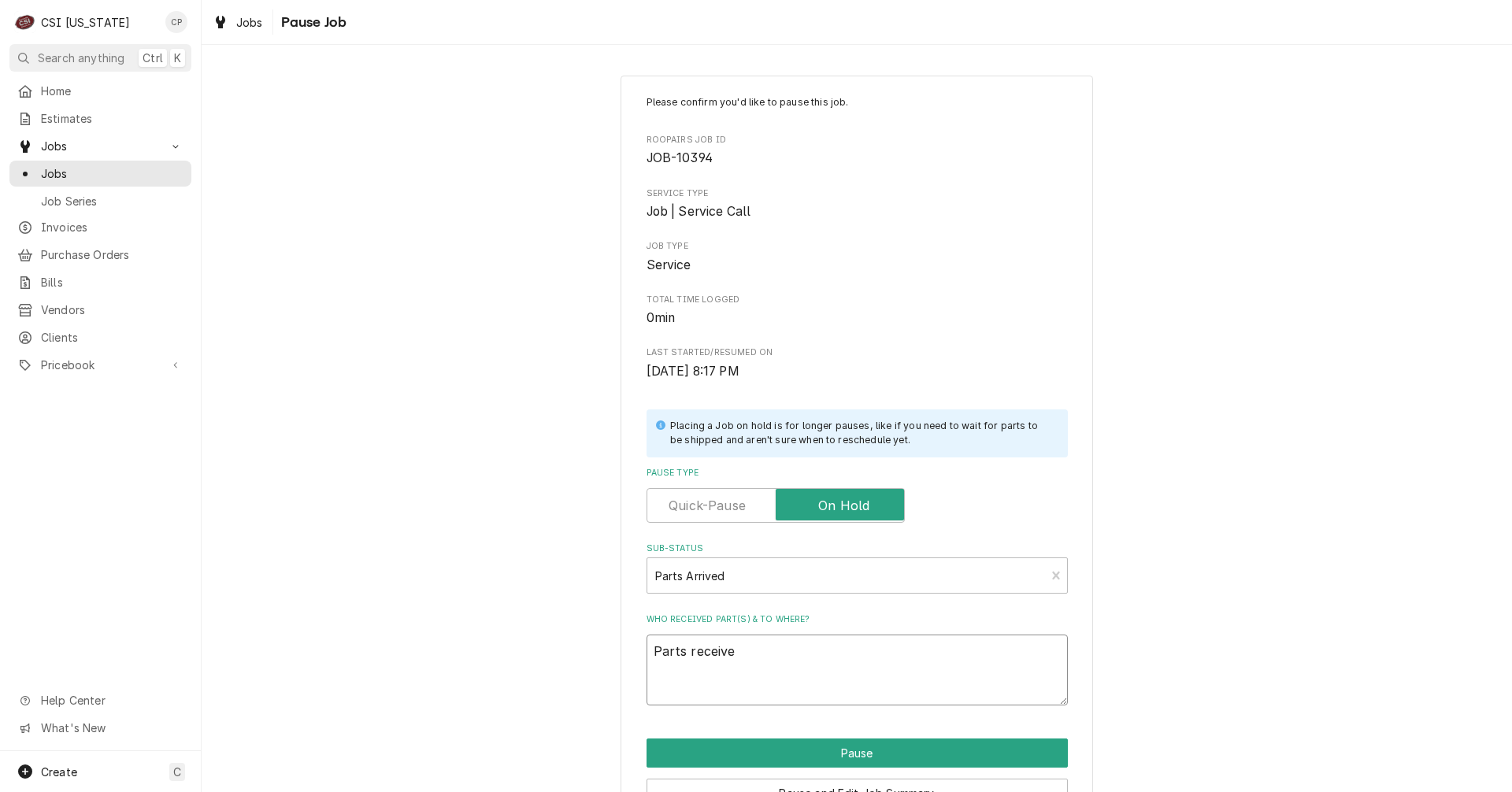
type textarea "x"
type textarea "Parts received"
type textarea "x"
type textarea "Parts received"
type textarea "x"
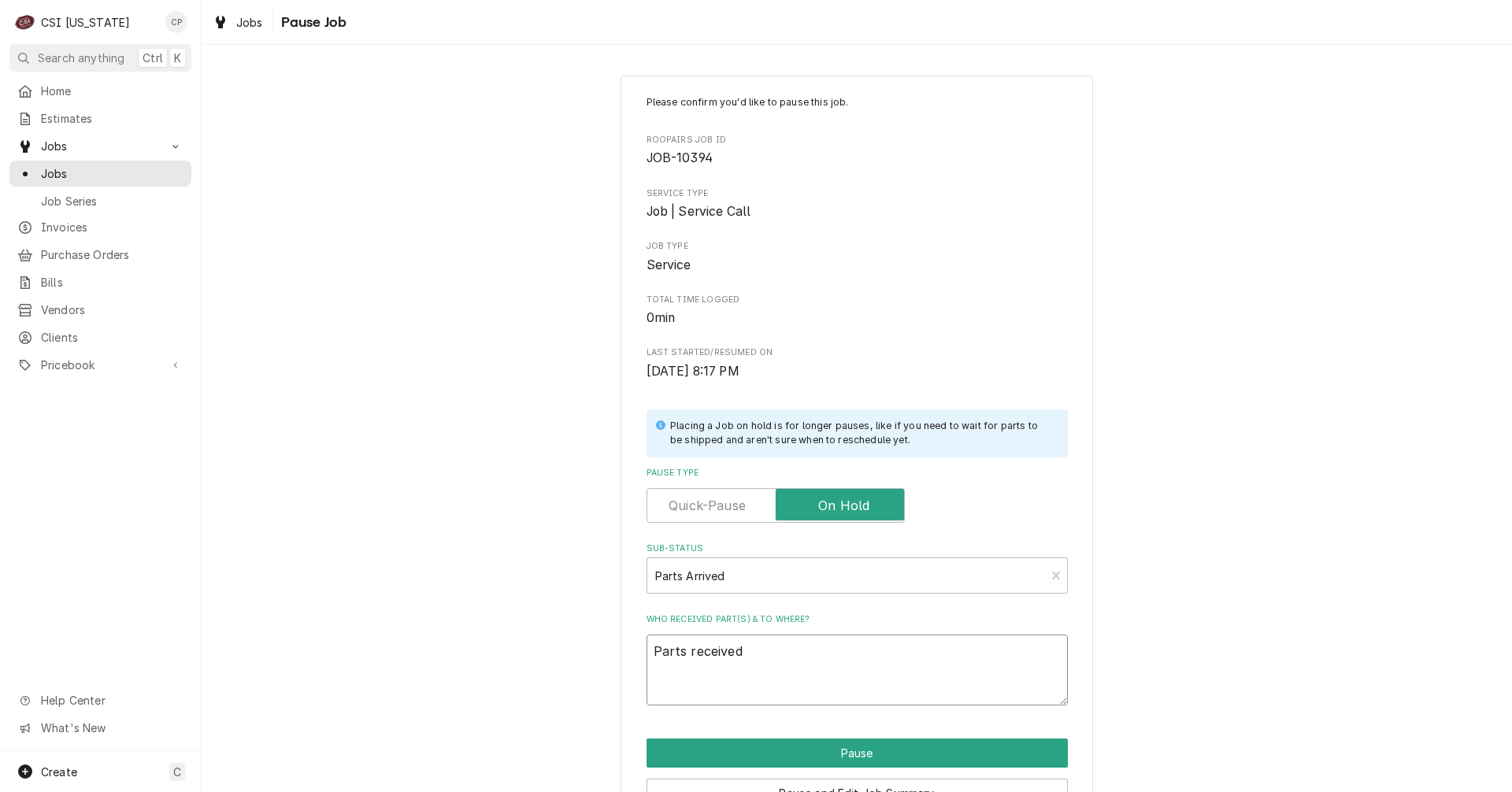
type textarea "Parts received a"
type textarea "x"
type textarea "Parts received an"
type textarea "x"
type textarea "Parts received and"
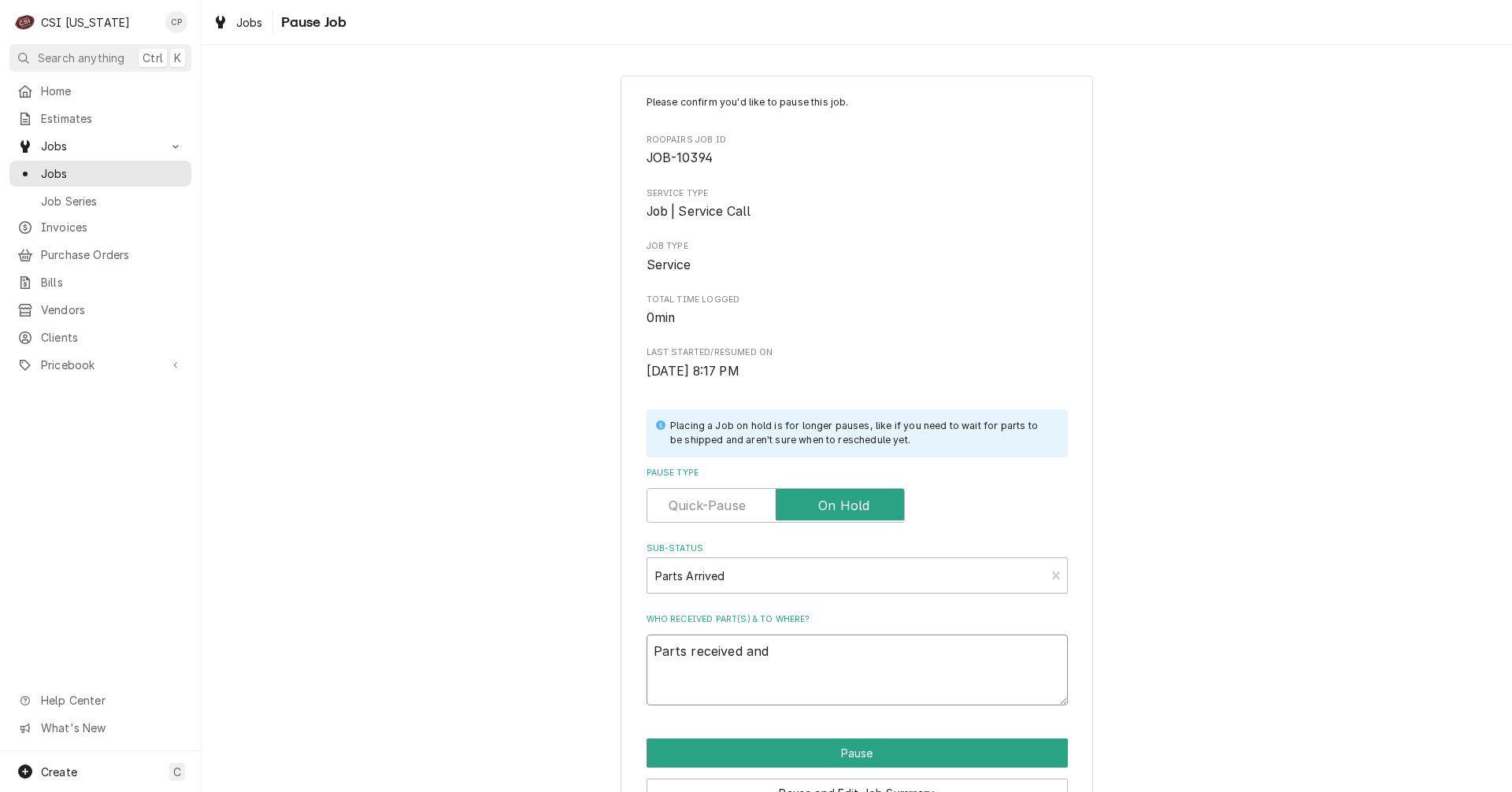
type textarea "x"
type textarea "Parts received and"
type textarea "x"
type textarea "Parts received and p"
type textarea "x"
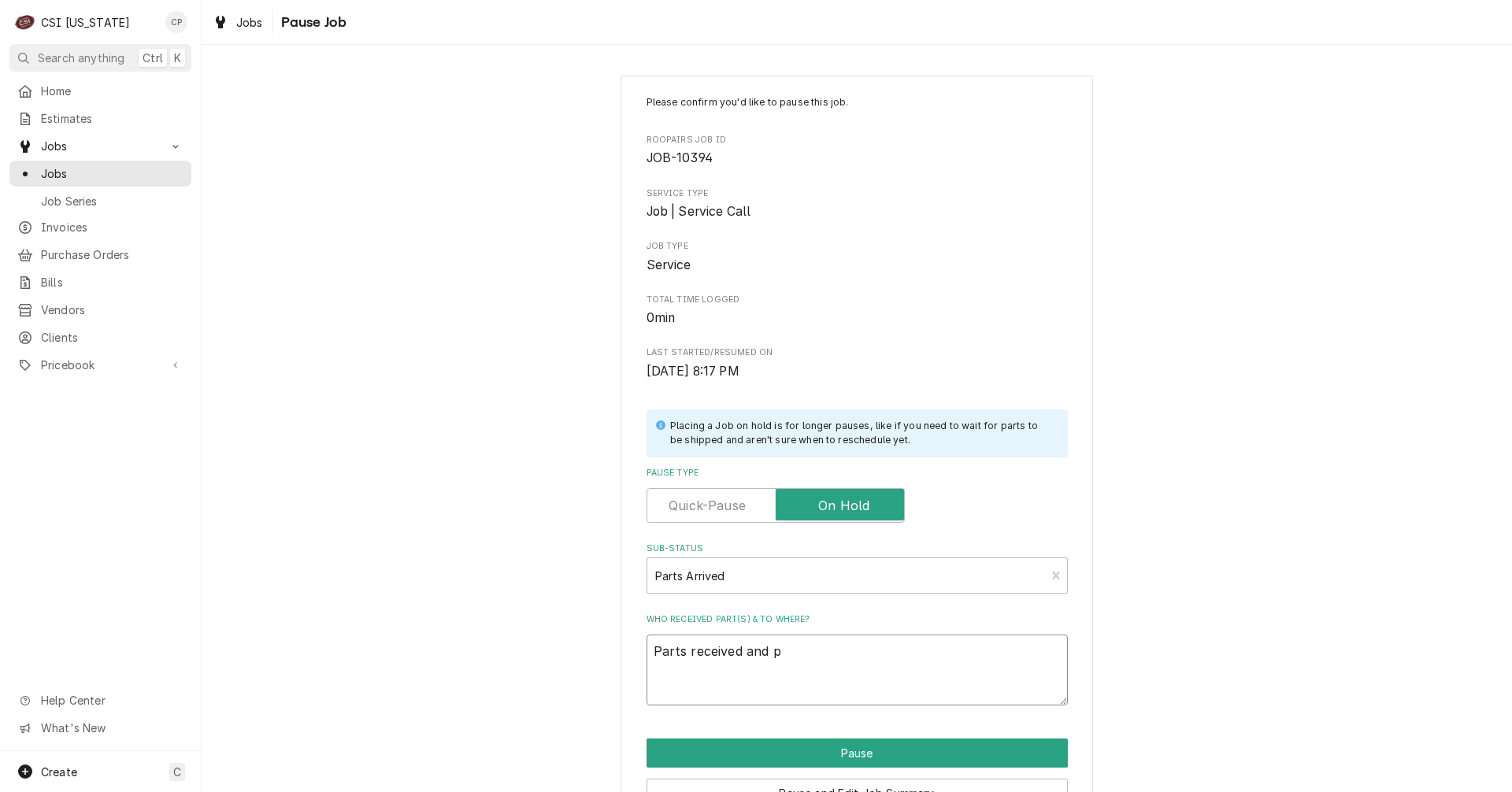
type textarea "Parts received and pl"
type textarea "x"
type textarea "Parts received and pla"
type textarea "x"
type textarea "Parts received and plac"
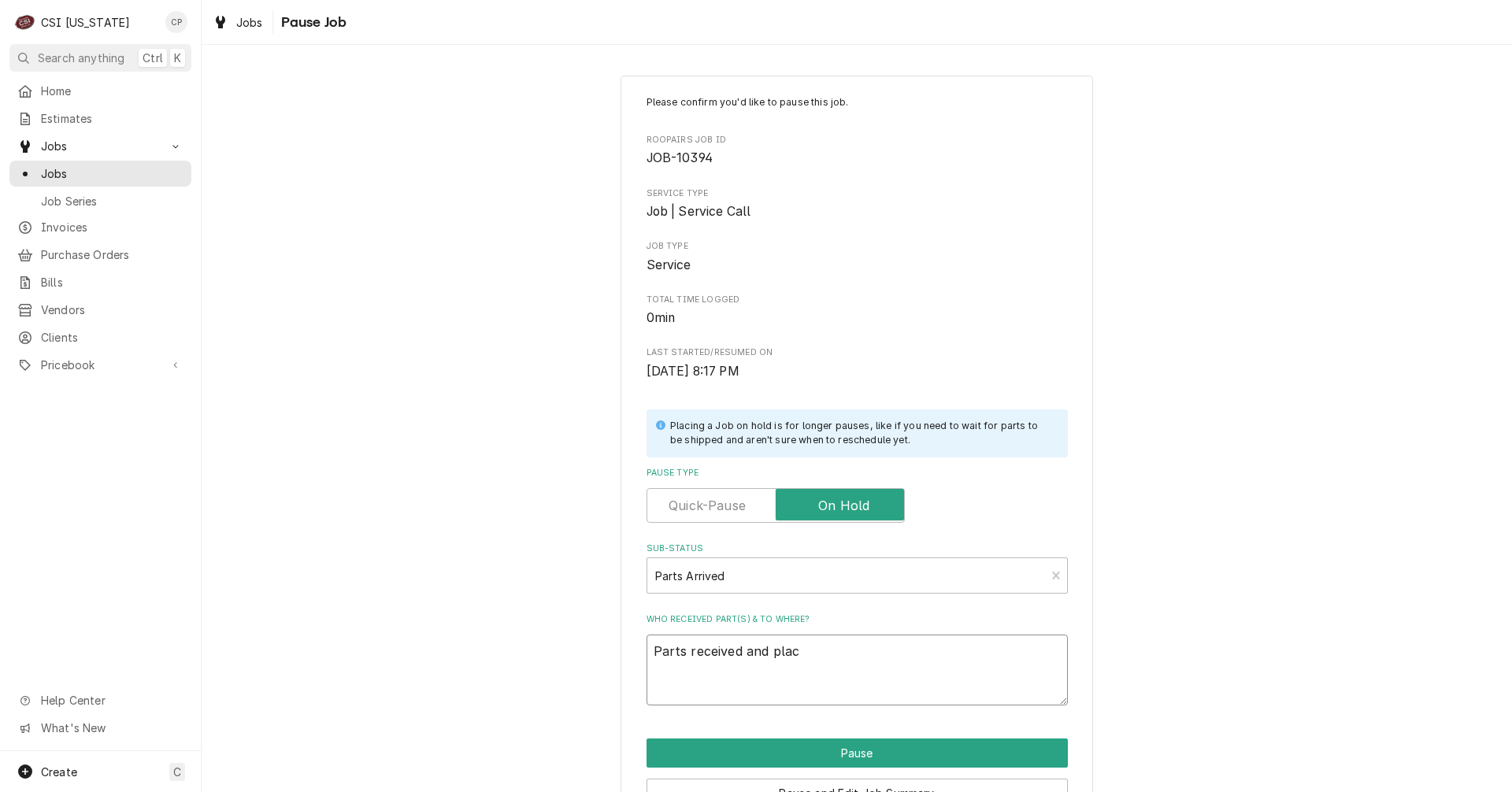
type textarea "x"
type textarea "Parts received and place"
type textarea "x"
type textarea "Parts received and placed"
type textarea "x"
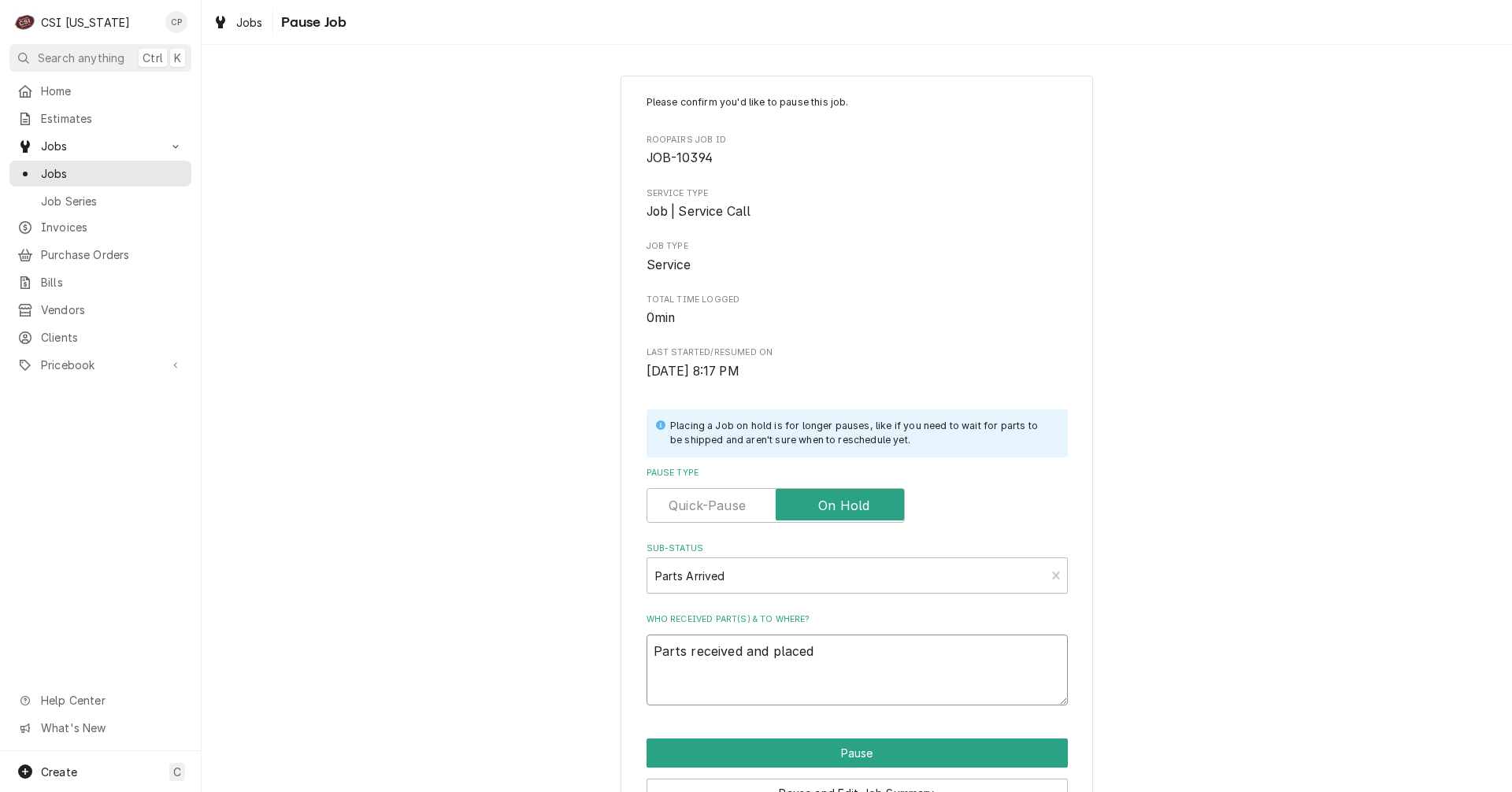
type textarea "Parts received and placed"
type textarea "x"
type textarea "Parts received and placed o"
type textarea "x"
type textarea "Parts received and placed on"
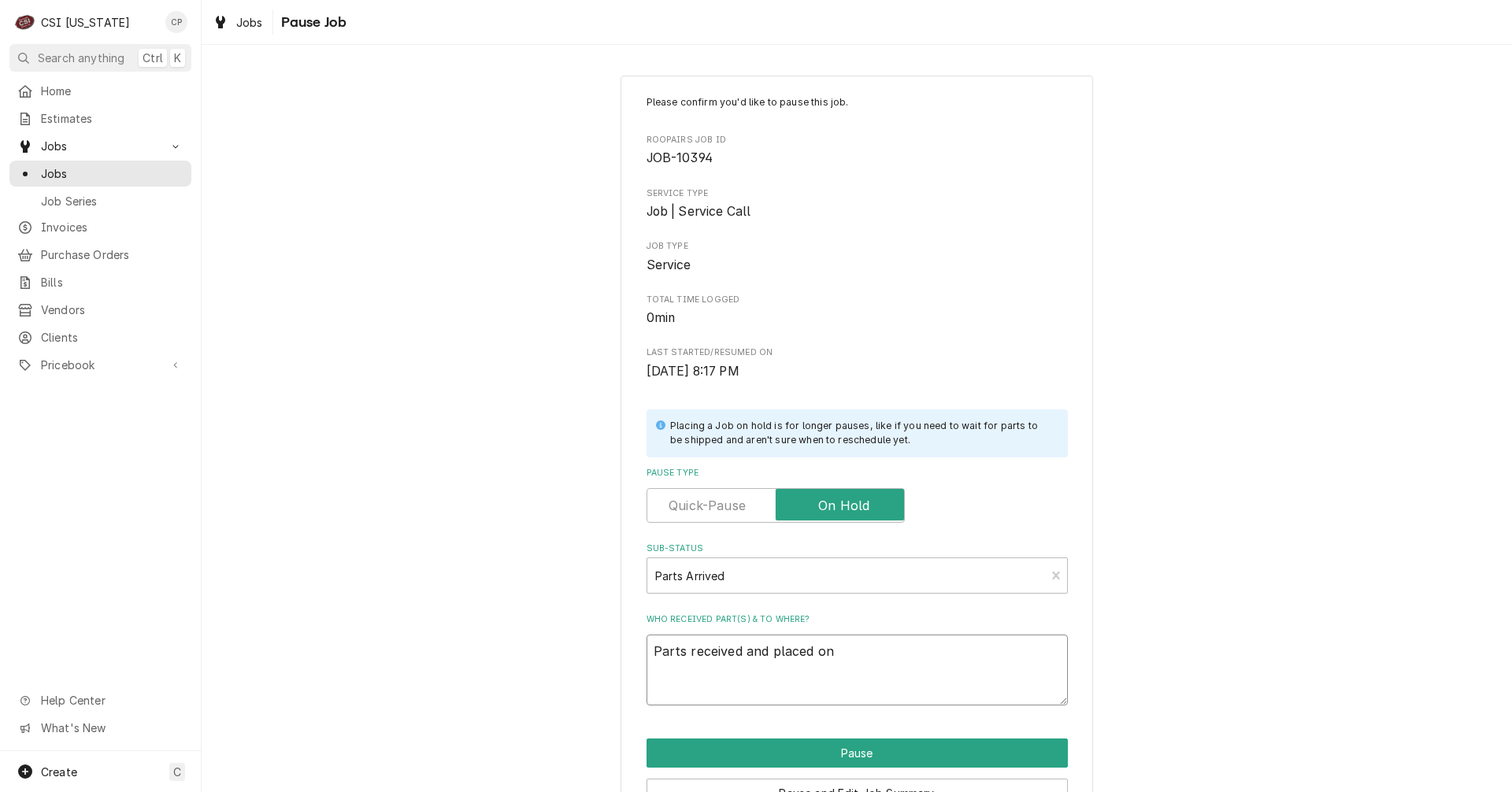
type textarea "x"
type textarea "Parts received and placed on"
type textarea "x"
type textarea "Parts received and placed on M"
type textarea "x"
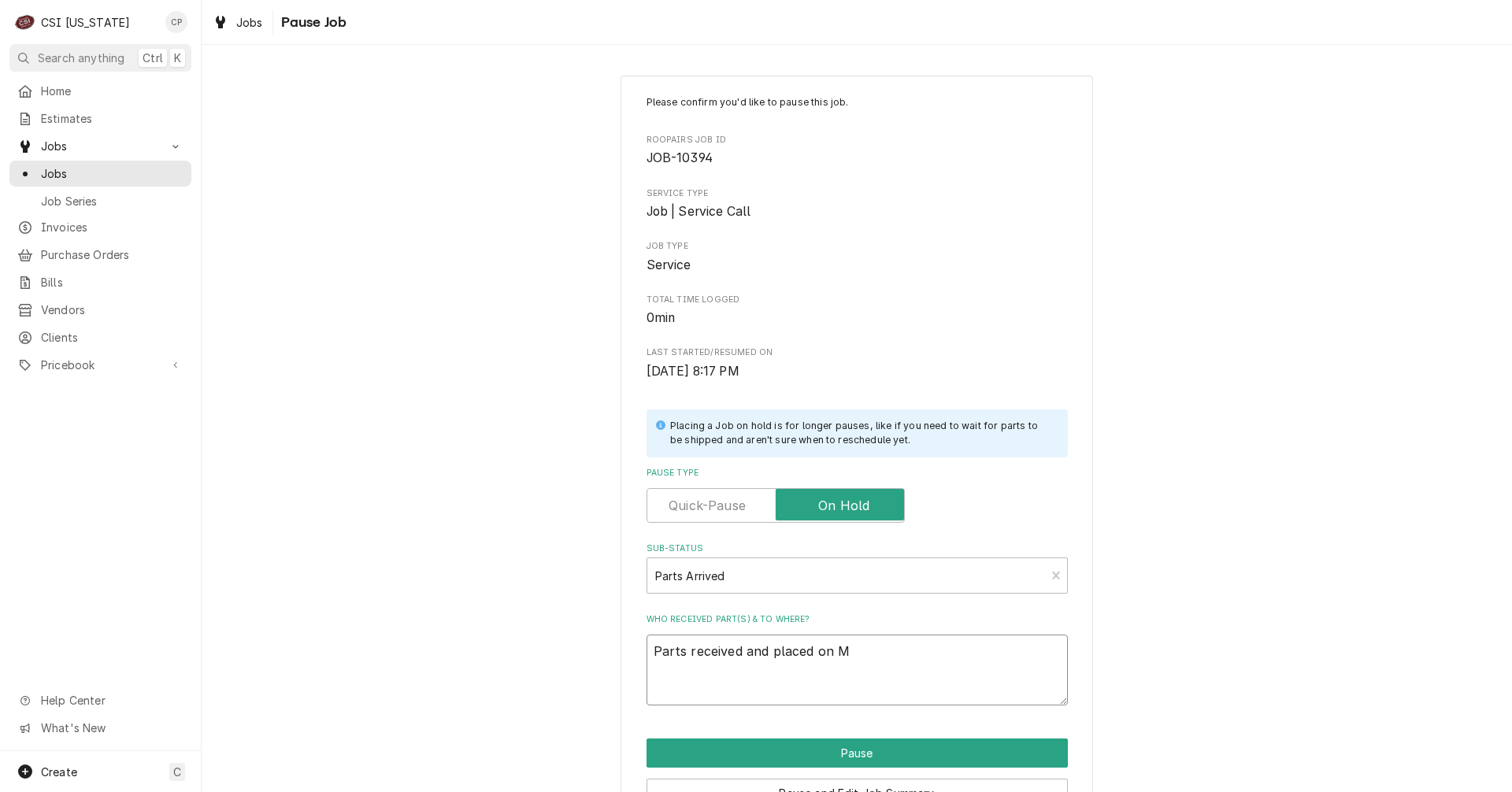
type textarea "Parts received and placed on Ma"
type textarea "x"
type textarea "Parts received and placed on Mat"
type textarea "x"
type textarea "Parts received and placed on Matt"
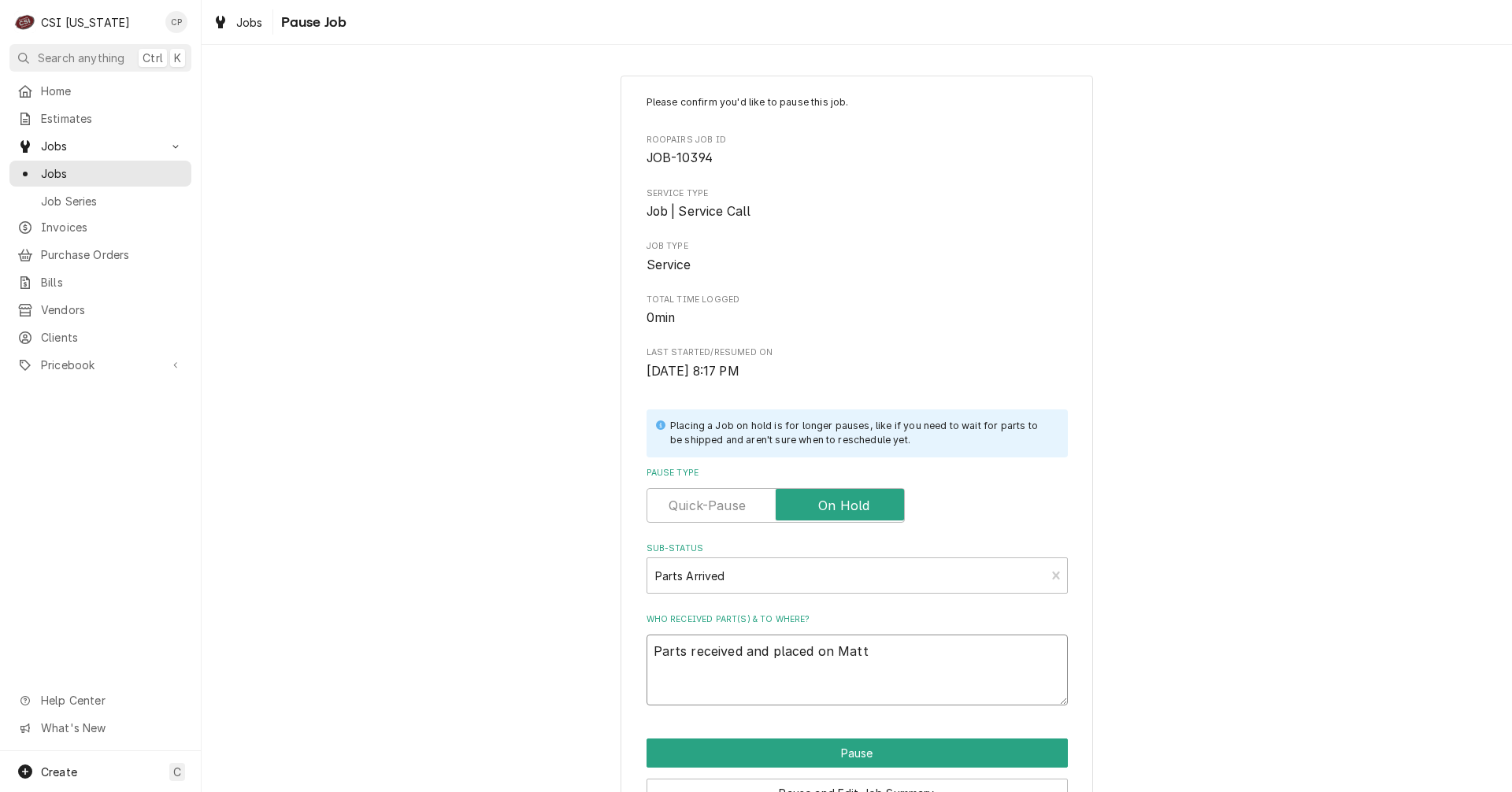
type textarea "x"
type textarea "Parts received and placed on Matts"
type textarea "x"
type textarea "Parts received and placed on Matts"
type textarea "x"
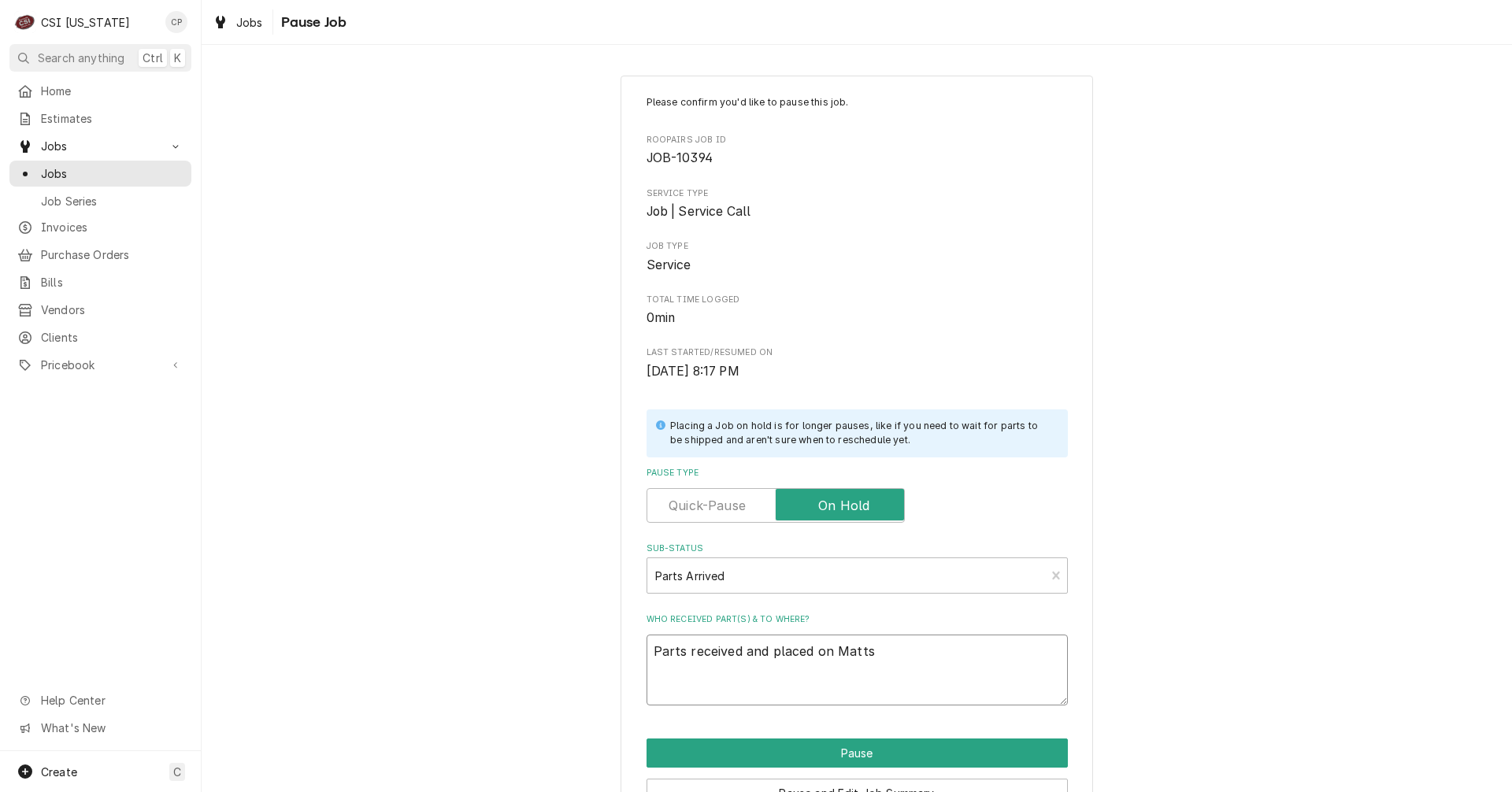
type textarea "Parts received and placed on Matts s"
type textarea "x"
type textarea "Parts received and placed on Matts sh"
type textarea "x"
type textarea "Parts received and placed on Matts she"
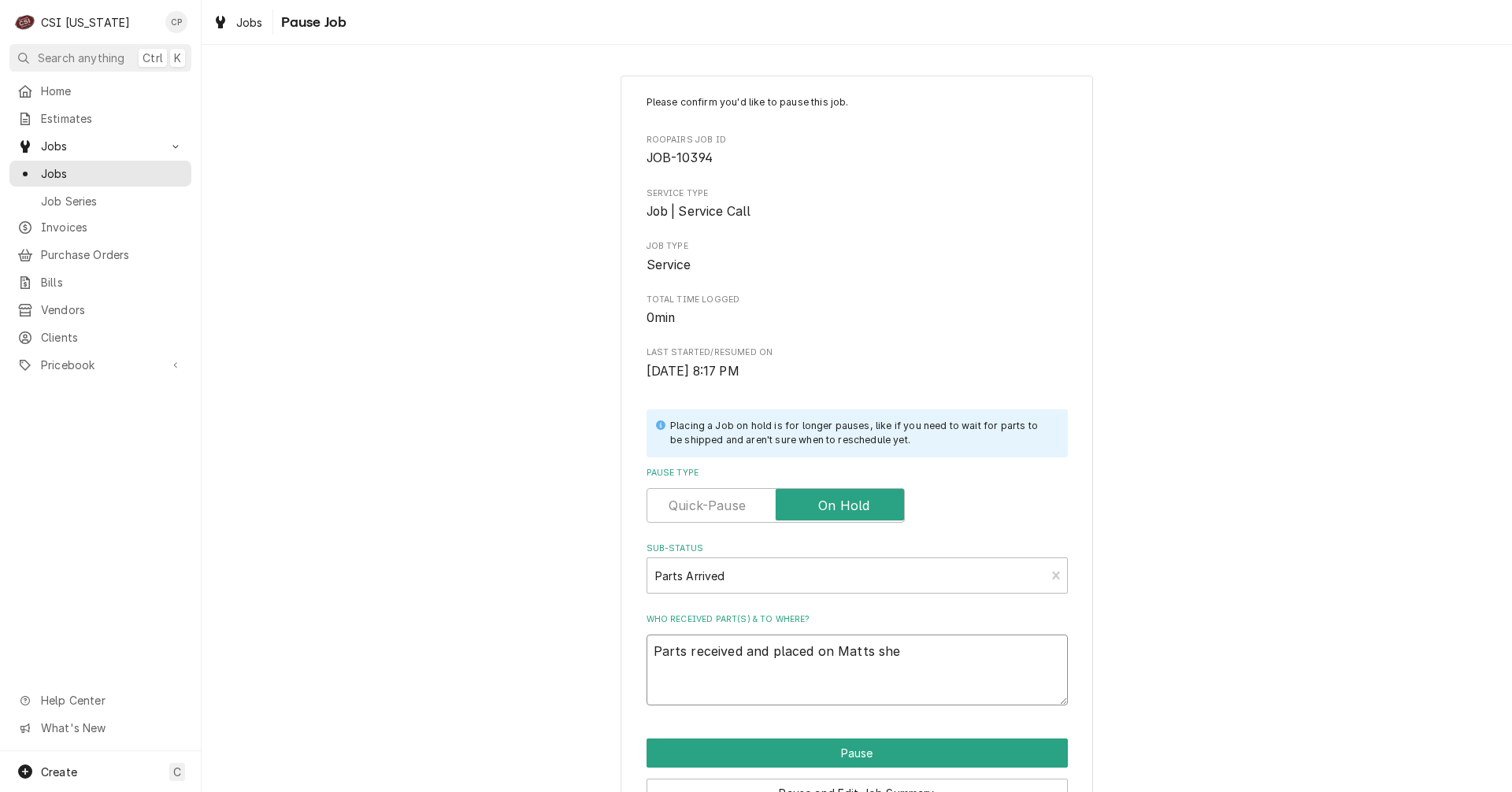
type textarea "x"
type textarea "Parts received and placed on Matts shel"
type textarea "x"
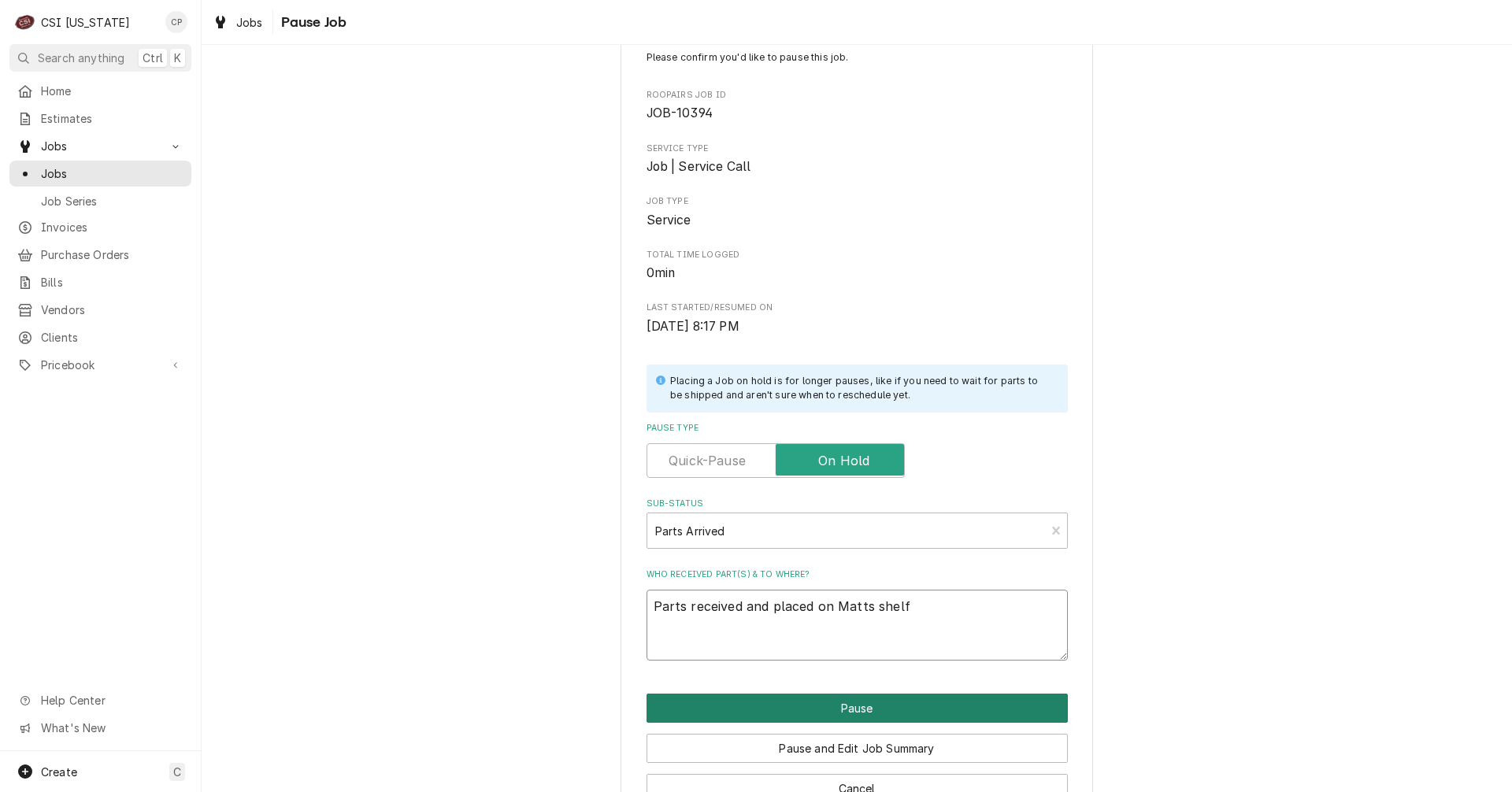
scroll to position [90, 0]
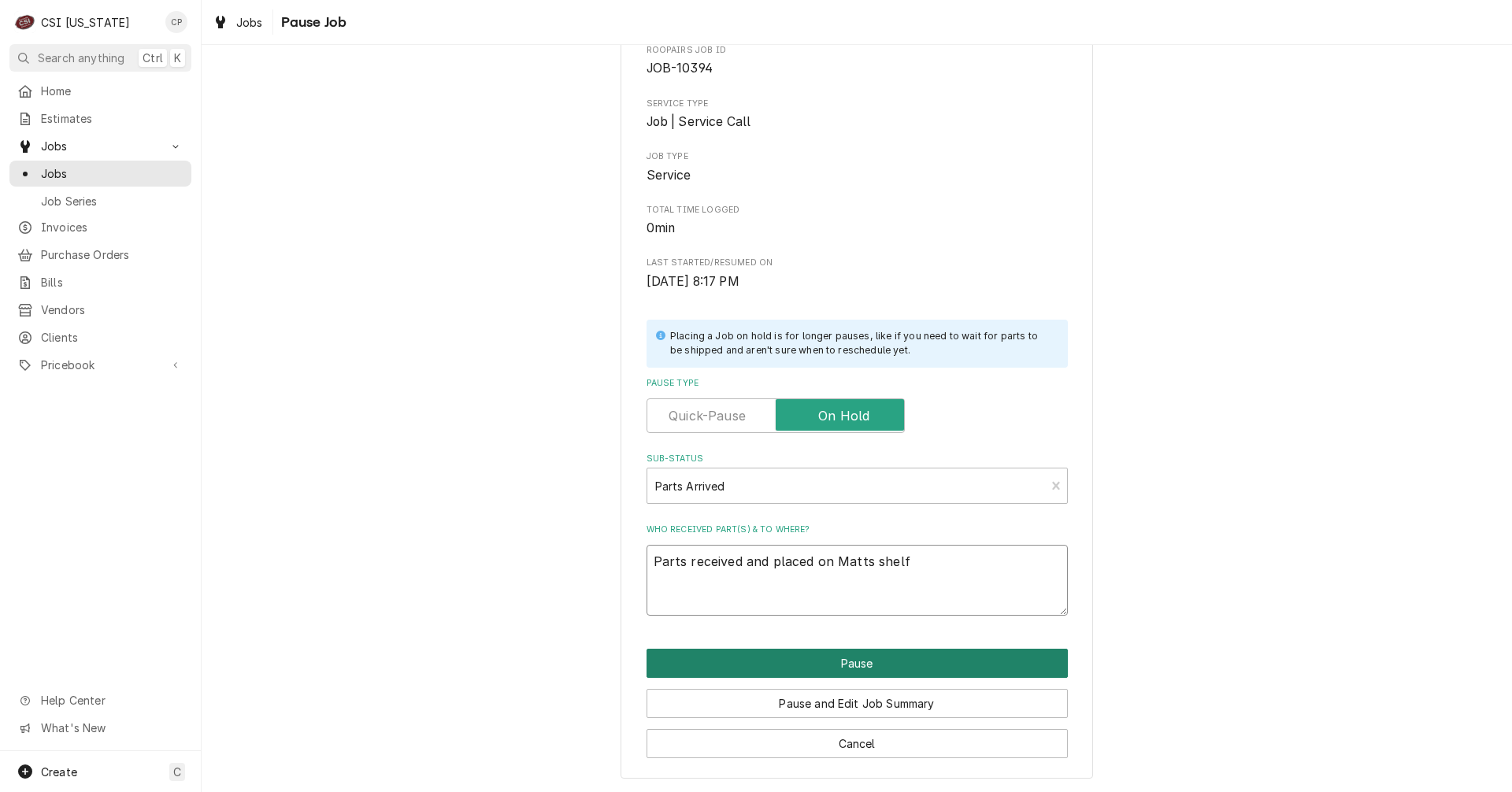
type textarea "Parts received and placed on Matts shelf"
click at [868, 660] on button "Pause" at bounding box center [857, 662] width 421 height 29
type textarea "x"
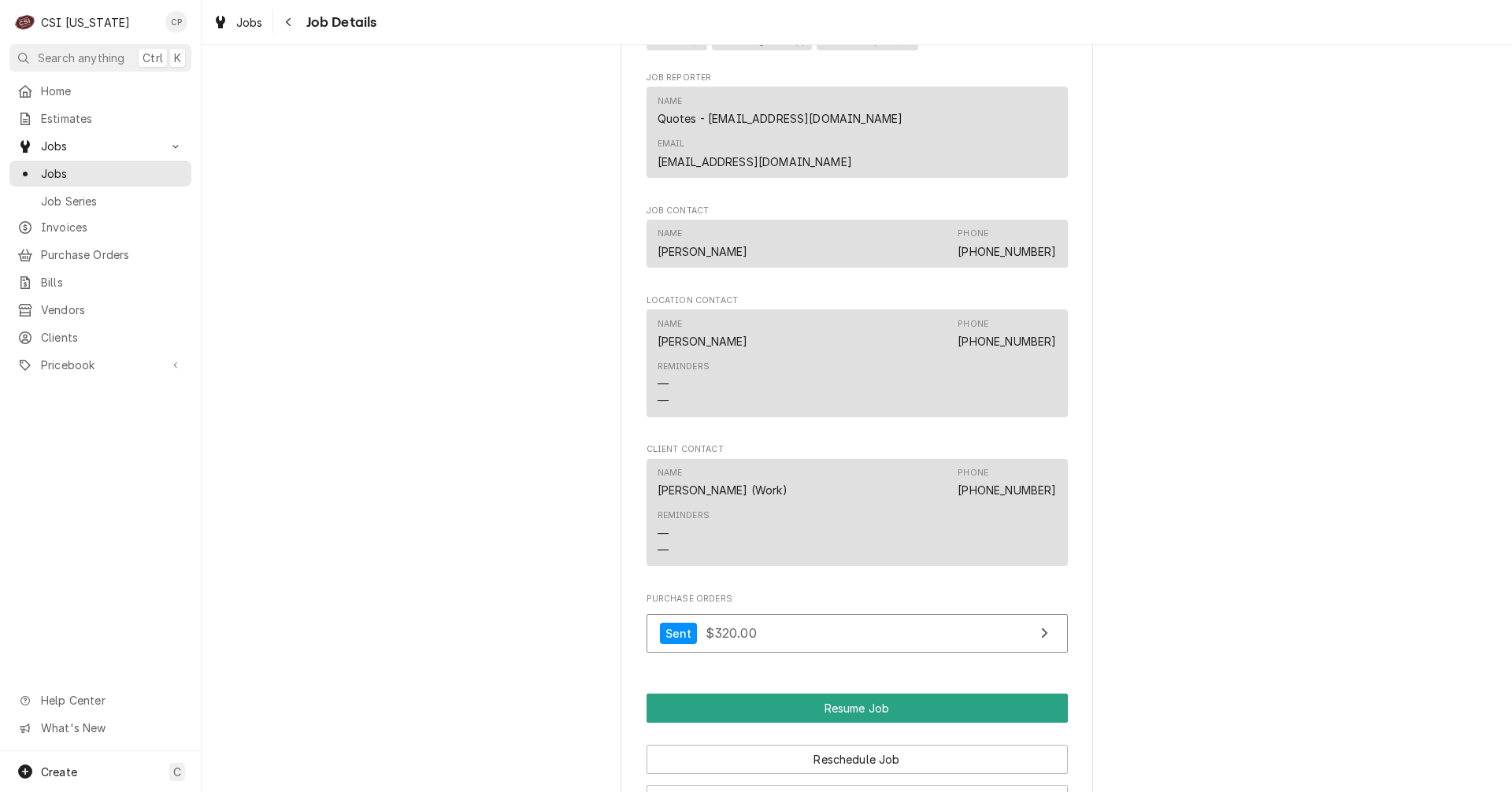
scroll to position [2047, 0]
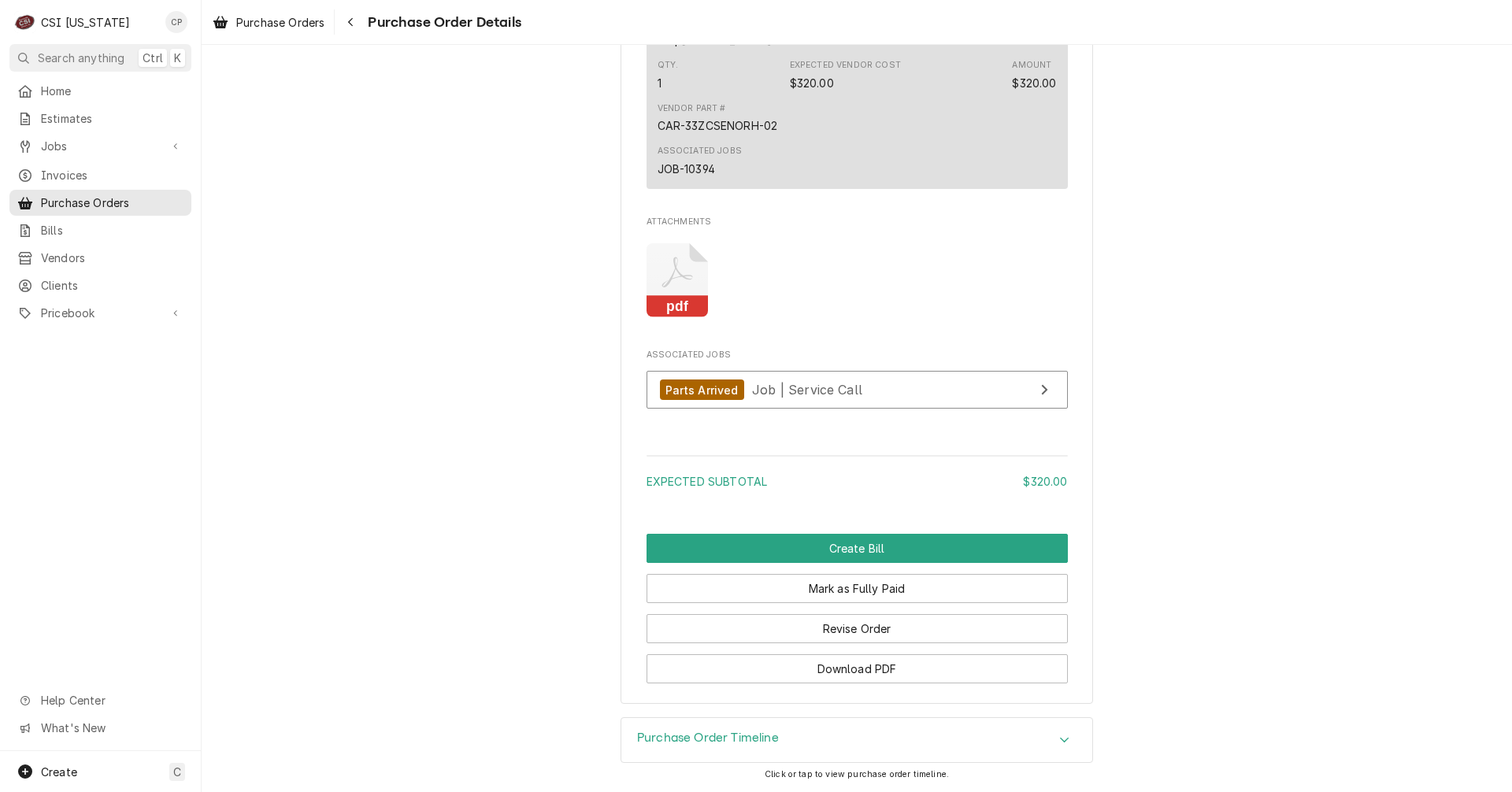
scroll to position [1285, 0]
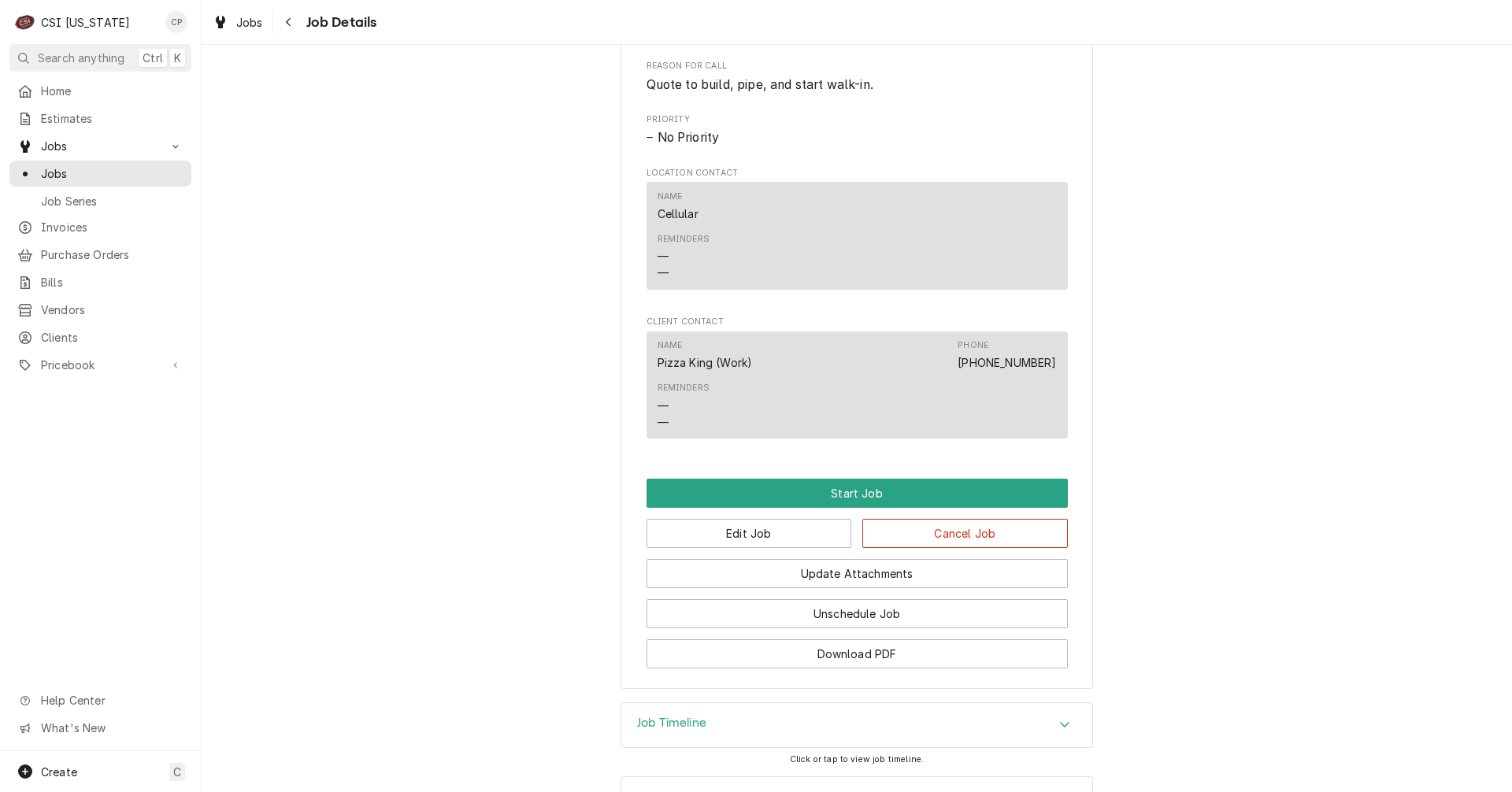
scroll to position [991, 0]
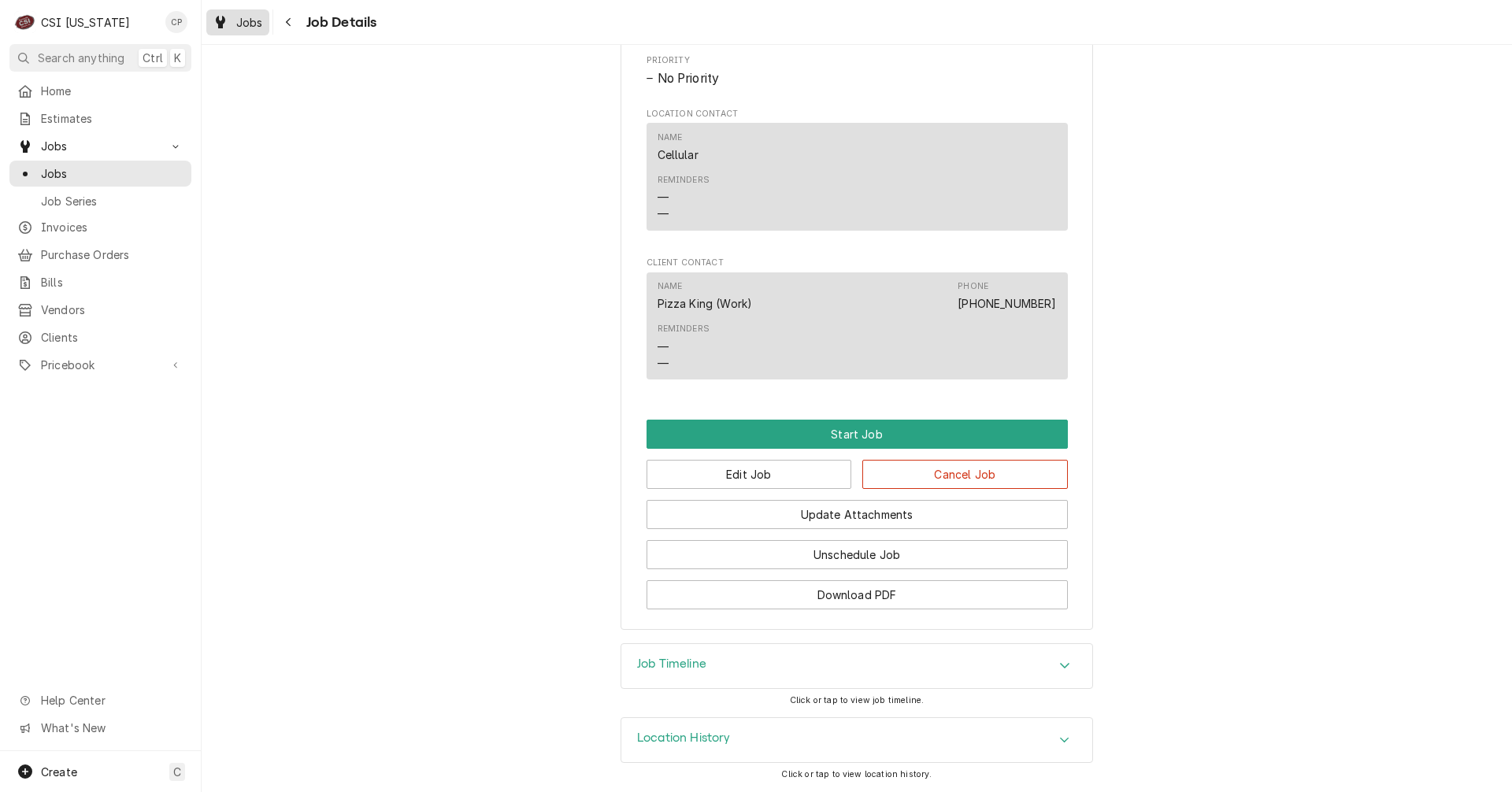
click at [251, 24] on span "Jobs" at bounding box center [249, 22] width 27 height 17
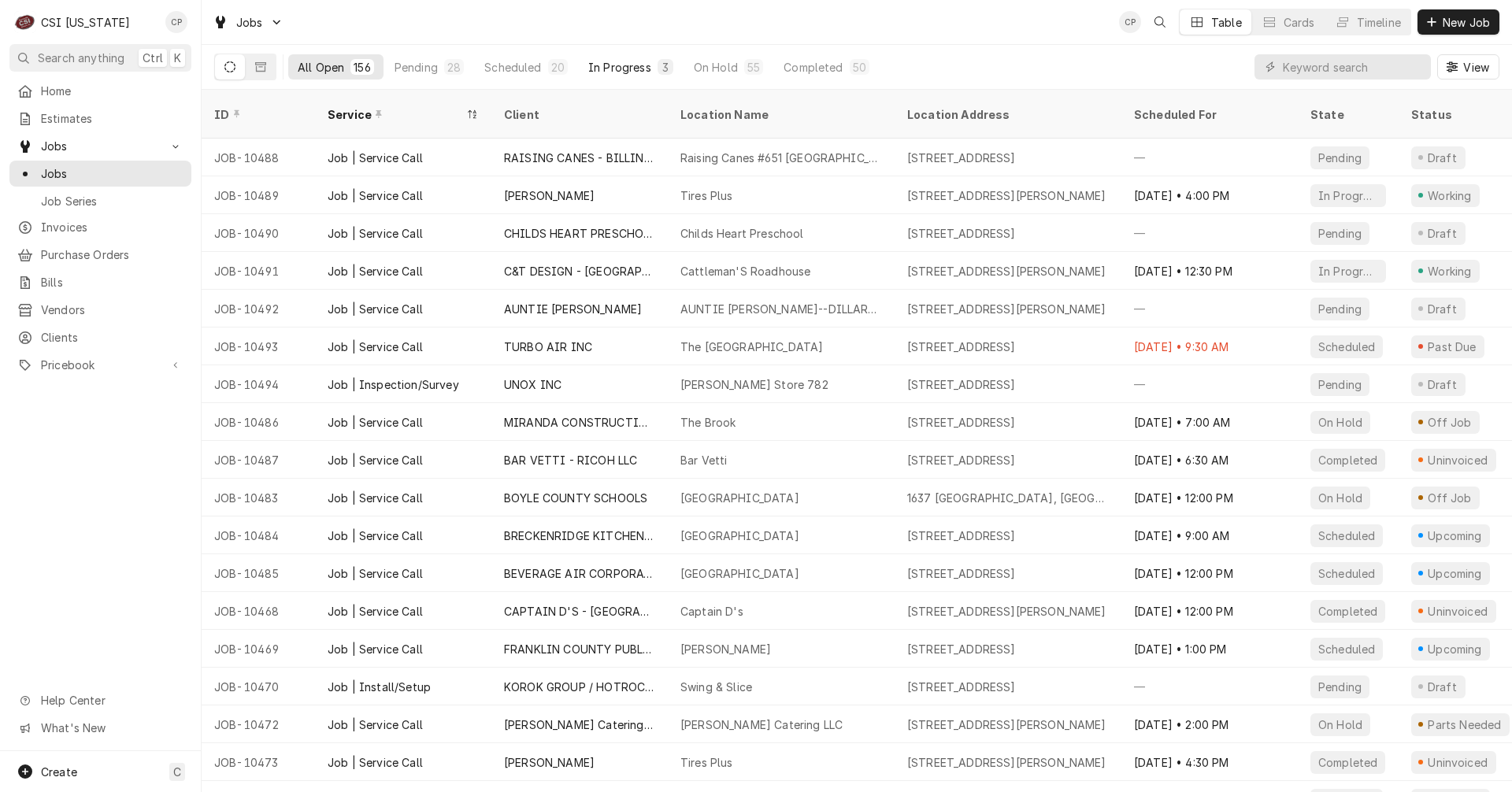
click at [634, 71] on div "In Progress" at bounding box center [620, 68] width 63 height 17
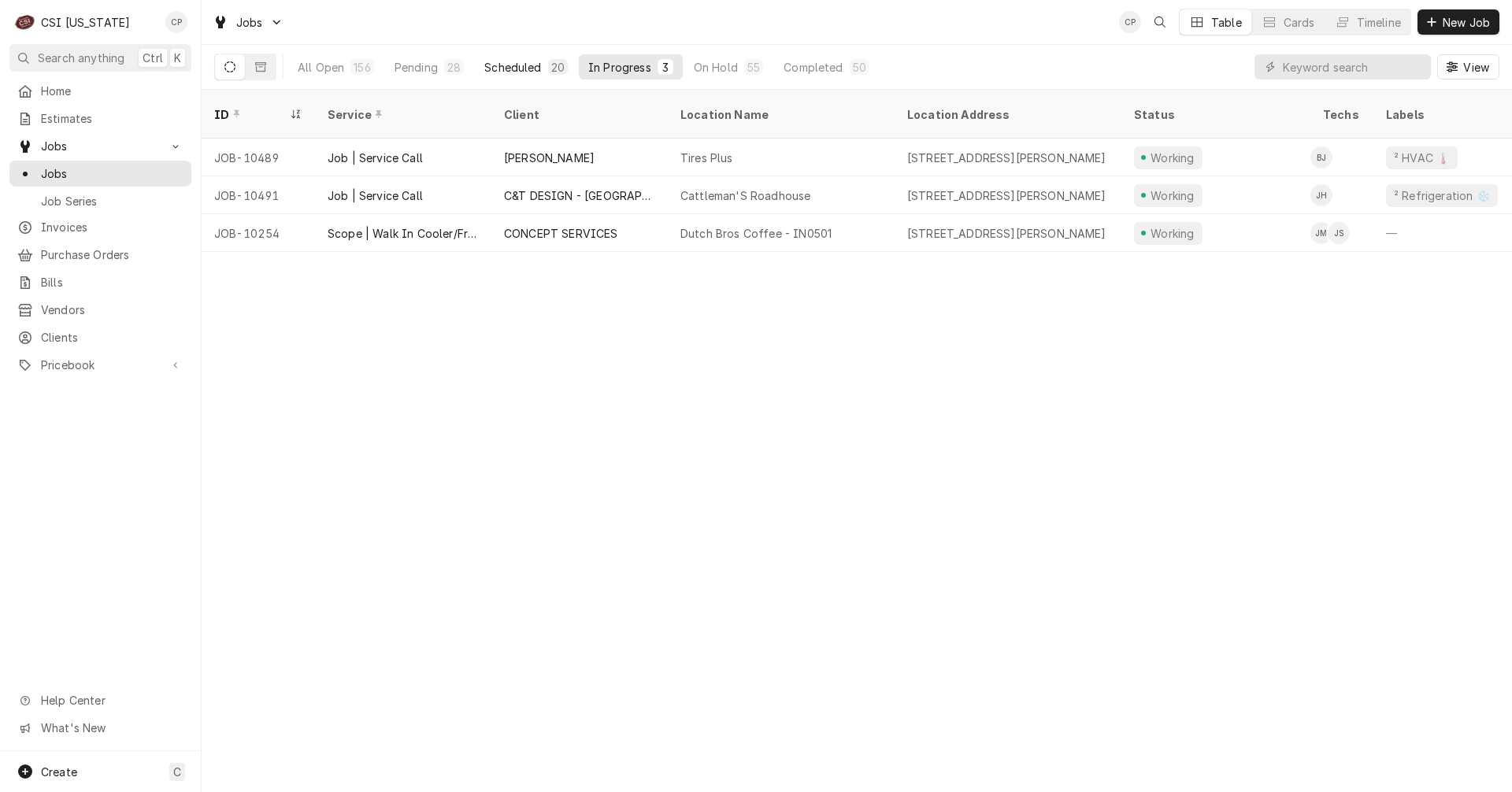
click at [501, 66] on div "Scheduled" at bounding box center [512, 68] width 56 height 17
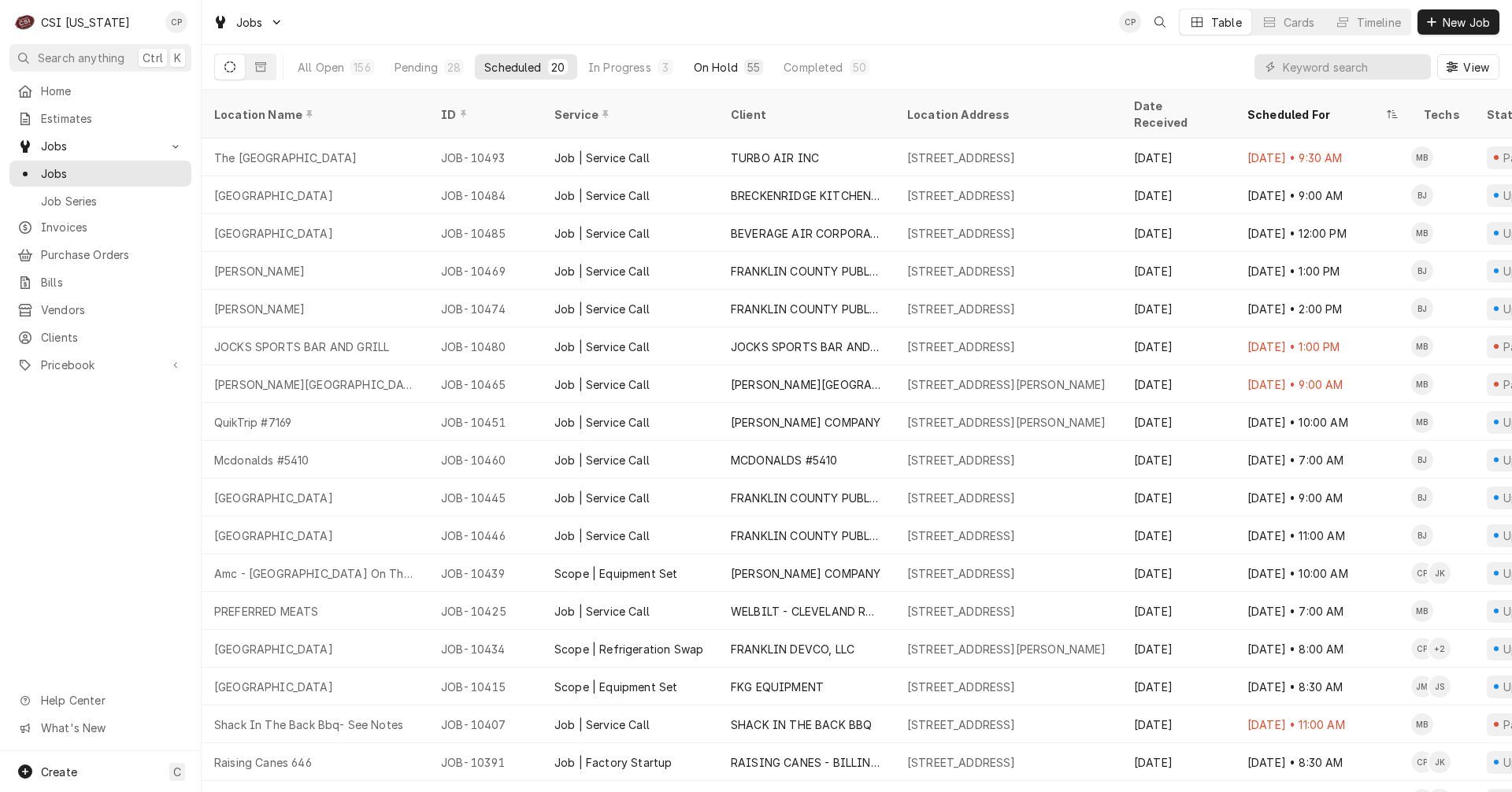
click at [728, 71] on div "On Hold" at bounding box center [716, 68] width 44 height 17
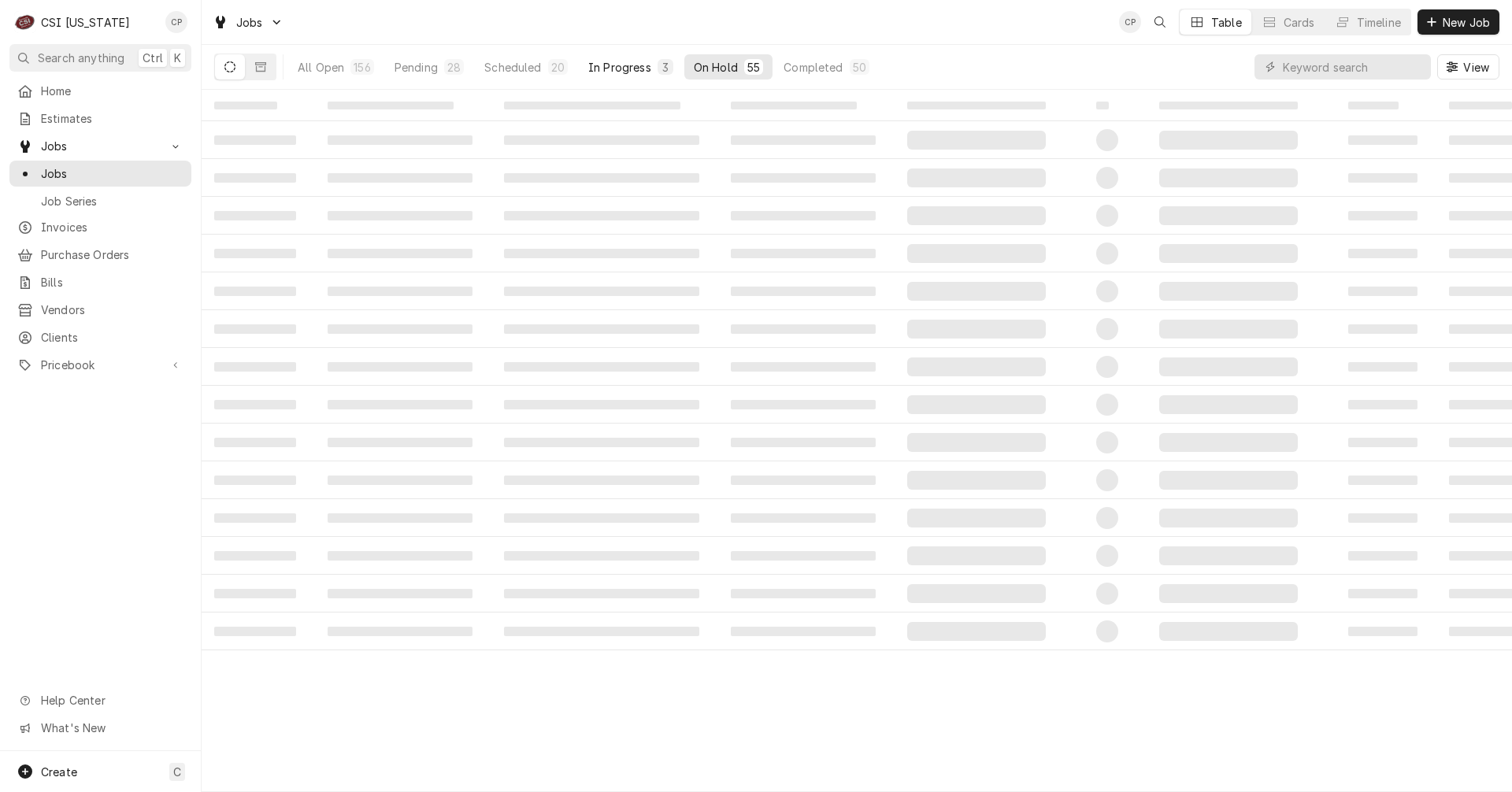
click at [630, 72] on div "In Progress" at bounding box center [620, 68] width 63 height 17
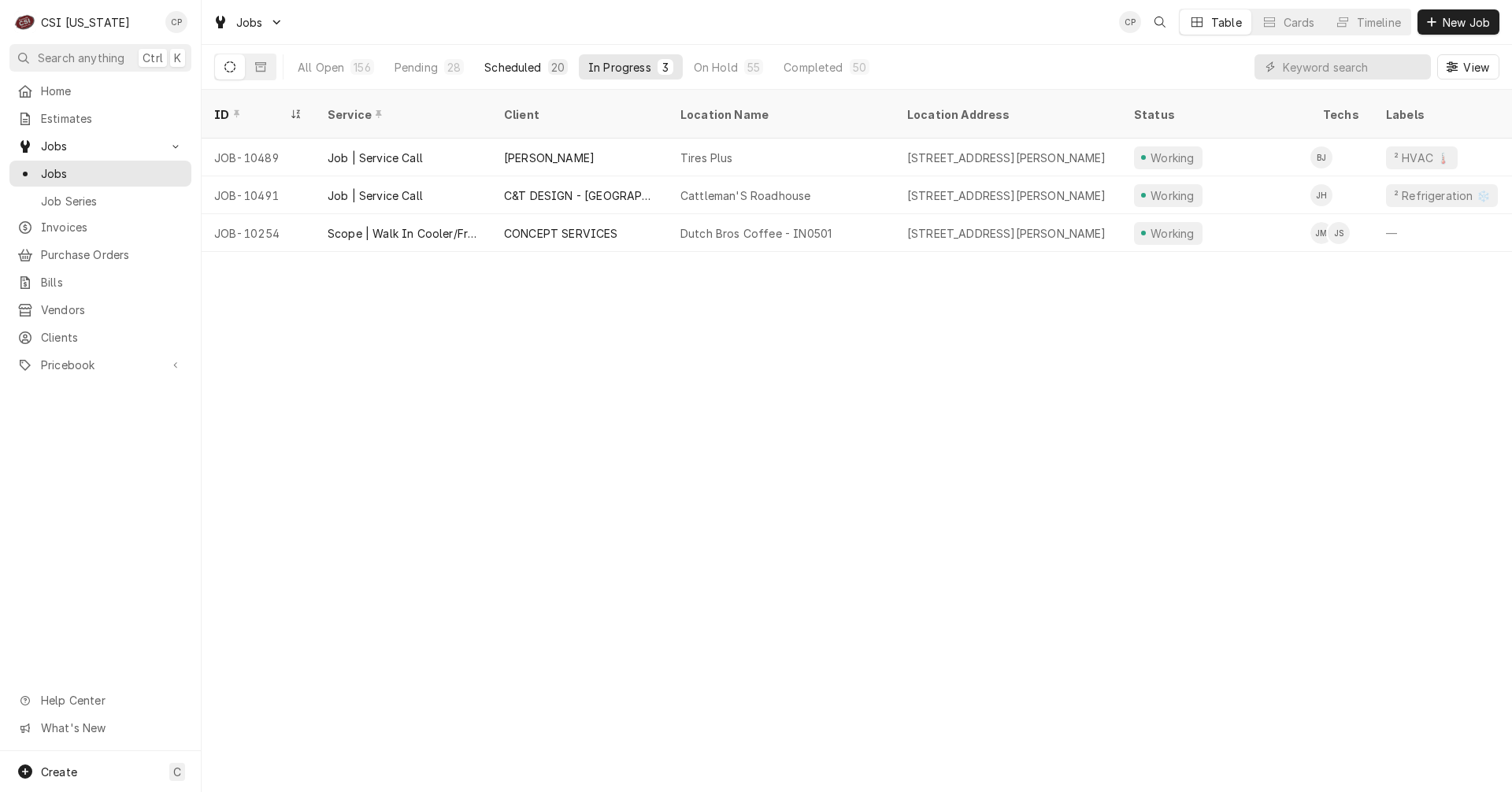
click at [510, 67] on div "Scheduled" at bounding box center [512, 68] width 56 height 17
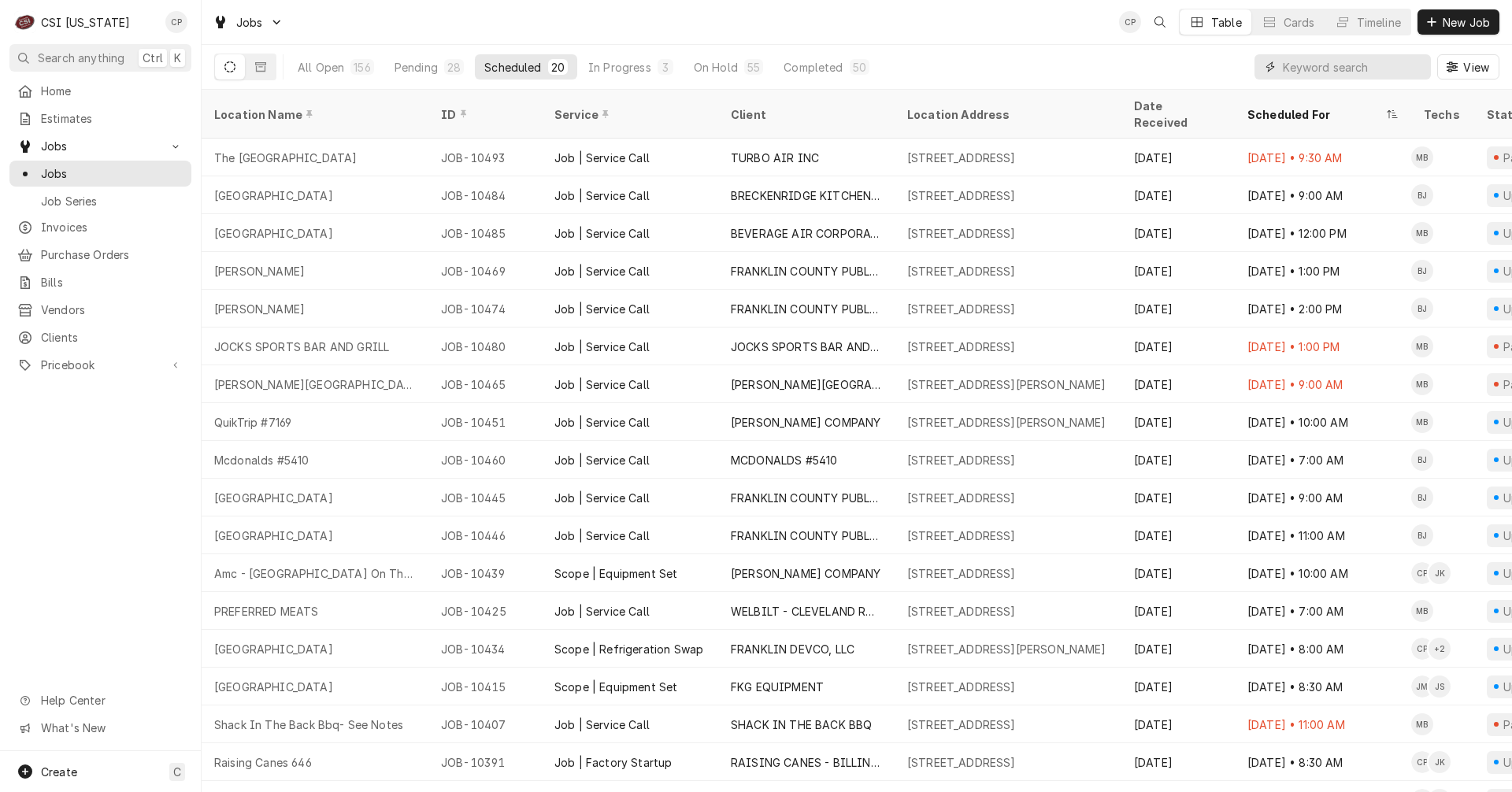
click at [1353, 68] on input "Dynamic Content Wrapper" at bounding box center [1352, 67] width 140 height 25
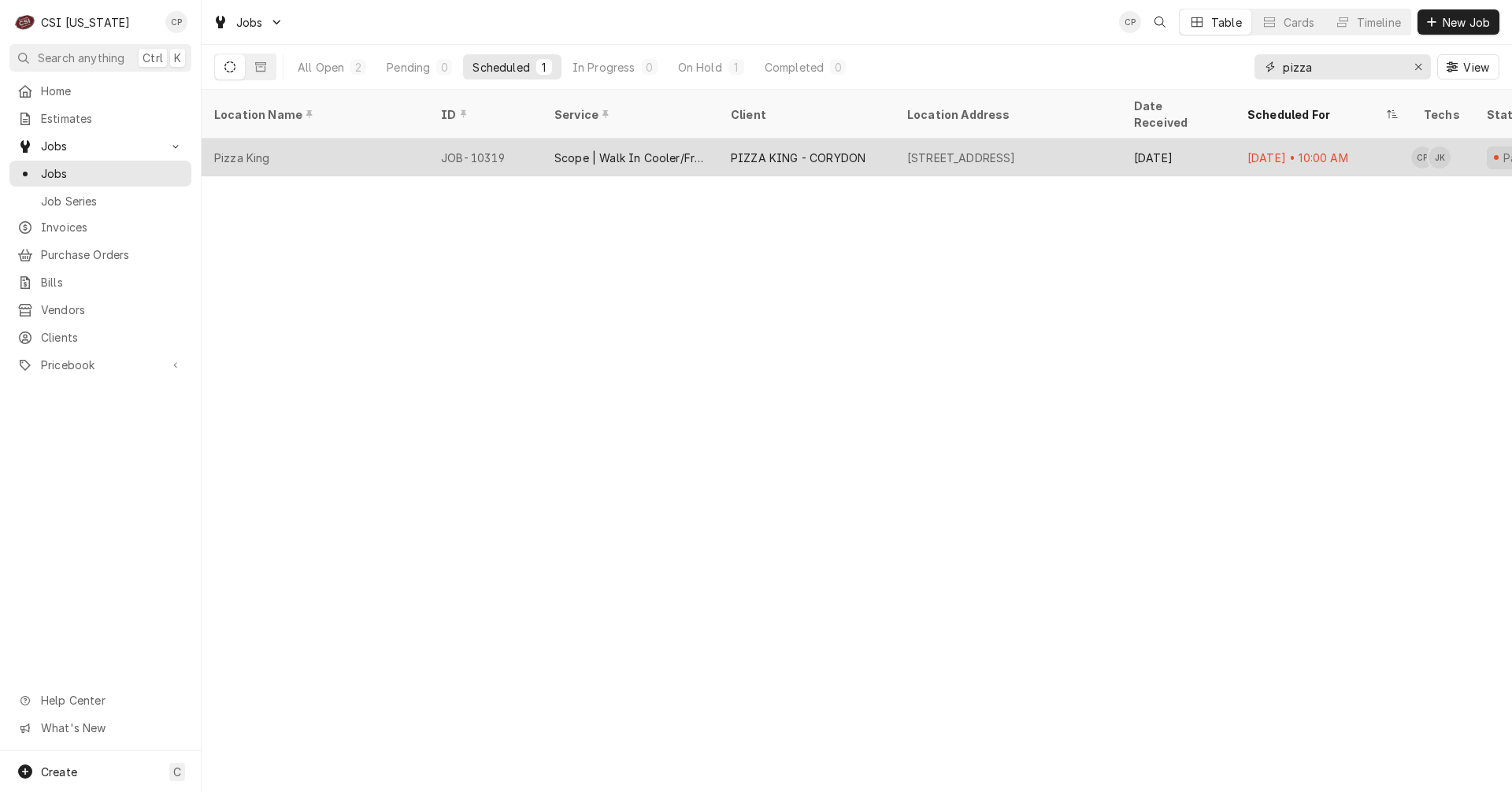
type input "pizza"
click at [649, 150] on div "Scope | Walk In Cooler/Freezer Install" at bounding box center [629, 158] width 151 height 17
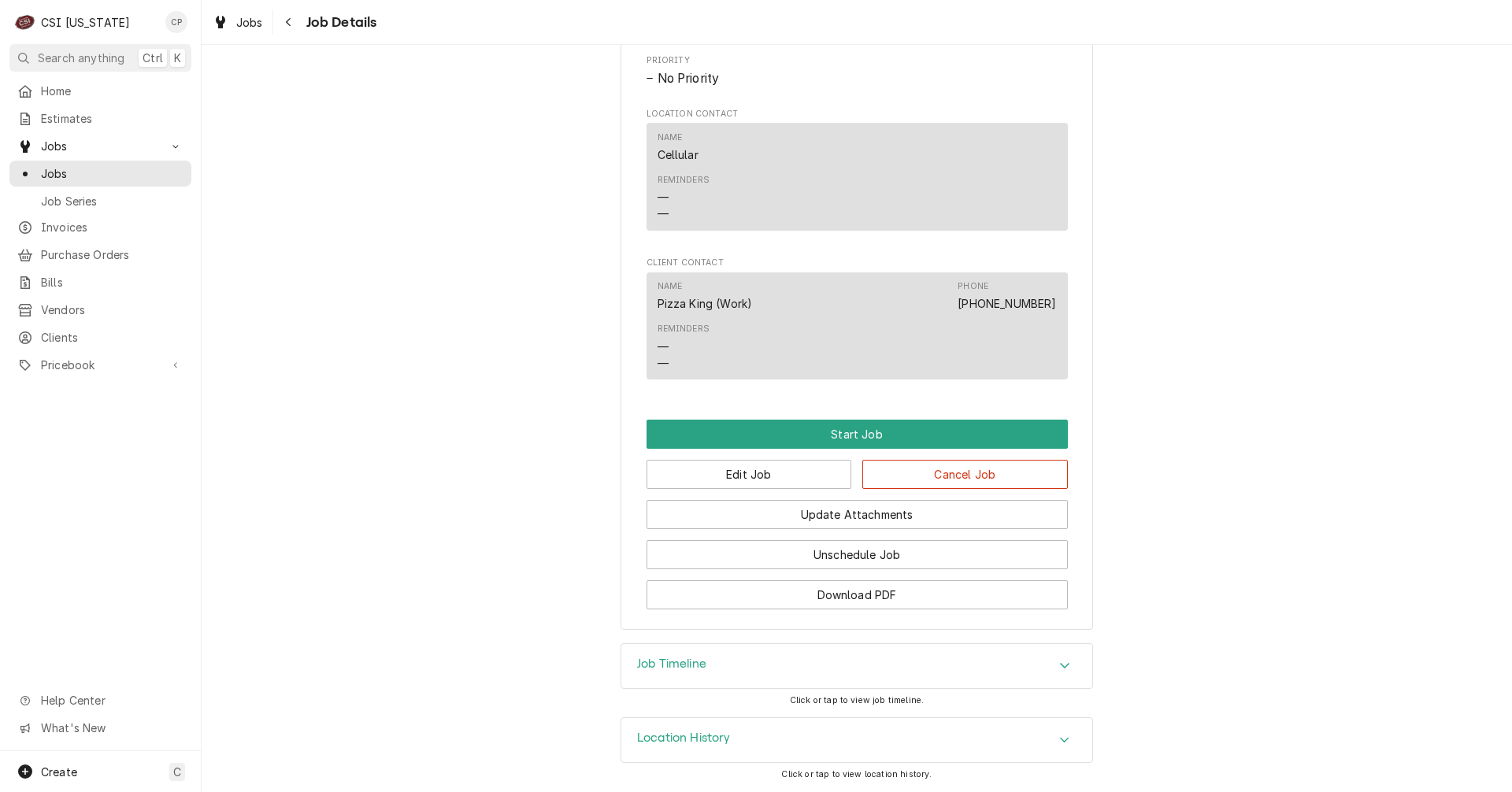
scroll to position [991, 0]
click at [736, 476] on button "Edit Job" at bounding box center [750, 474] width 205 height 29
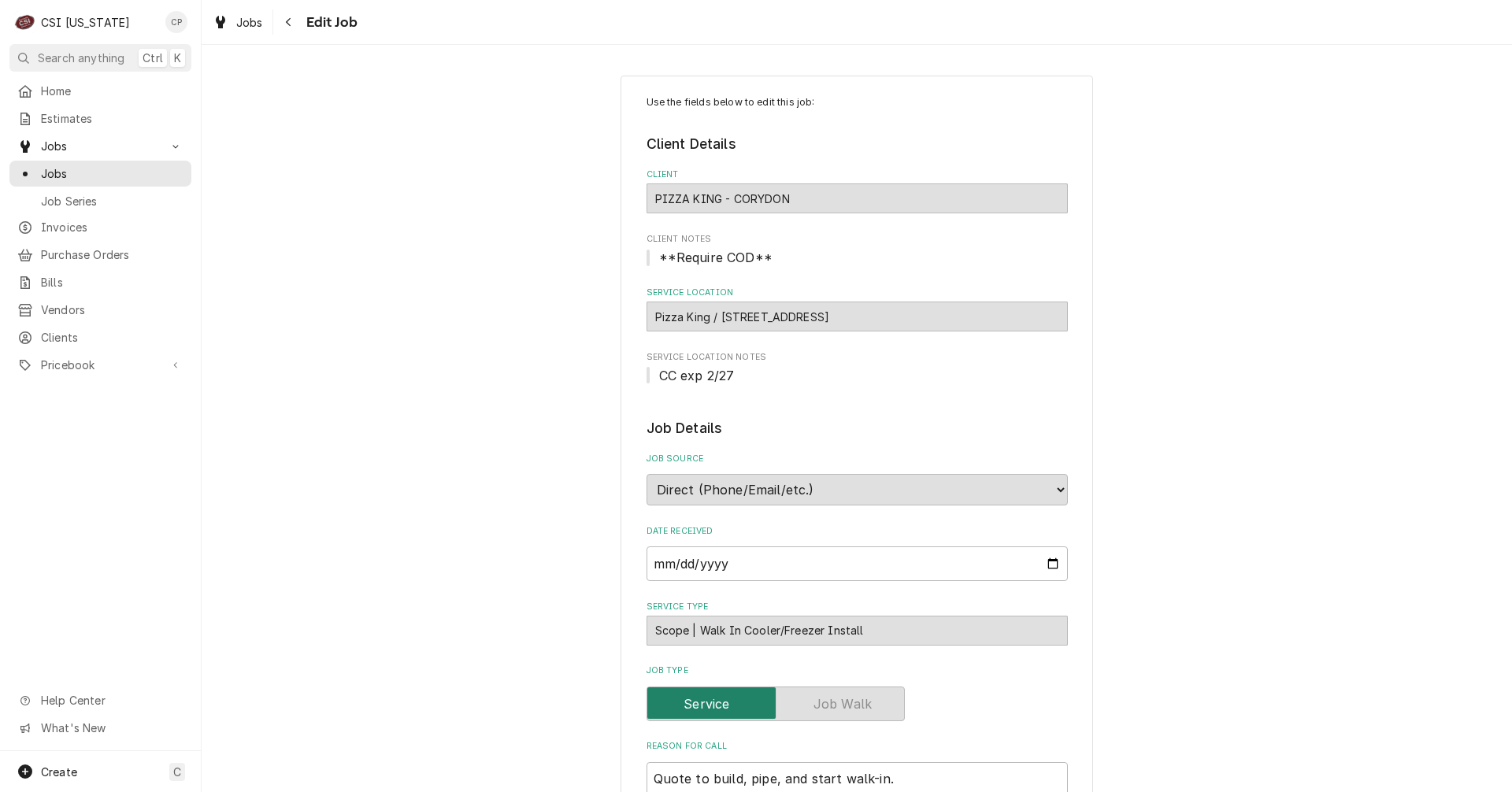
type textarea "x"
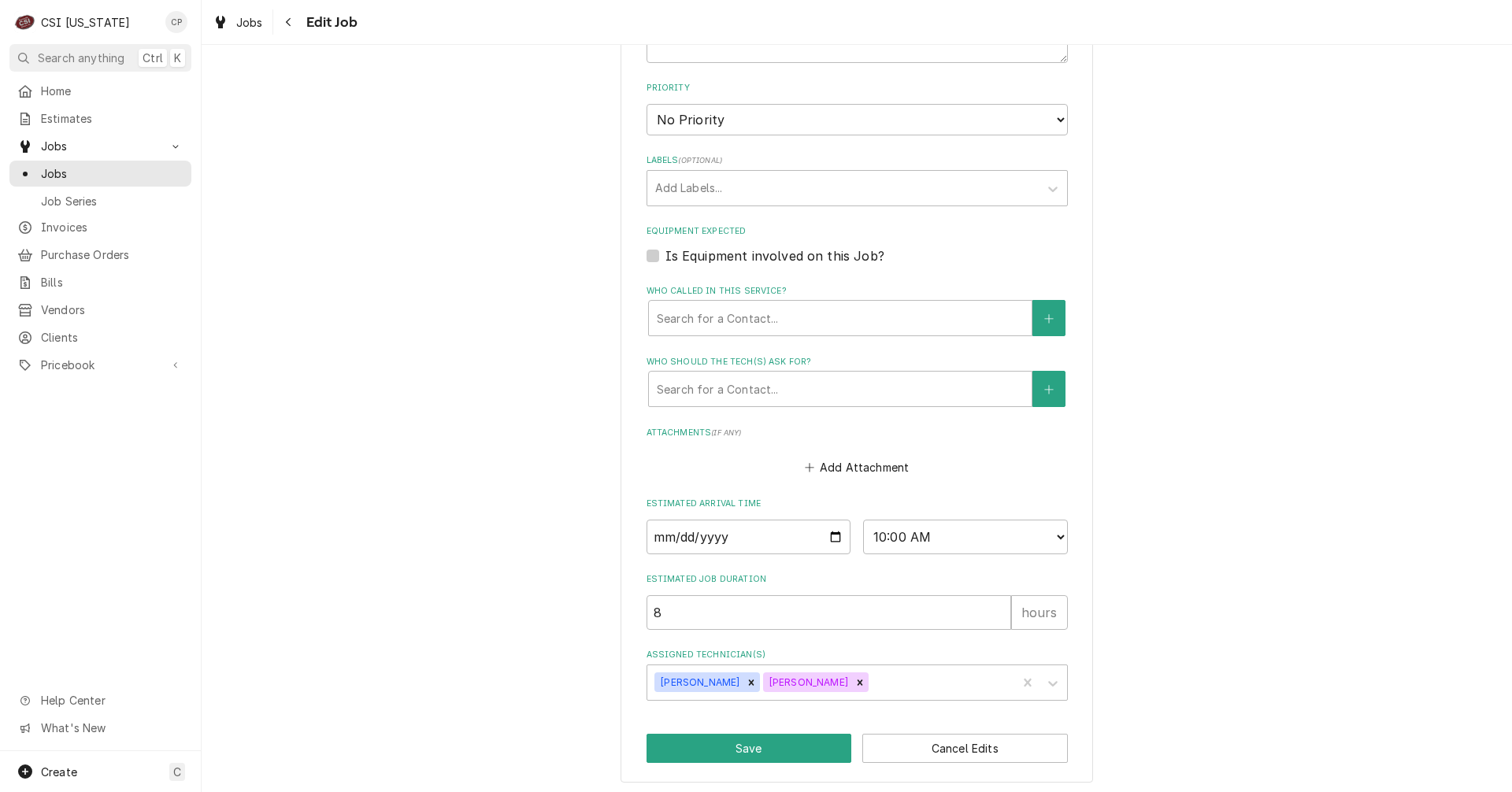
scroll to position [886, 0]
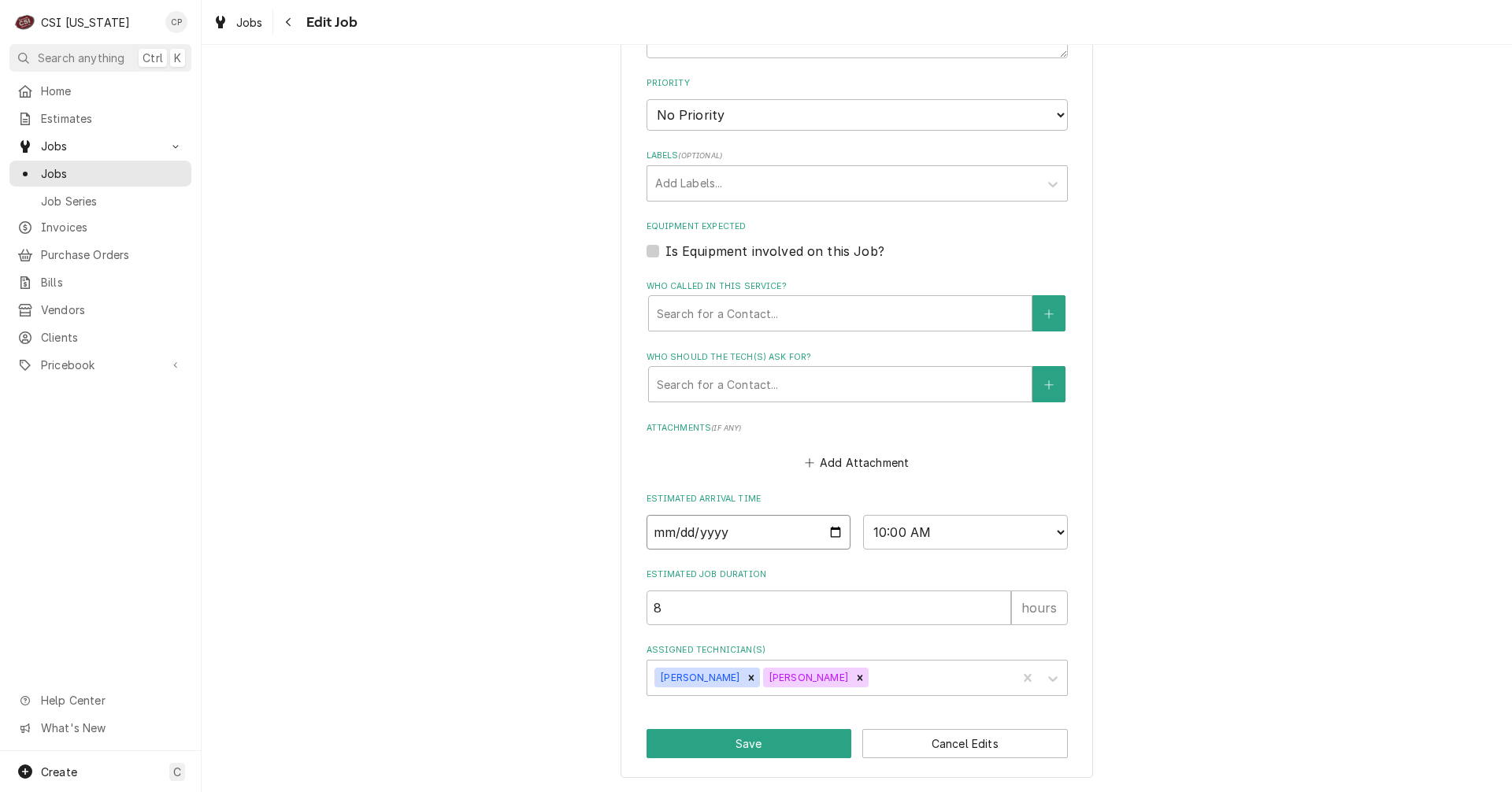
click at [830, 533] on input "[DATE]" at bounding box center [749, 531] width 204 height 34
type input "[DATE]"
click at [749, 676] on icon "Remove Craig Pierce" at bounding box center [751, 677] width 6 height 6
click at [746, 678] on icon "Remove Jeff Kuehl" at bounding box center [751, 678] width 11 height 11
click at [703, 678] on div "Assigned Technician(s)" at bounding box center [843, 677] width 376 height 29
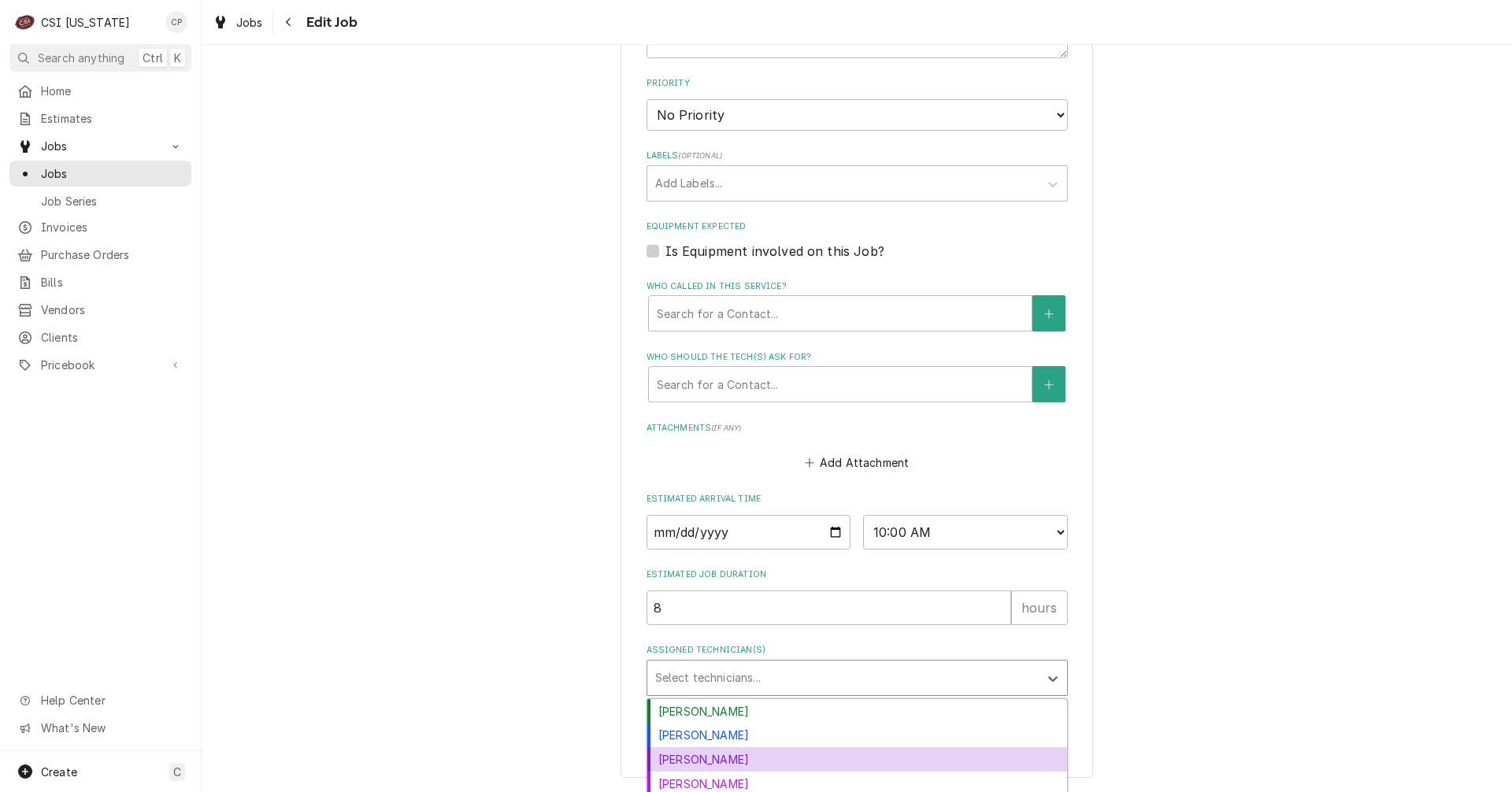
click at [708, 758] on div "[PERSON_NAME]" at bounding box center [856, 759] width 419 height 24
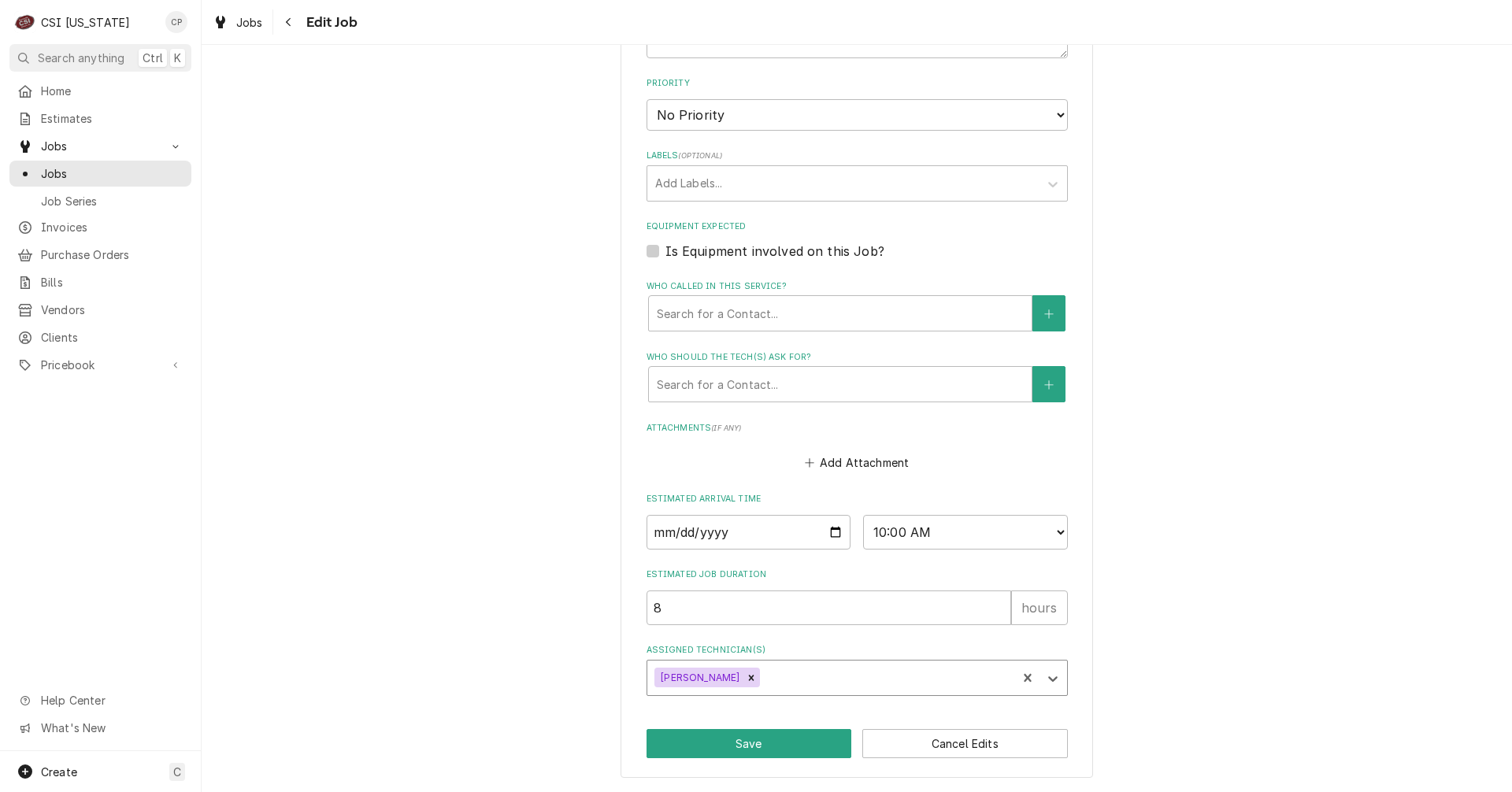
click at [765, 679] on div "Assigned Technician(s)" at bounding box center [885, 677] width 245 height 29
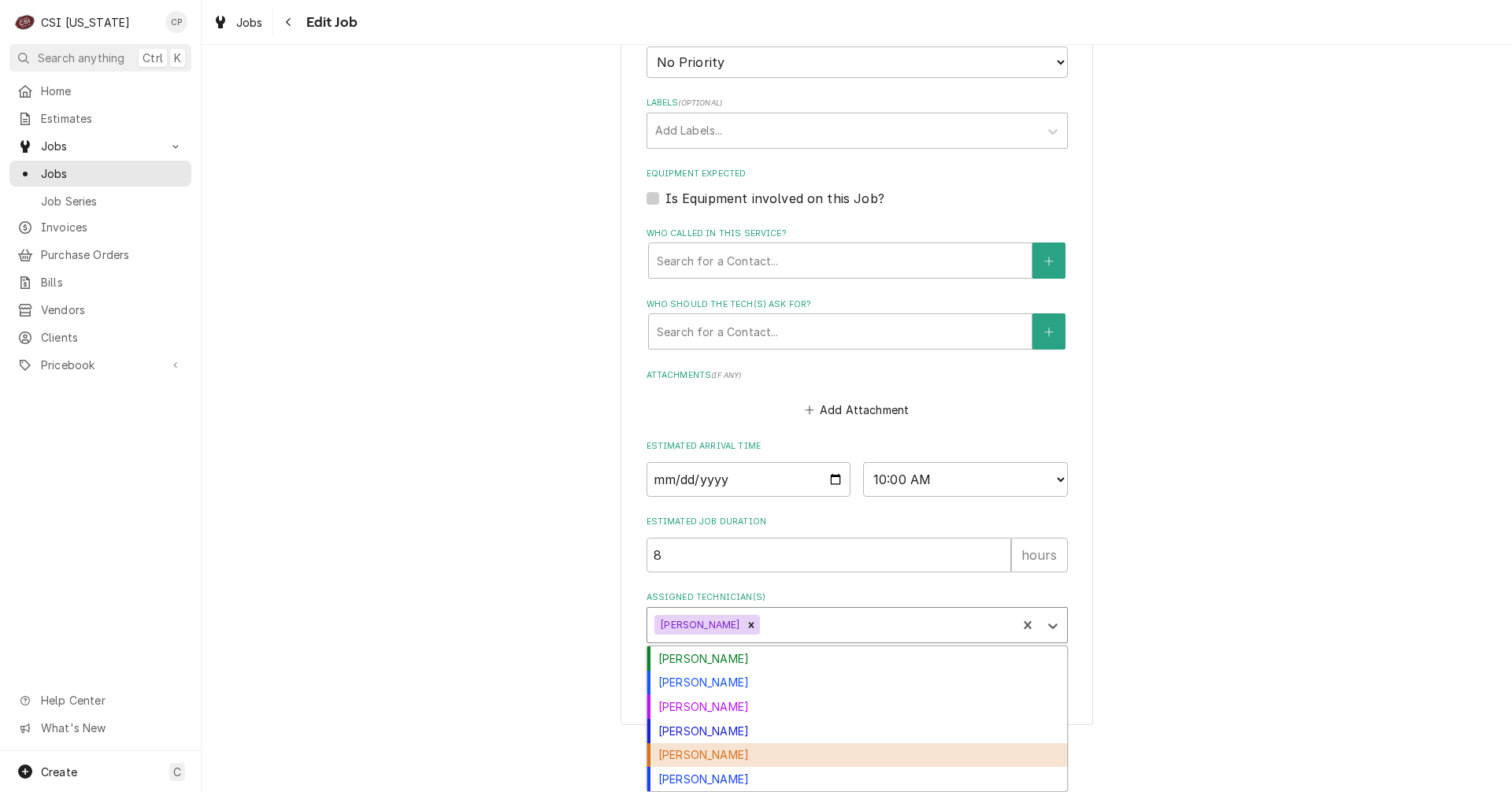
click at [714, 752] on div "Jesus Salas" at bounding box center [856, 755] width 419 height 24
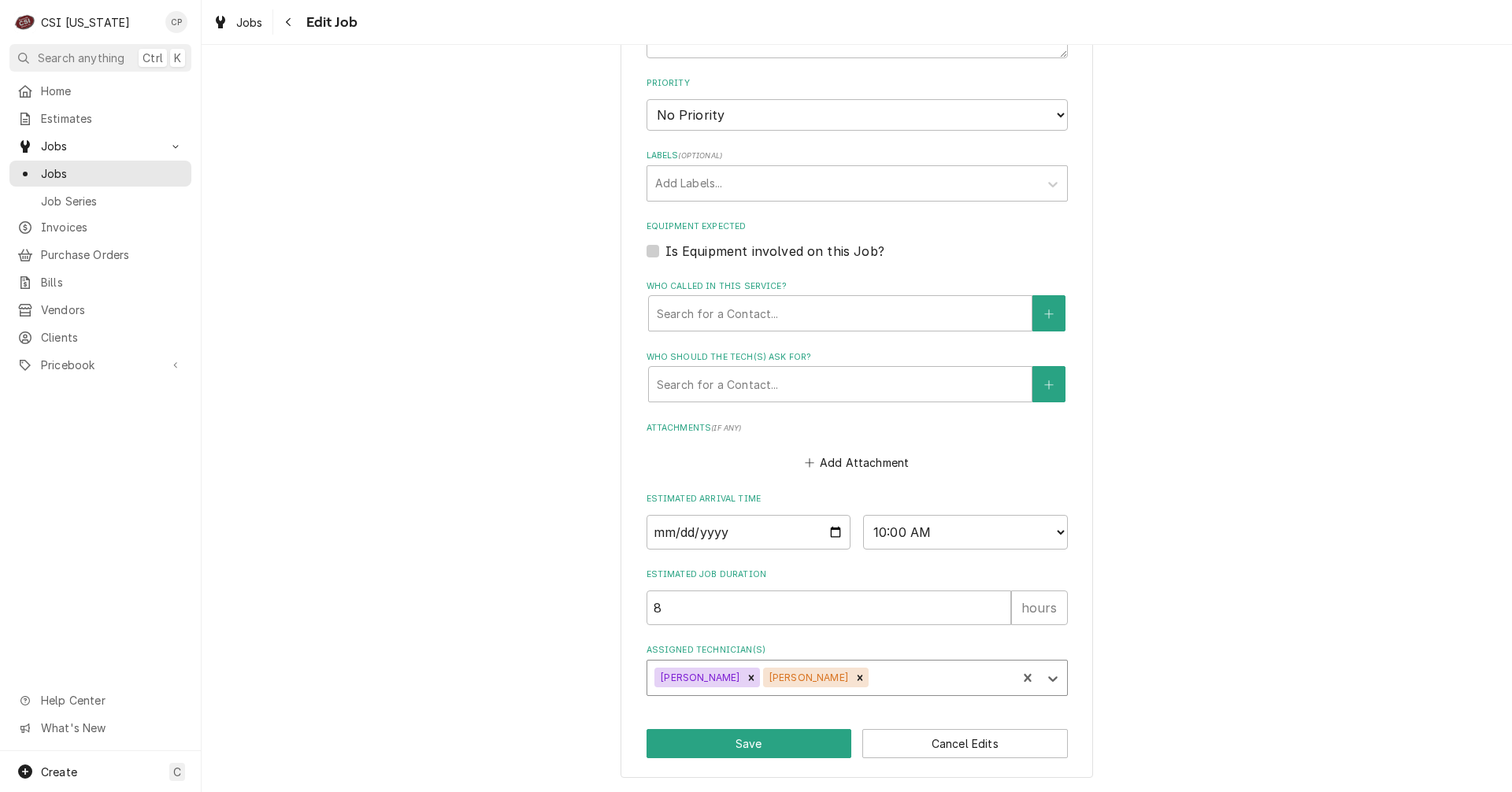
type textarea "x"
click at [1053, 530] on select "AM / PM 6:00 AM 6:15 AM 6:30 AM 6:45 AM 7:00 AM 7:15 AM 7:30 AM 7:45 AM 8:00 AM…" at bounding box center [964, 531] width 204 height 34
select select "07:30:00"
click at [862, 514] on select "AM / PM 6:00 AM 6:15 AM 6:30 AM 6:45 AM 7:00 AM 7:15 AM 7:30 AM 7:45 AM 8:00 AM…" at bounding box center [964, 531] width 204 height 34
click at [769, 744] on button "Save" at bounding box center [750, 743] width 205 height 29
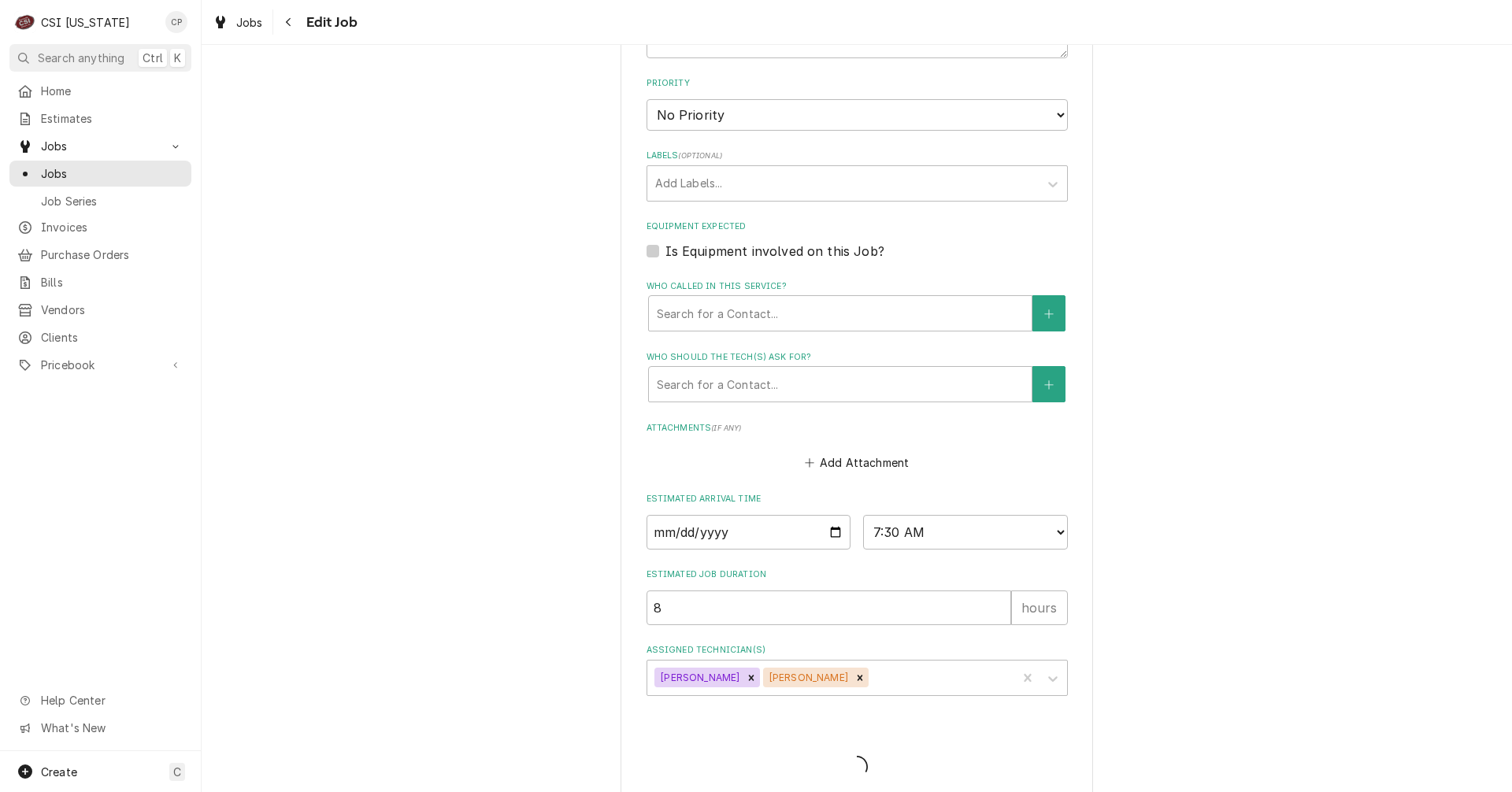
type textarea "x"
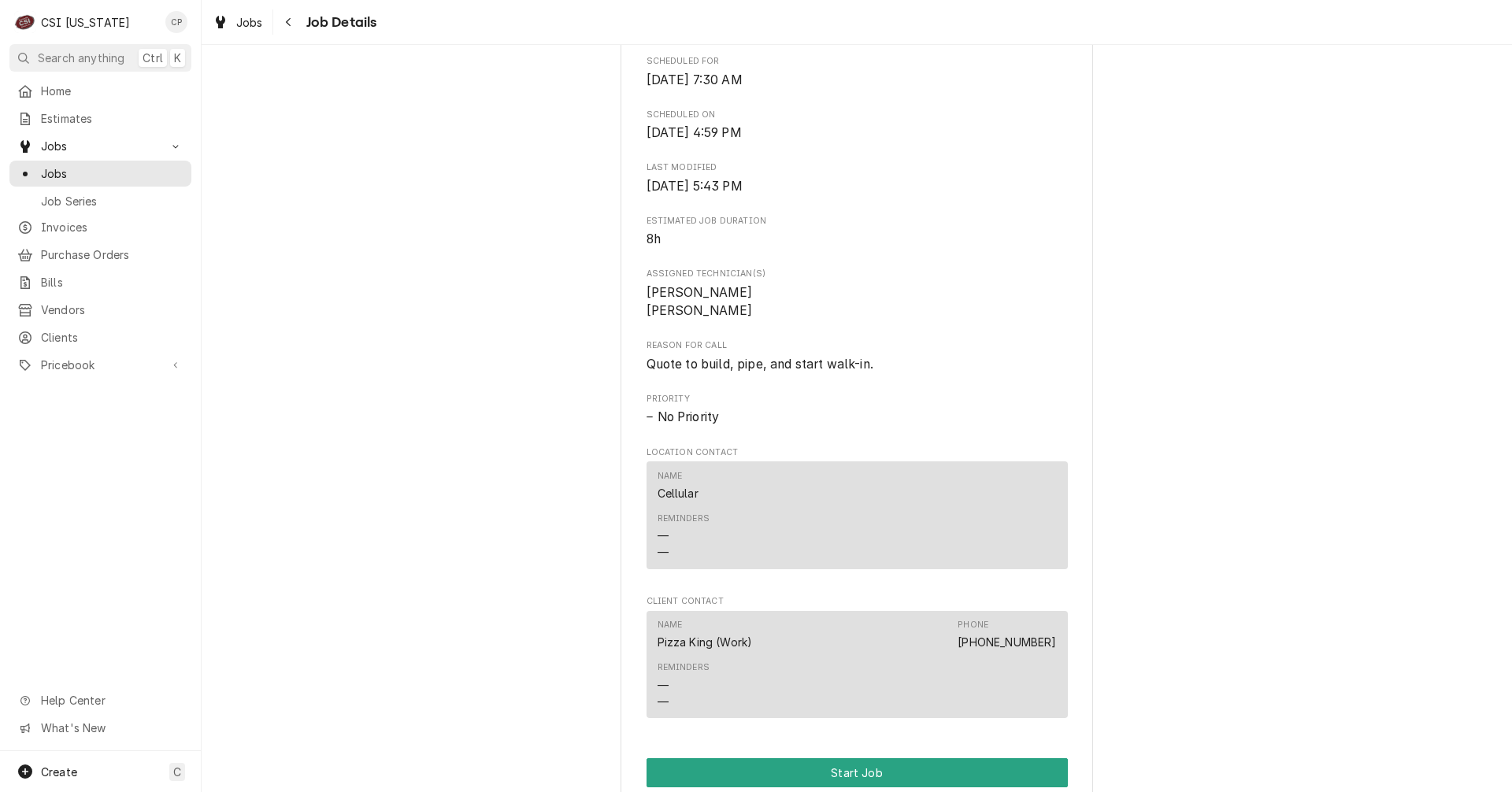
scroll to position [630, 0]
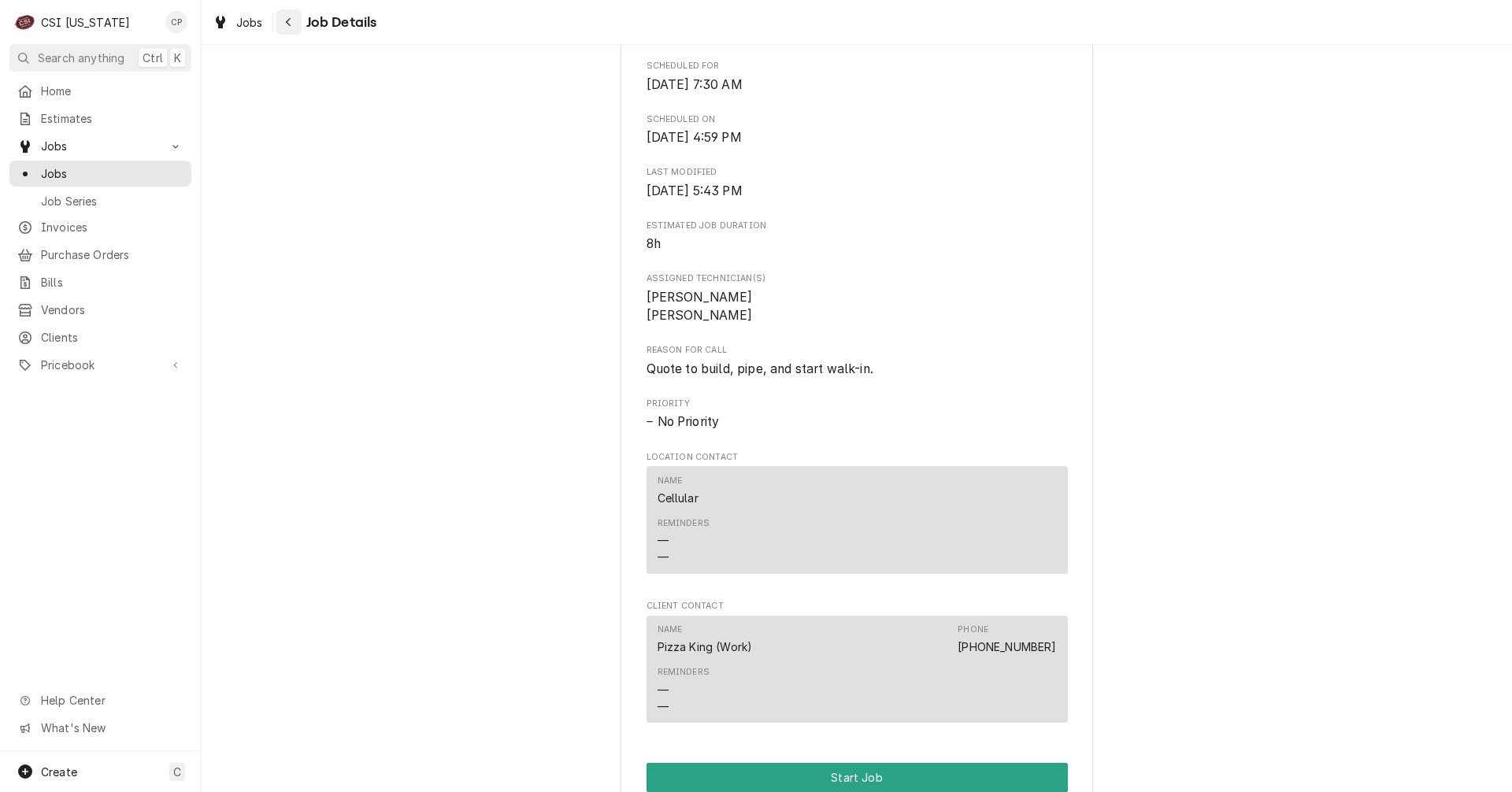
click at [288, 23] on icon "Navigate back" at bounding box center [289, 22] width 7 height 11
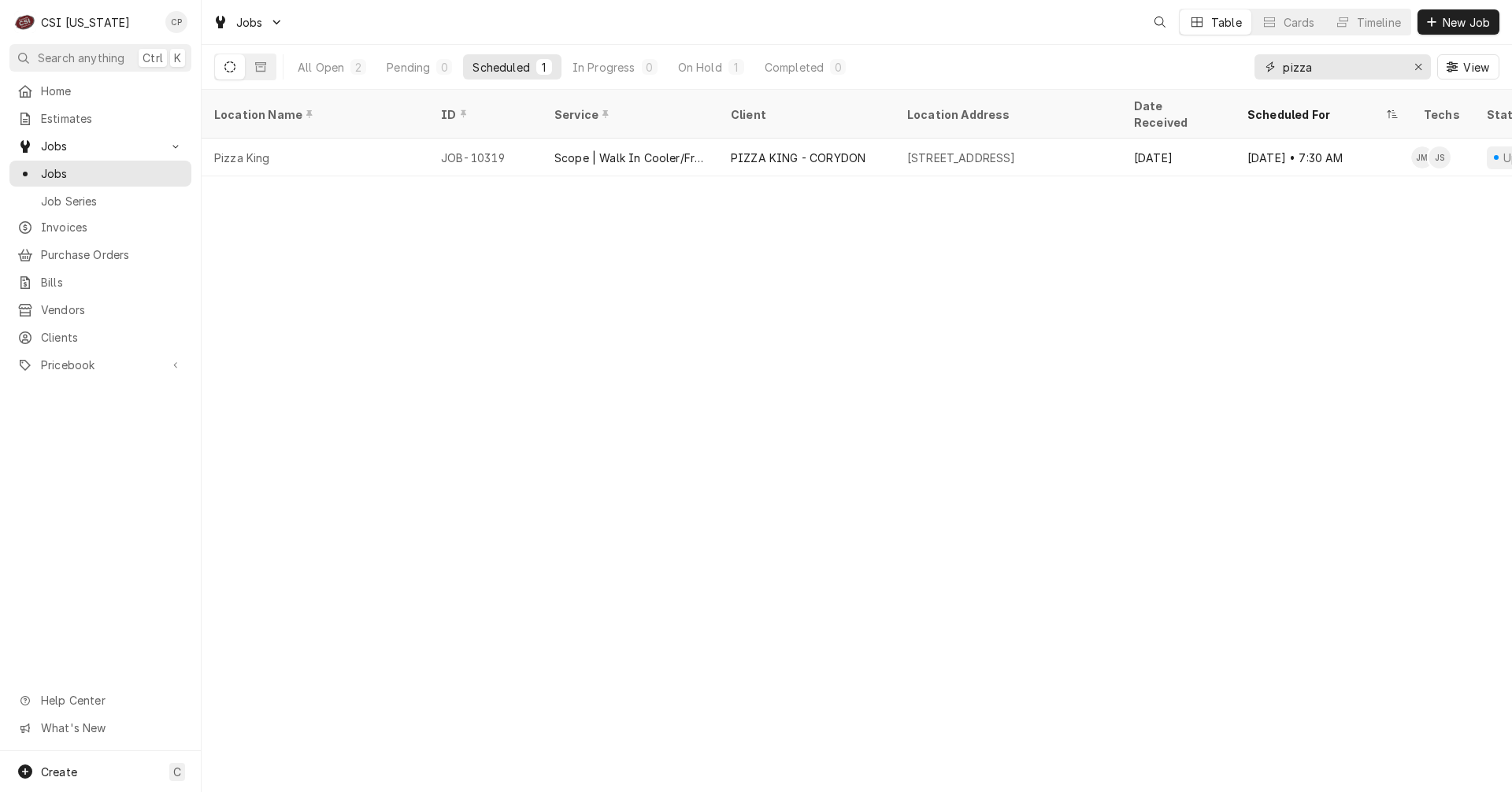
drag, startPoint x: 1317, startPoint y: 70, endPoint x: 1222, endPoint y: 68, distance: 95.0
click at [1222, 68] on div "All Open 2 Pending 0 Scheduled 1 In Progress 0 On Hold 1 Completed 0 pizza View" at bounding box center [856, 67] width 1285 height 44
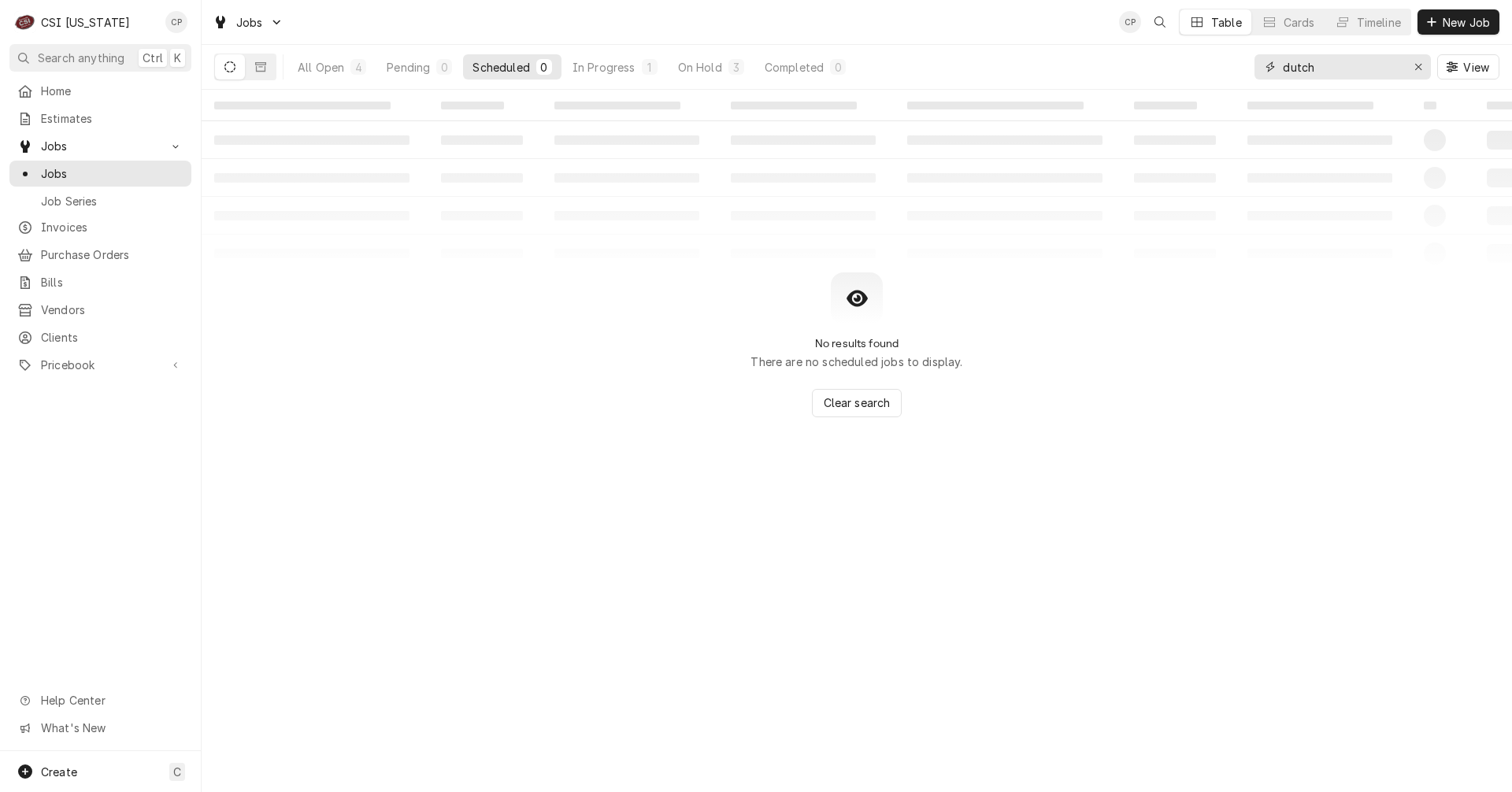
drag, startPoint x: 1304, startPoint y: 72, endPoint x: 1167, endPoint y: 82, distance: 137.4
click at [1165, 84] on div "All Open 4 Pending 0 Scheduled 0 In Progress 1 On Hold 3 Completed 0 dutch View" at bounding box center [856, 67] width 1285 height 44
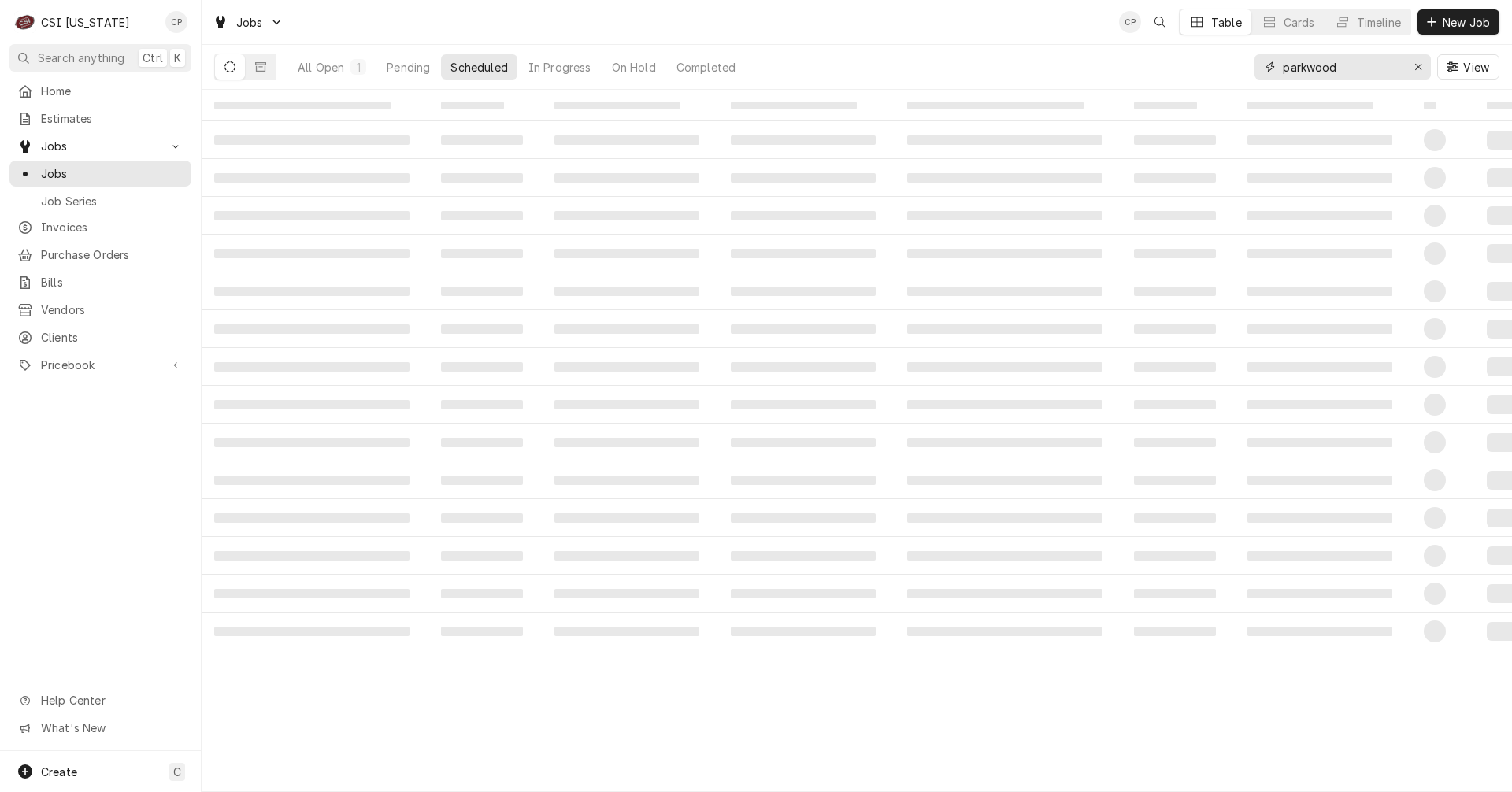
type input "parkwood"
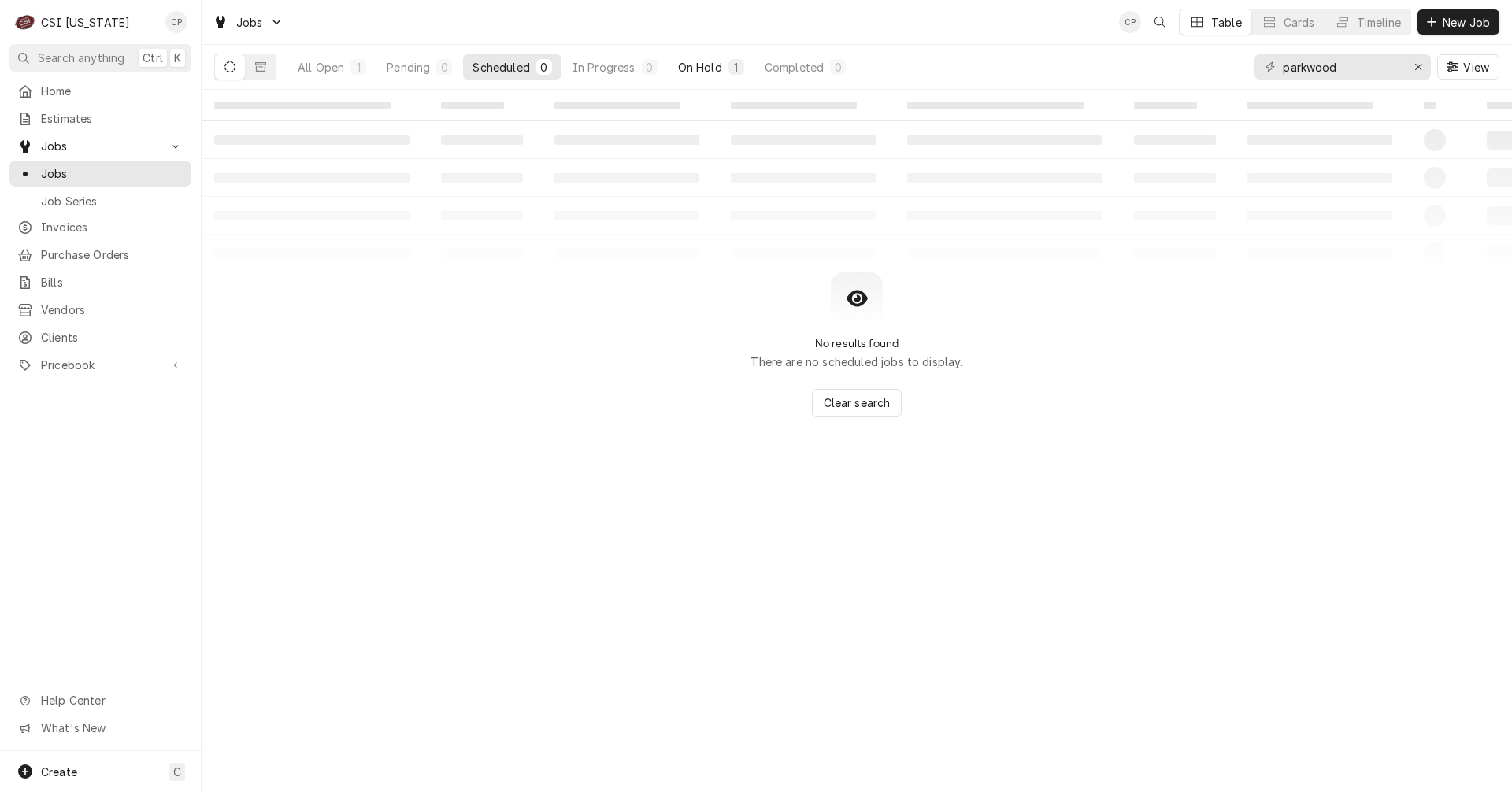
click at [705, 68] on div "On Hold" at bounding box center [700, 68] width 44 height 17
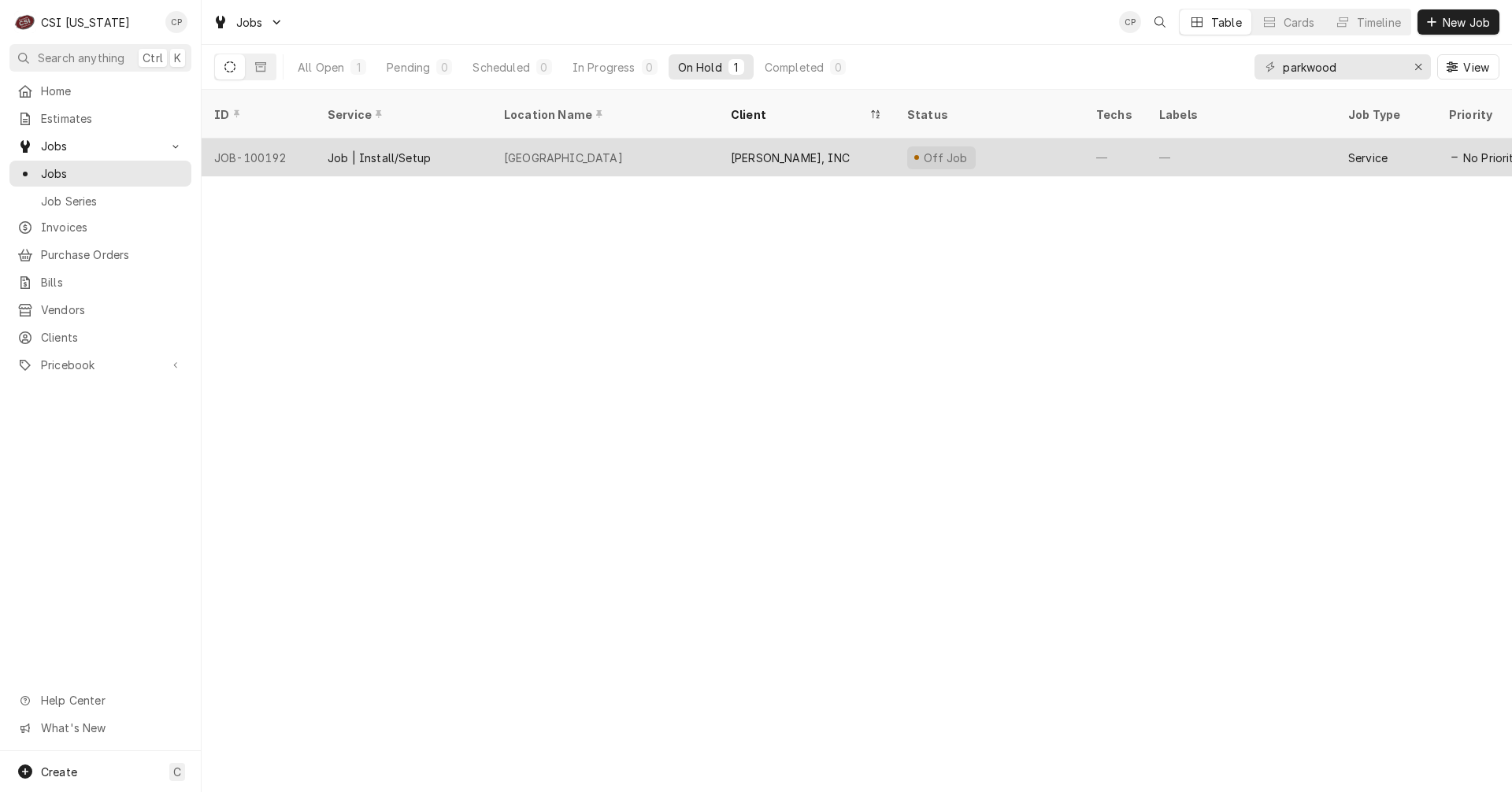
click at [559, 150] on div "New Parkwood Elementary" at bounding box center [564, 158] width 118 height 17
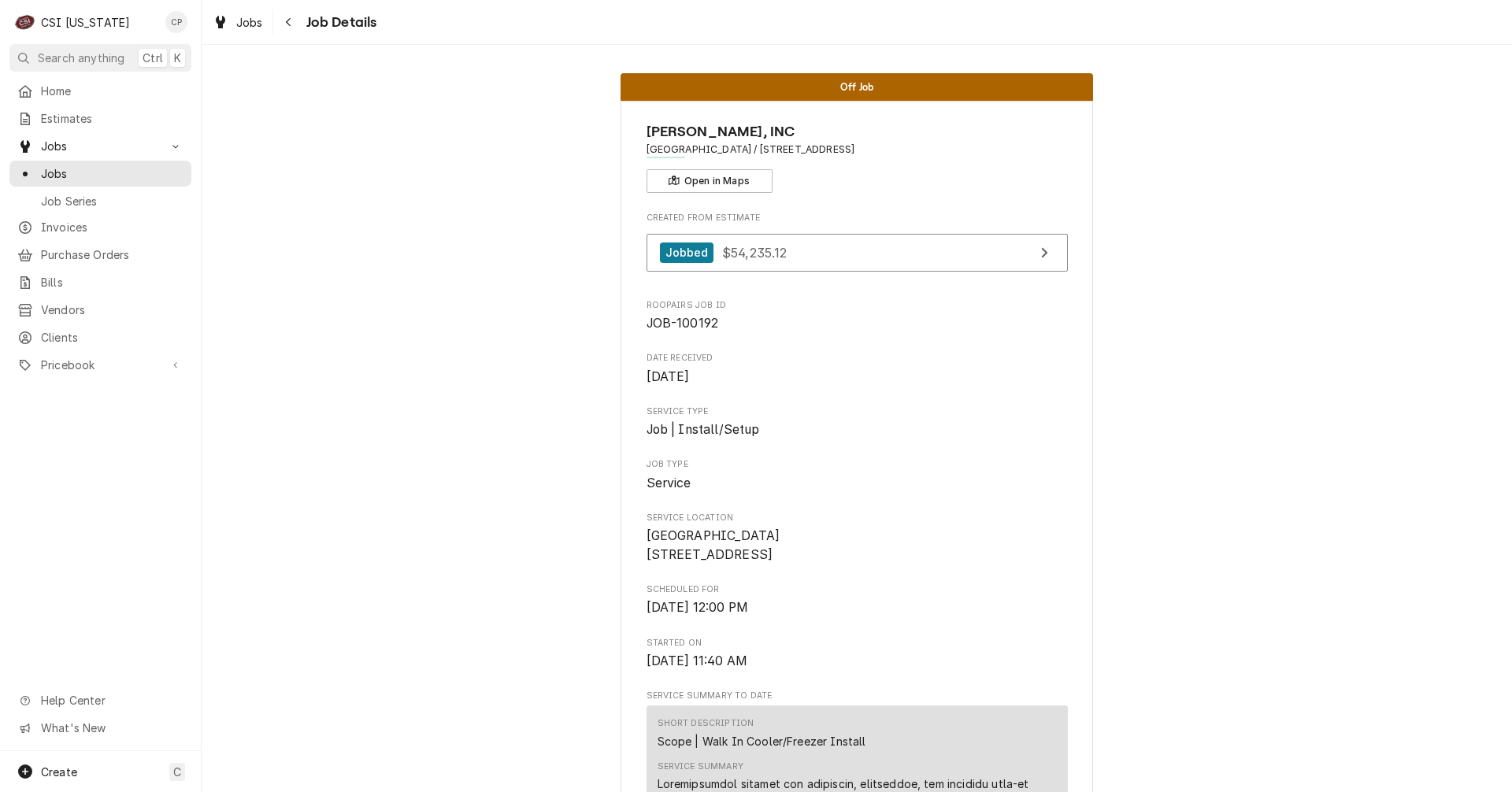
drag, startPoint x: 776, startPoint y: 151, endPoint x: 990, endPoint y: 153, distance: 214.0
click at [990, 153] on span "New Parkwood Elementary / 748 Spicewood Dr #1199, Clarksville, IN 47129" at bounding box center [857, 149] width 421 height 14
copy span "748 Spicewood Dr #1199, Clarksville, IN 47129"
click at [298, 24] on button "Navigate back" at bounding box center [289, 21] width 25 height 25
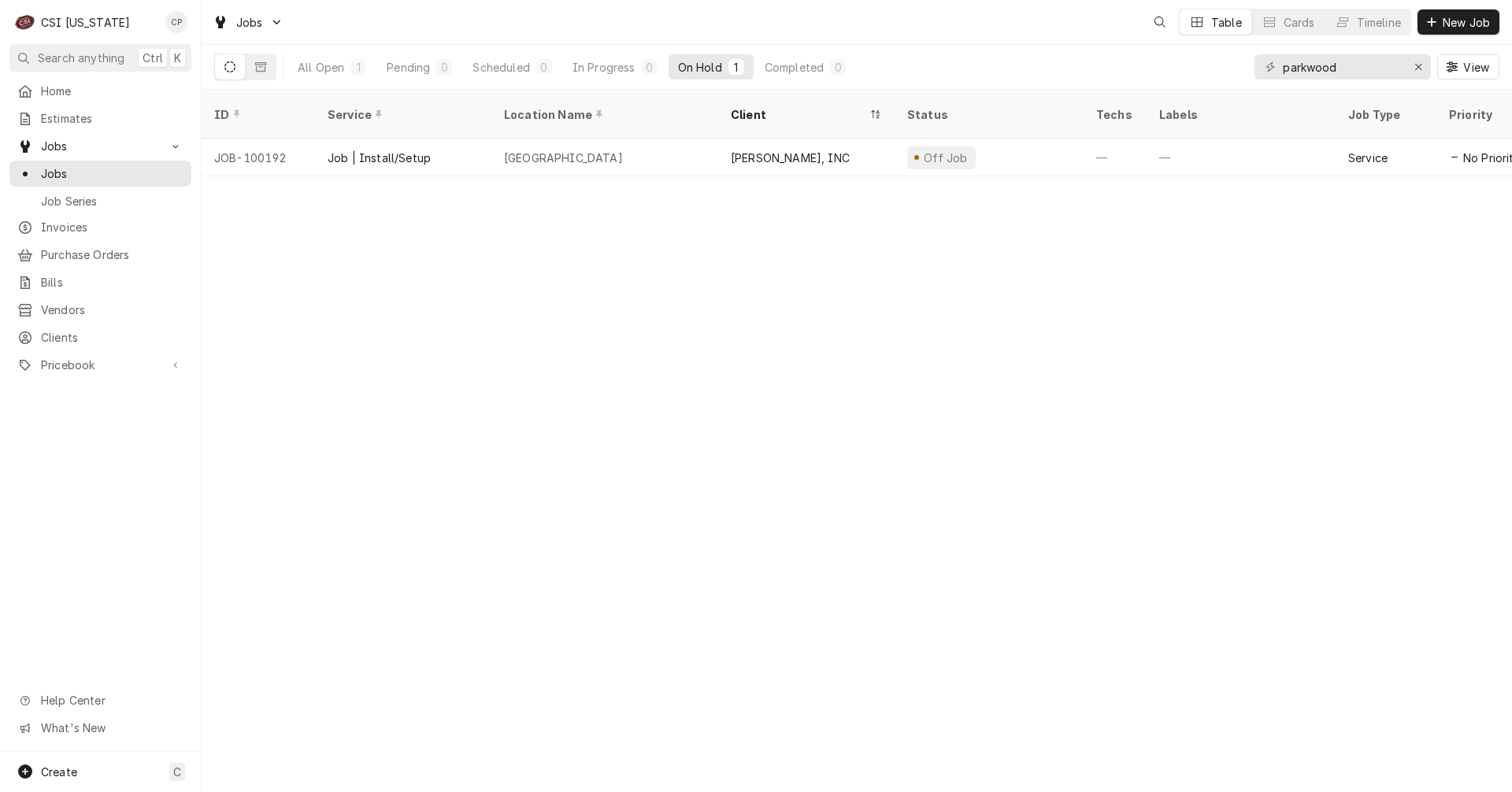
click at [390, 5] on html "C CSI [US_STATE] CP Search anything Ctrl K Home Estimates Jobs Jobs Job Series …" at bounding box center [756, 396] width 1512 height 792
click at [1417, 62] on icon "Erase input" at bounding box center [1418, 67] width 8 height 11
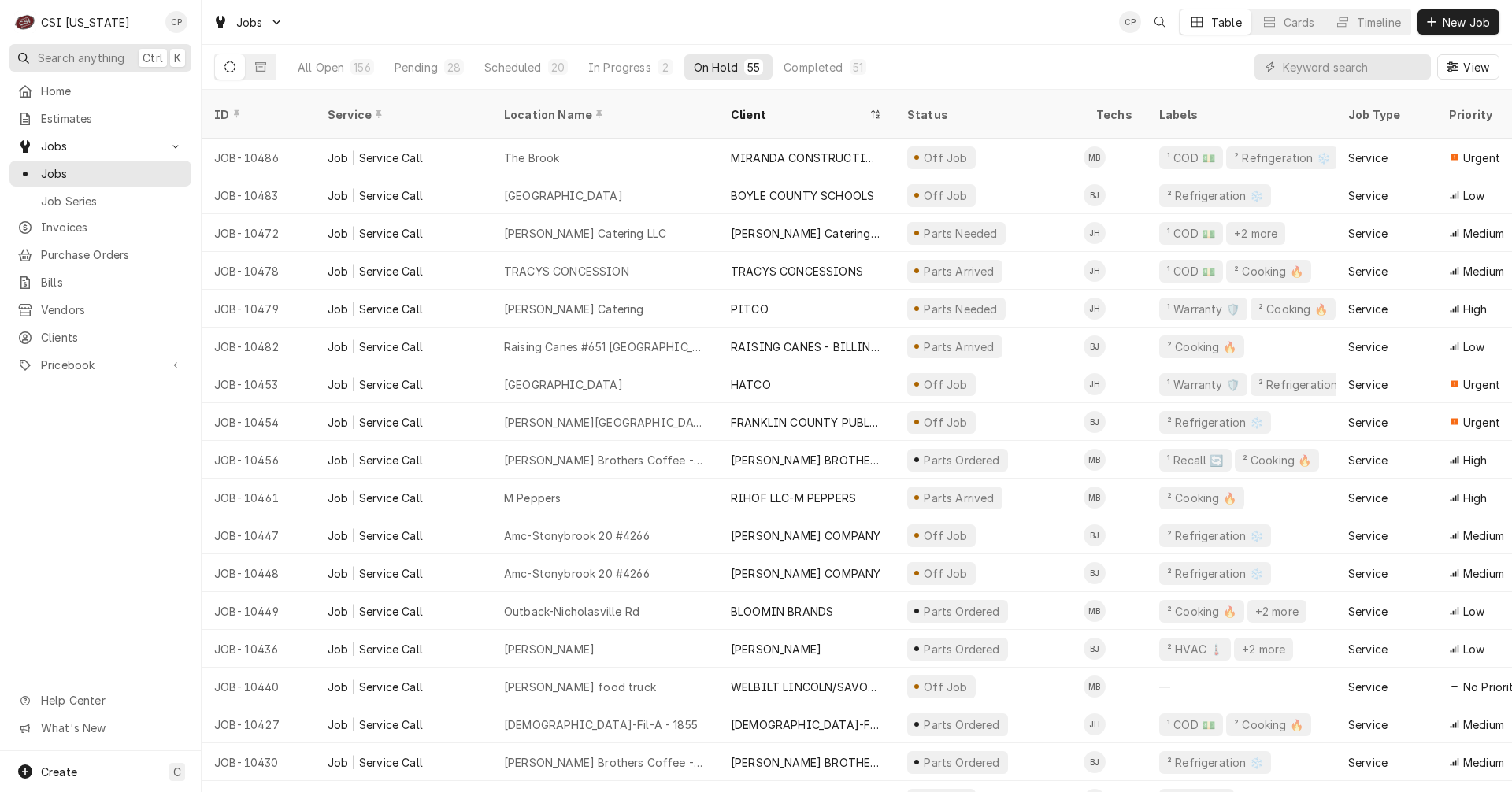
click at [79, 56] on span "Search anything" at bounding box center [81, 58] width 87 height 17
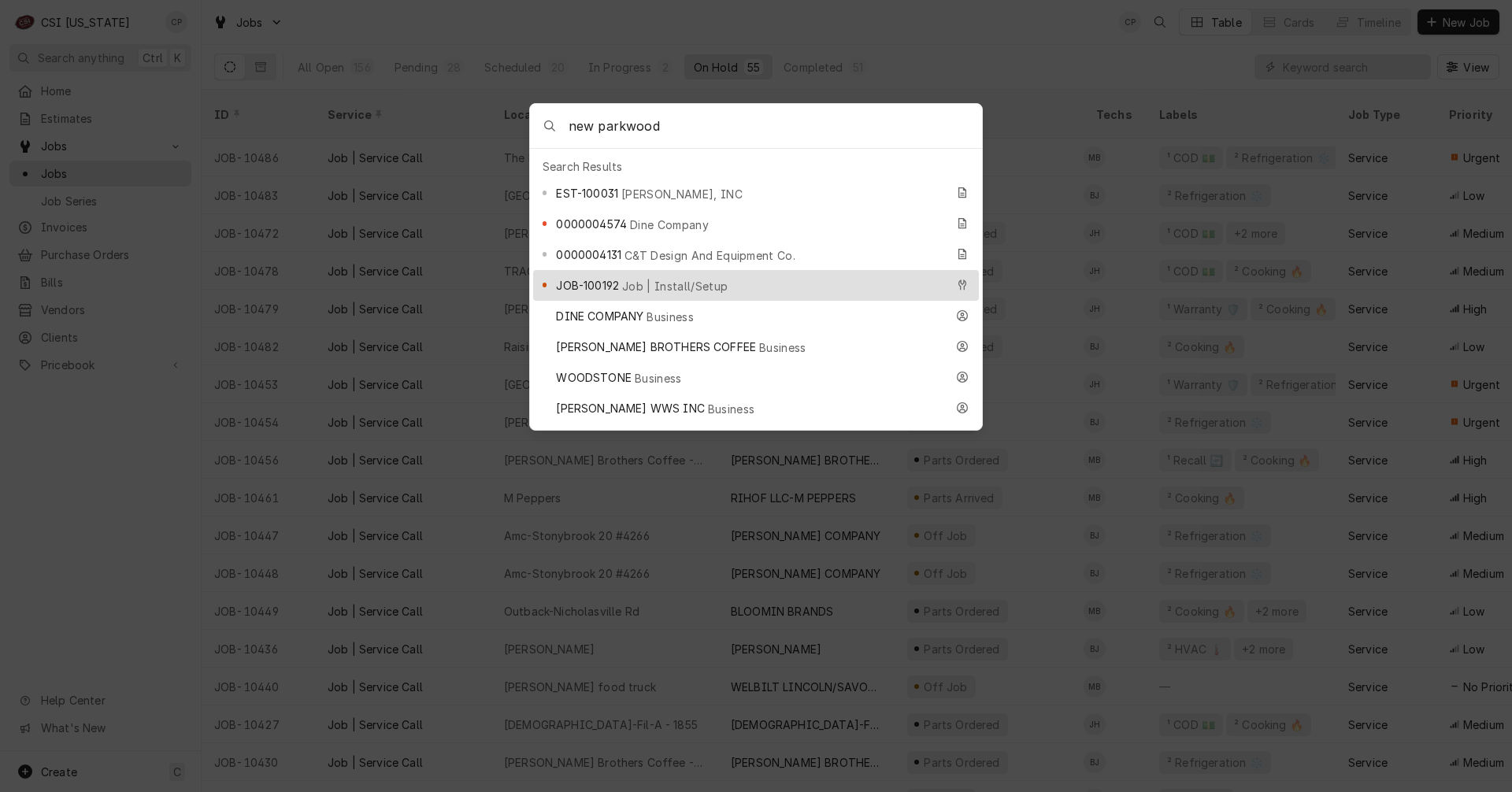
type input "new parkwood"
click at [610, 277] on span "JOB-100192" at bounding box center [588, 285] width 63 height 17
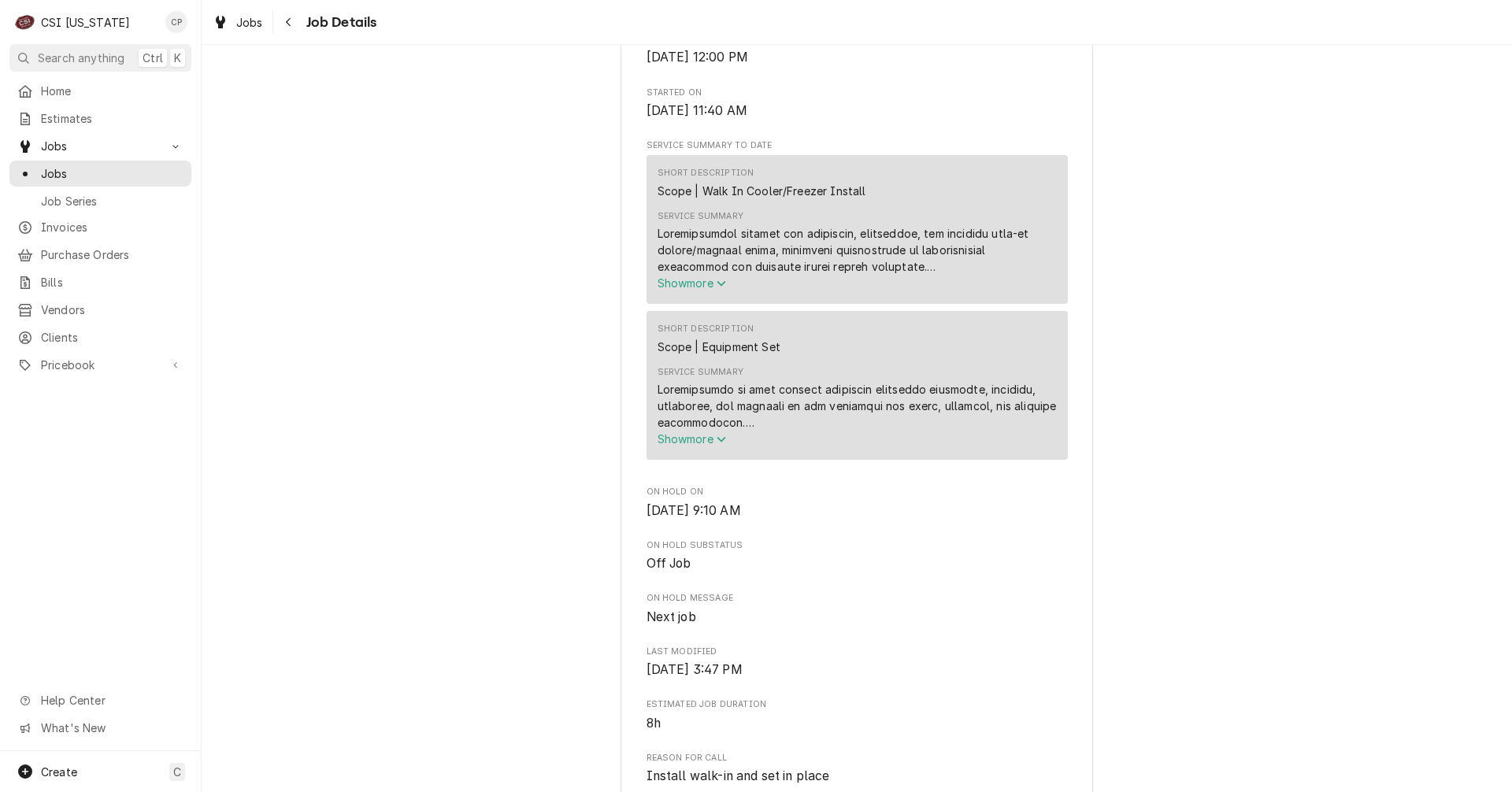
scroll to position [78, 0]
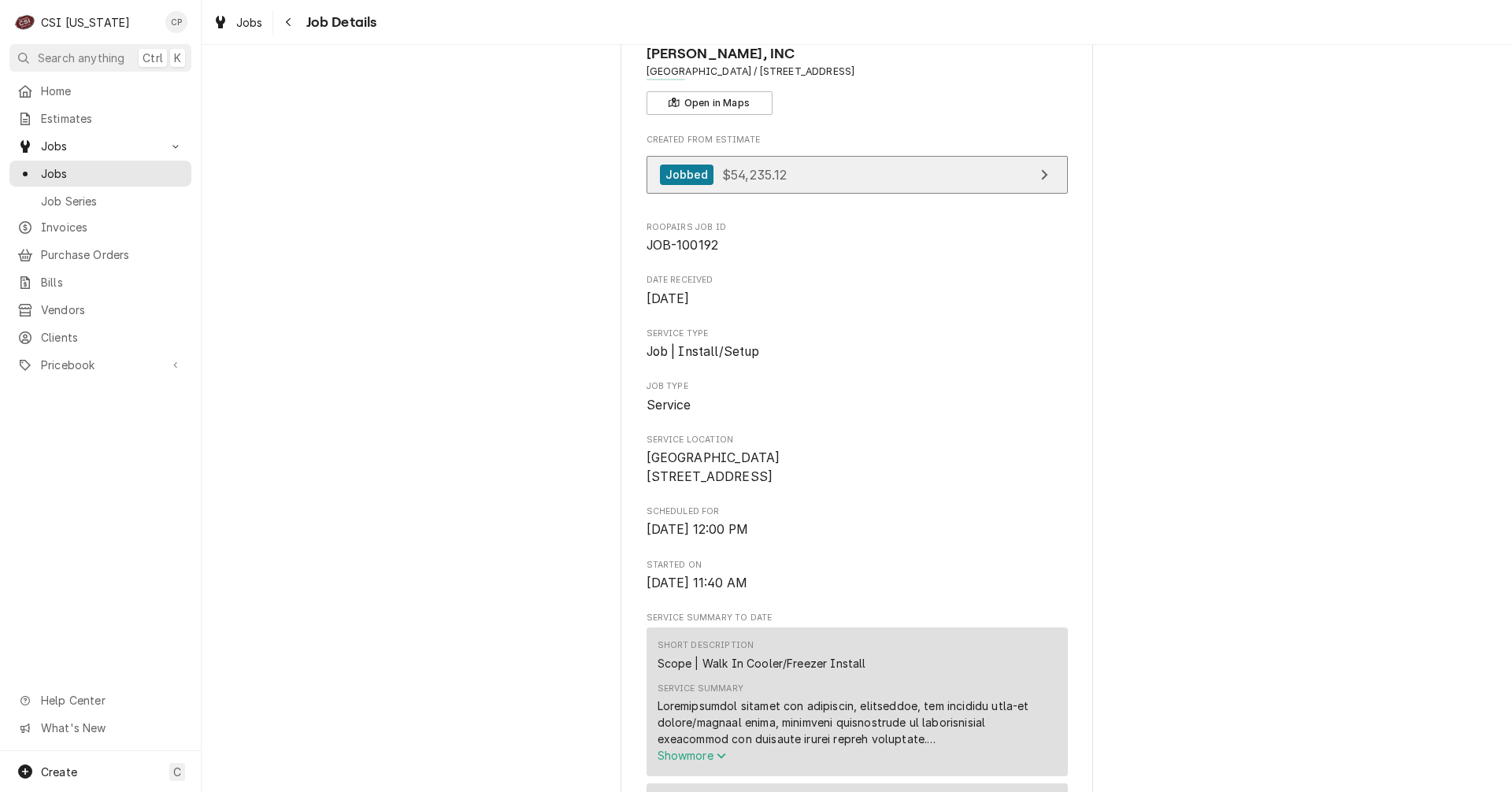
click at [973, 179] on link "Jobbed $54,235.12" at bounding box center [857, 175] width 421 height 39
click at [177, 433] on div "Home Estimates Jobs Jobs Job Series Invoices Purchase Orders Bills Vendors Clie…" at bounding box center [100, 414] width 201 height 673
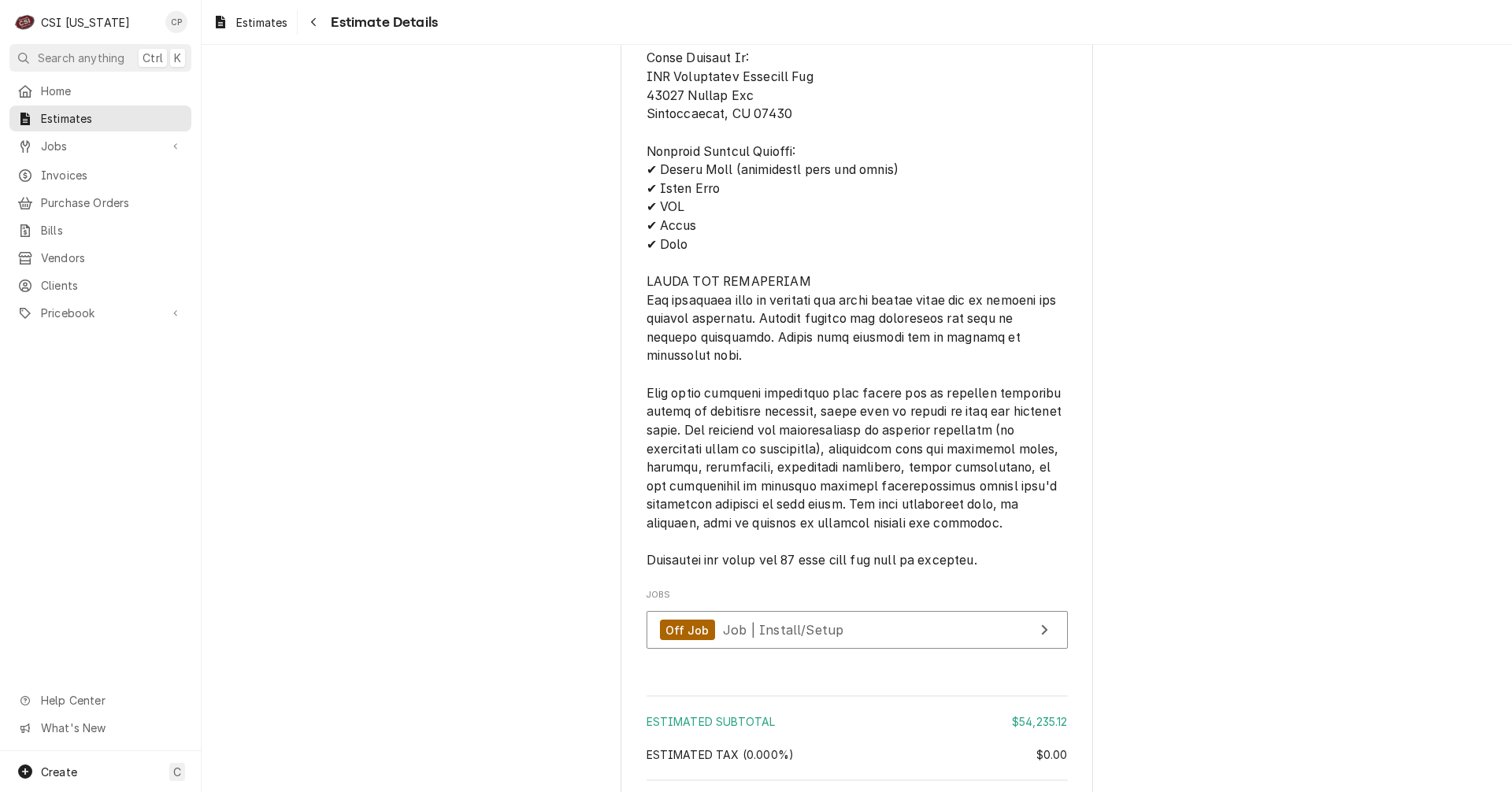
scroll to position [4164, 0]
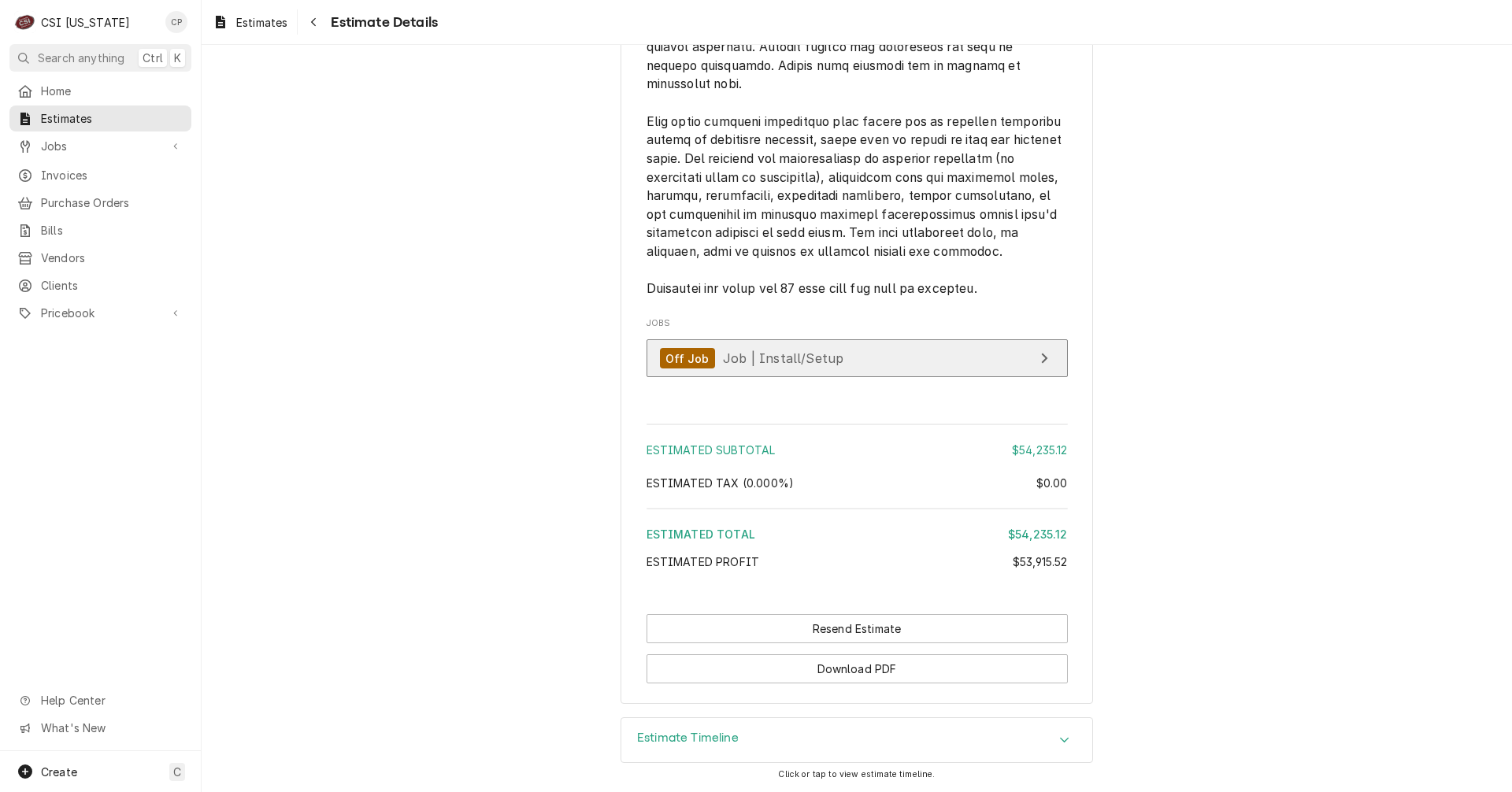
click at [918, 366] on link "Off Job Job | Install/Setup" at bounding box center [857, 359] width 421 height 39
click at [198, 307] on div "Home Estimates Jobs Jobs Job Series Invoices Purchase Orders Bills Vendors Clie…" at bounding box center [100, 203] width 201 height 250
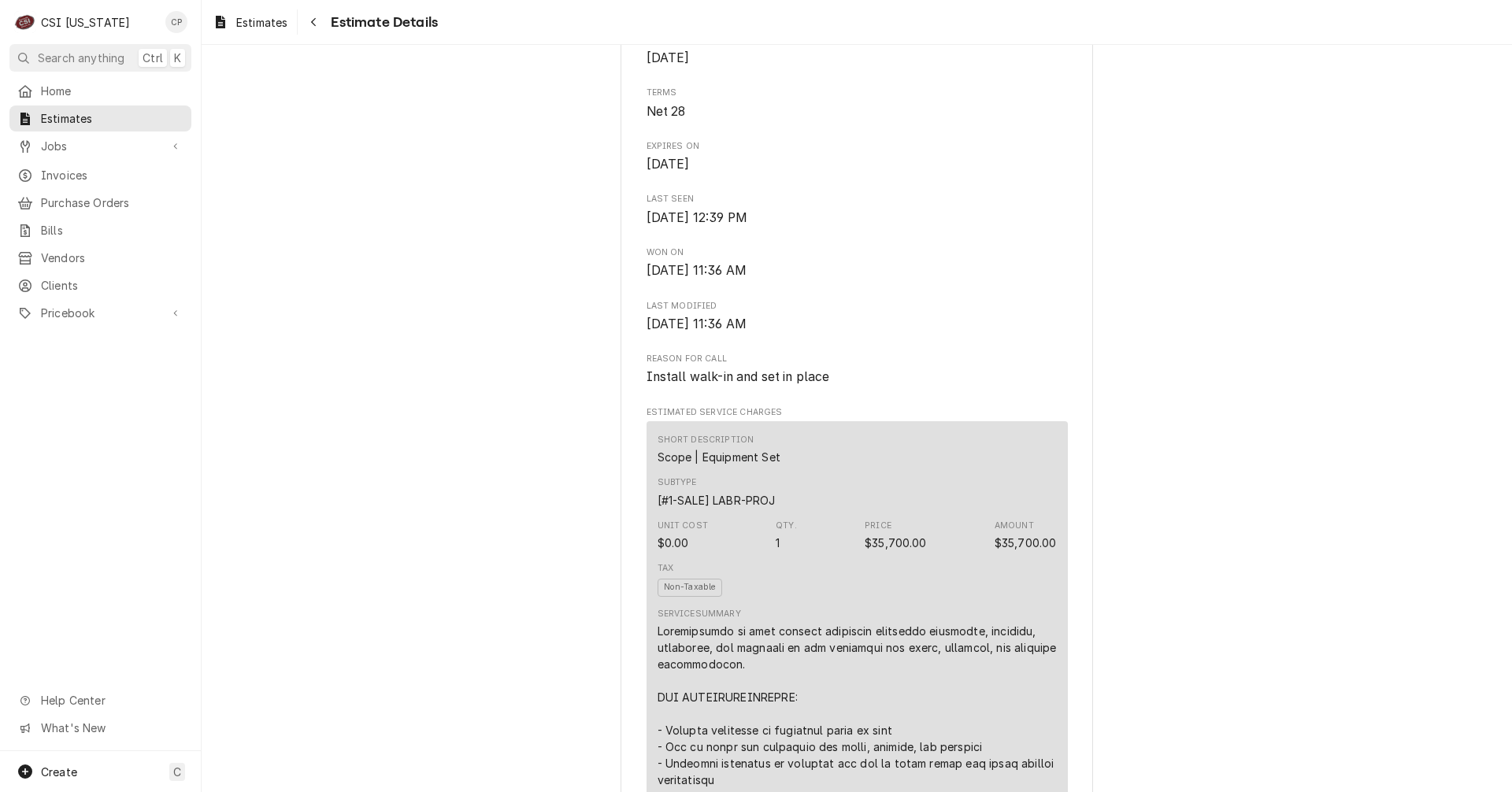
scroll to position [306, 0]
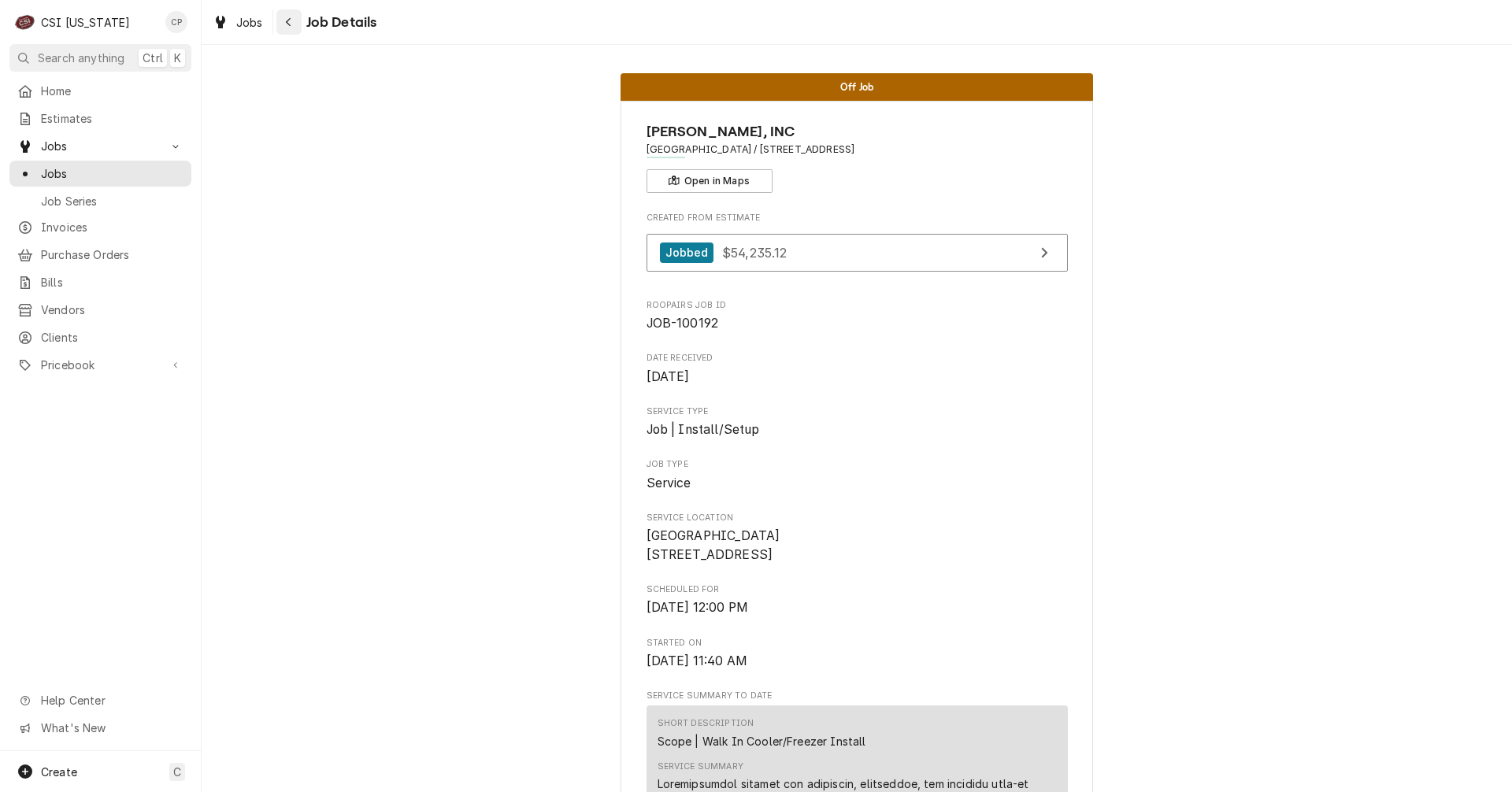
click at [288, 18] on icon "Navigate back" at bounding box center [289, 22] width 7 height 11
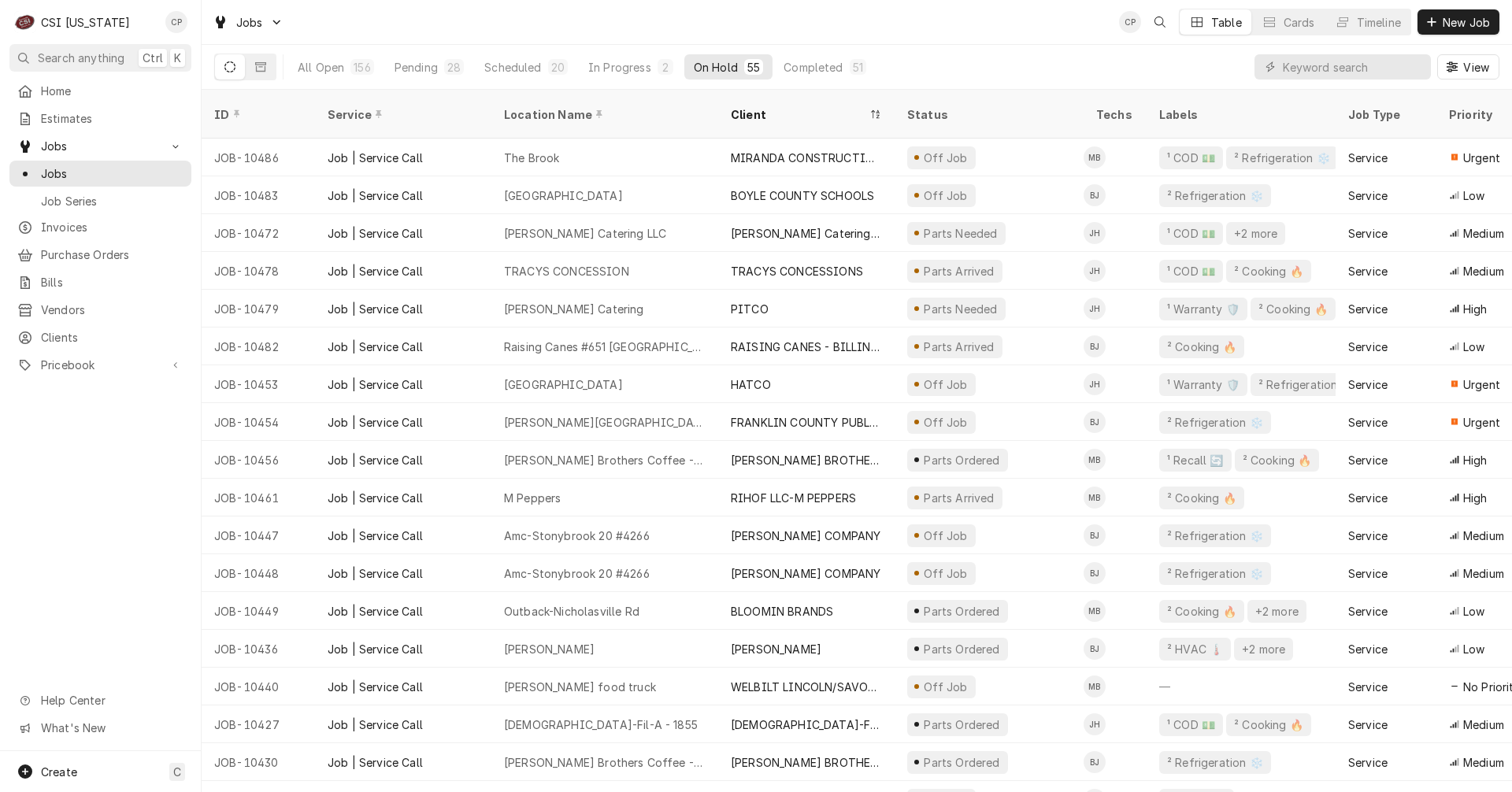
click at [118, 496] on div "Home Estimates Jobs Jobs Job Series Invoices Purchase Orders Bills Vendors Clie…" at bounding box center [100, 414] width 201 height 673
click at [89, 93] on span "Home" at bounding box center [112, 91] width 143 height 17
